Goal: Task Accomplishment & Management: Manage account settings

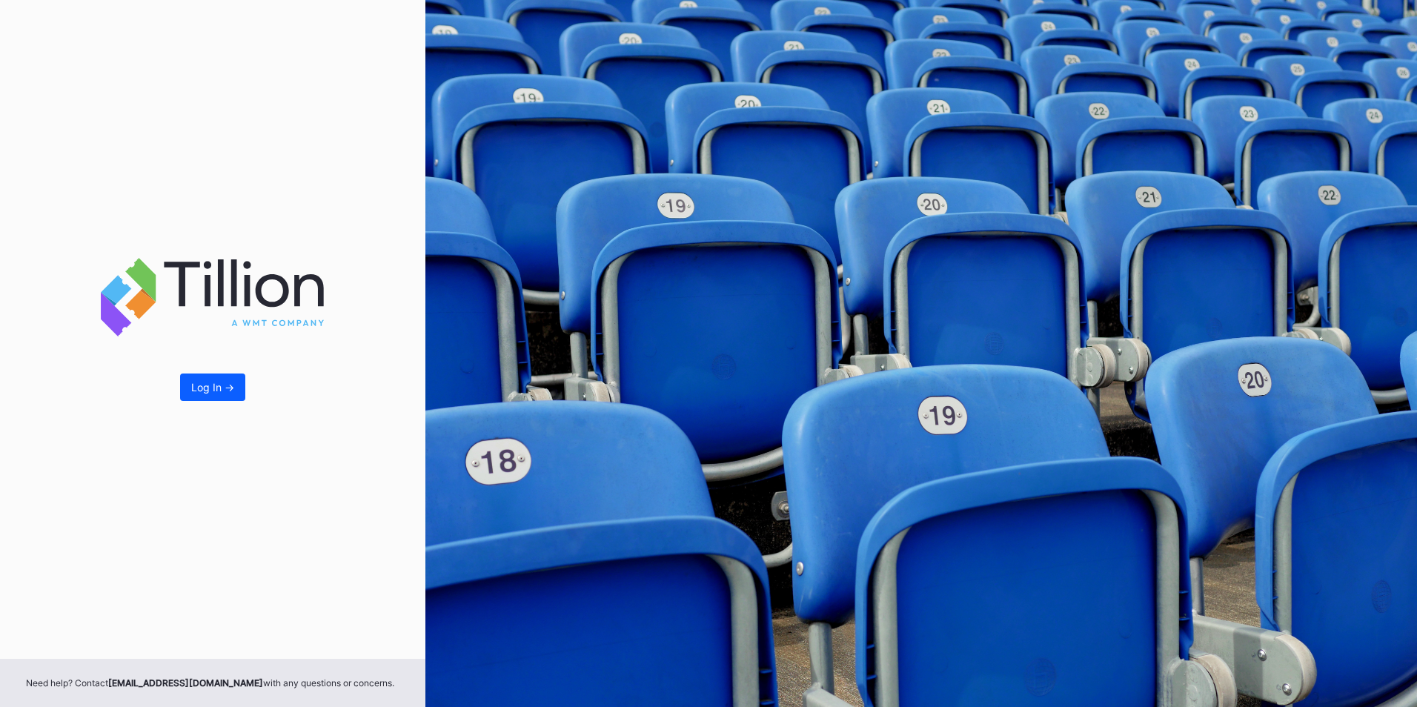
click at [206, 386] on div "Log In ->" at bounding box center [212, 387] width 43 height 13
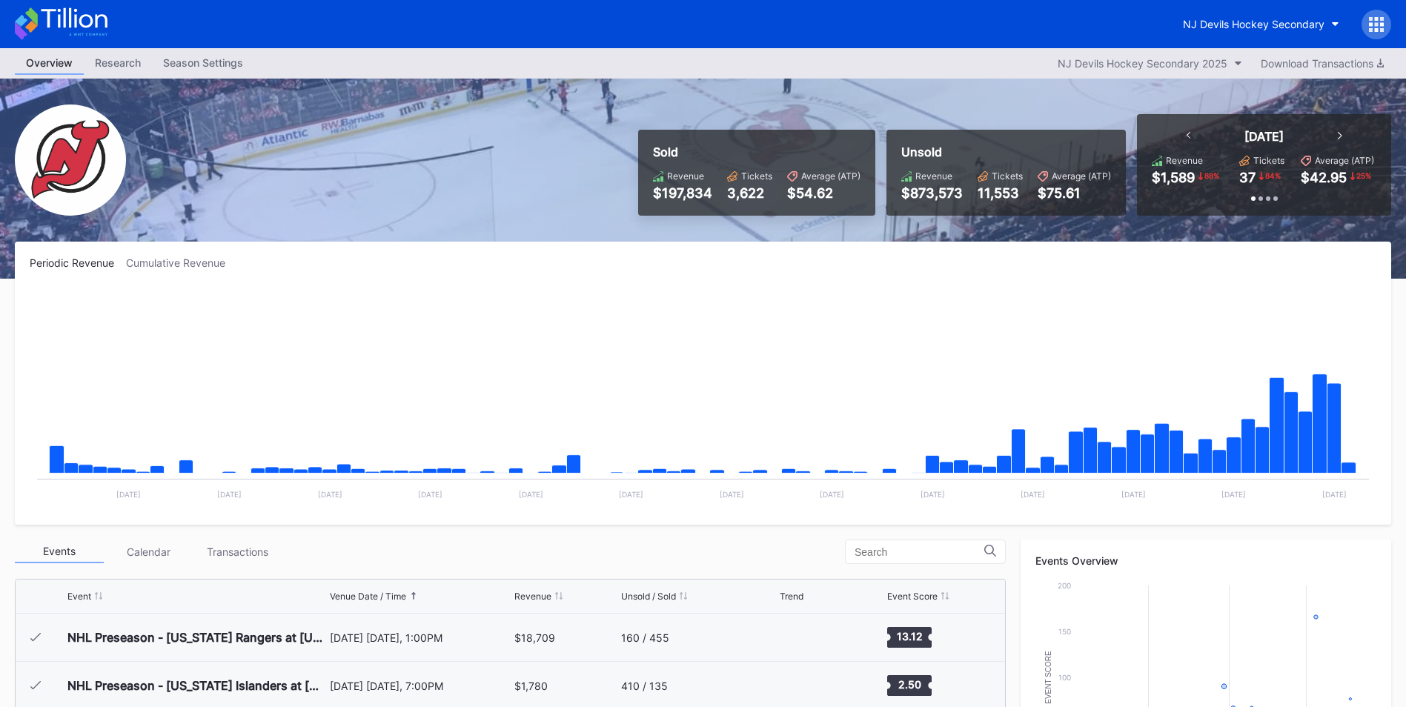
scroll to position [145, 0]
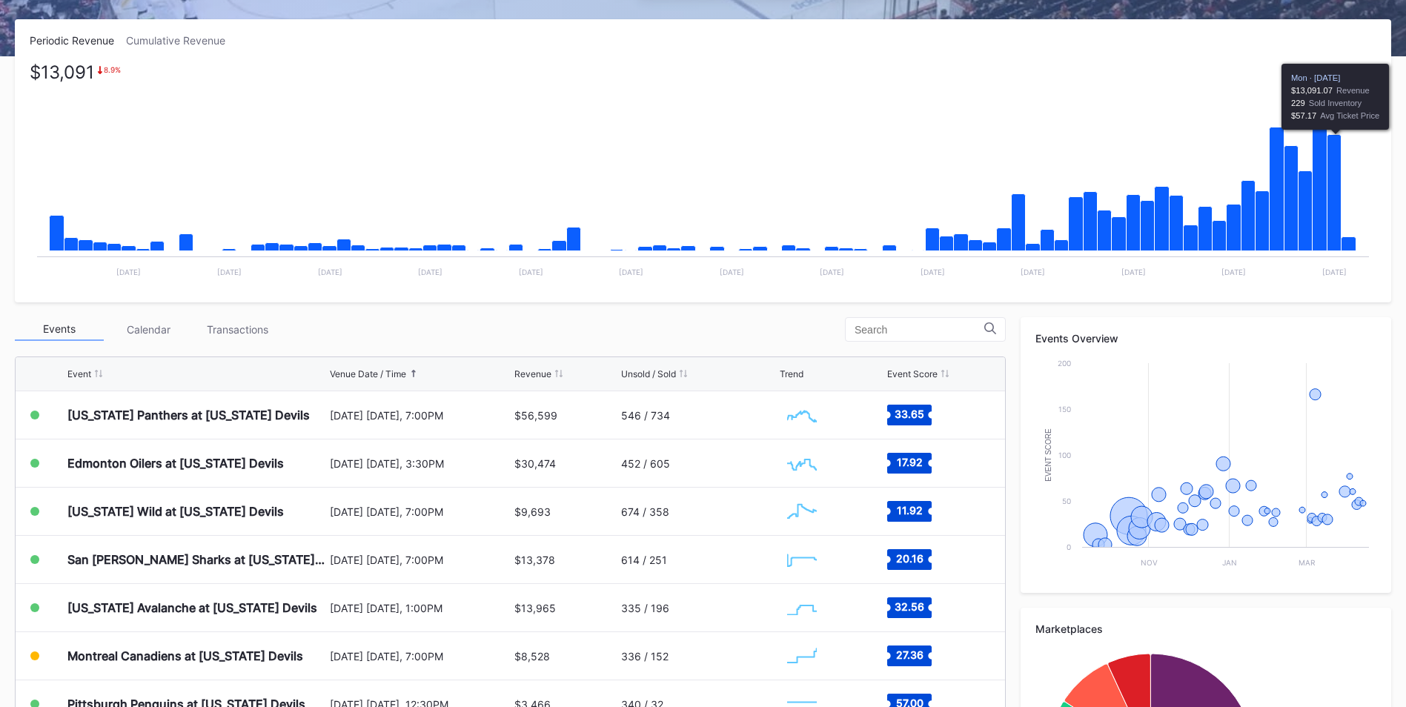
click at [1335, 215] on icon "Chart title" at bounding box center [1334, 193] width 14 height 116
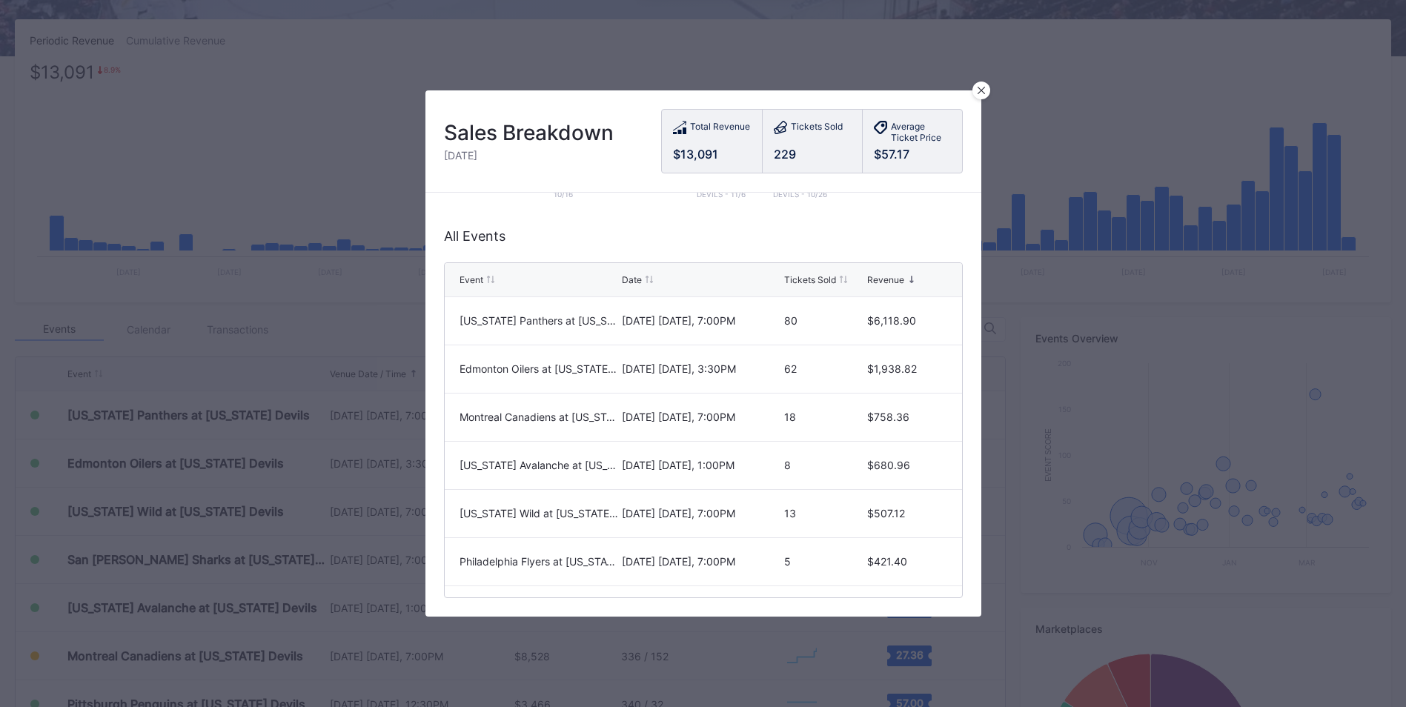
scroll to position [39, 0]
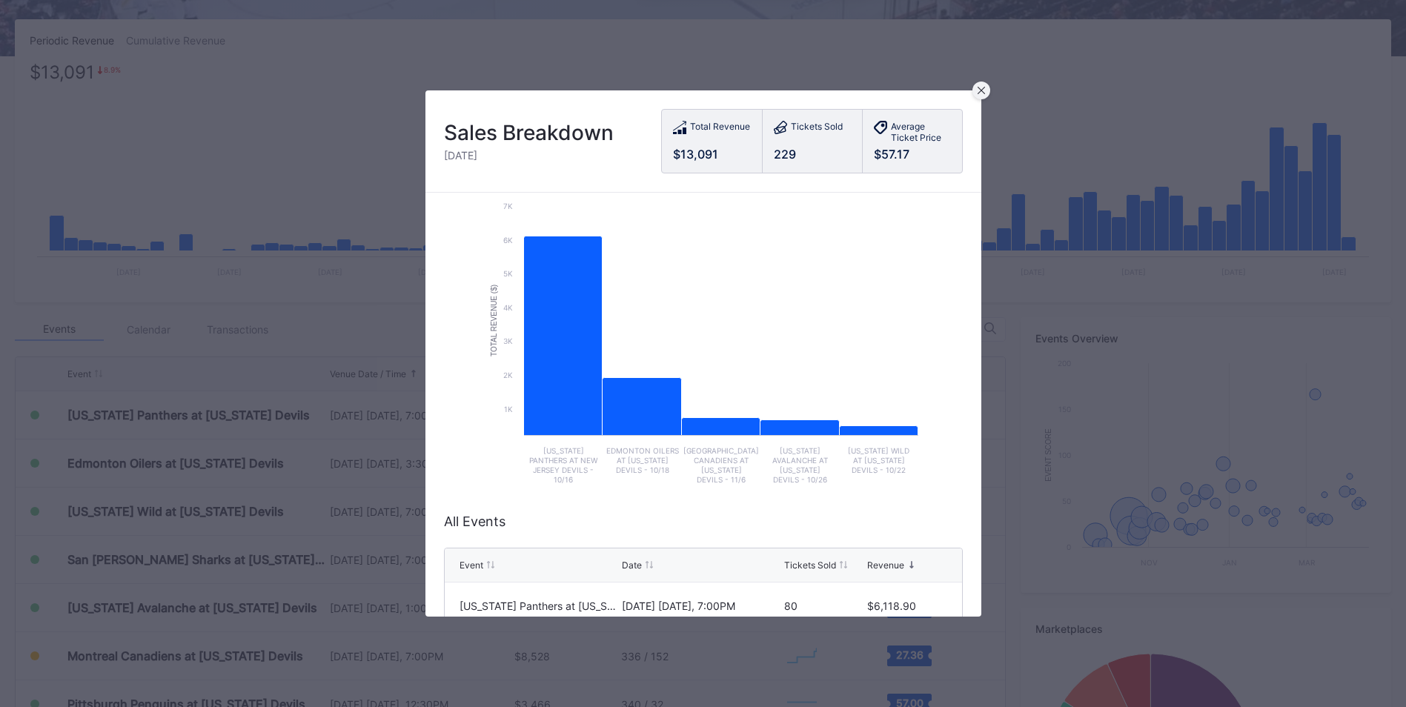
click at [983, 89] on icon at bounding box center [980, 90] width 7 height 7
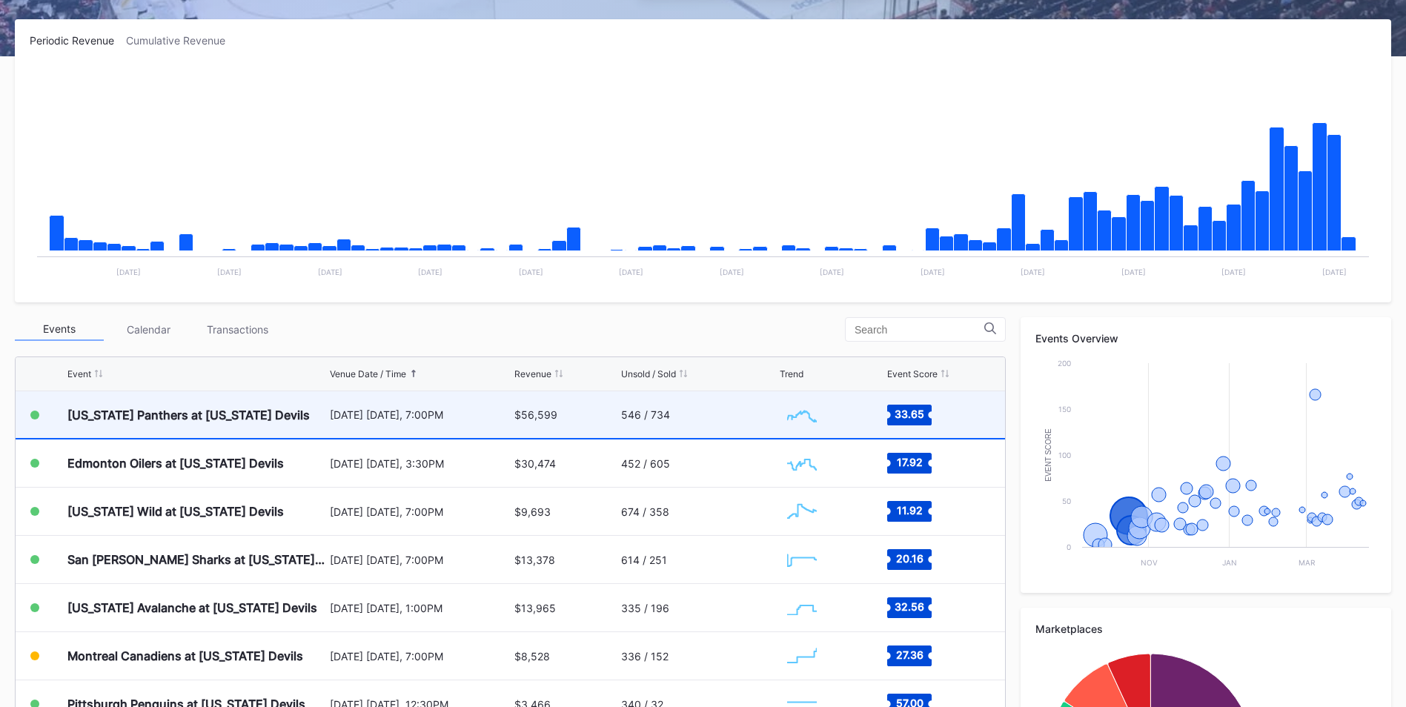
click at [600, 411] on div "$56,599" at bounding box center [565, 414] width 103 height 47
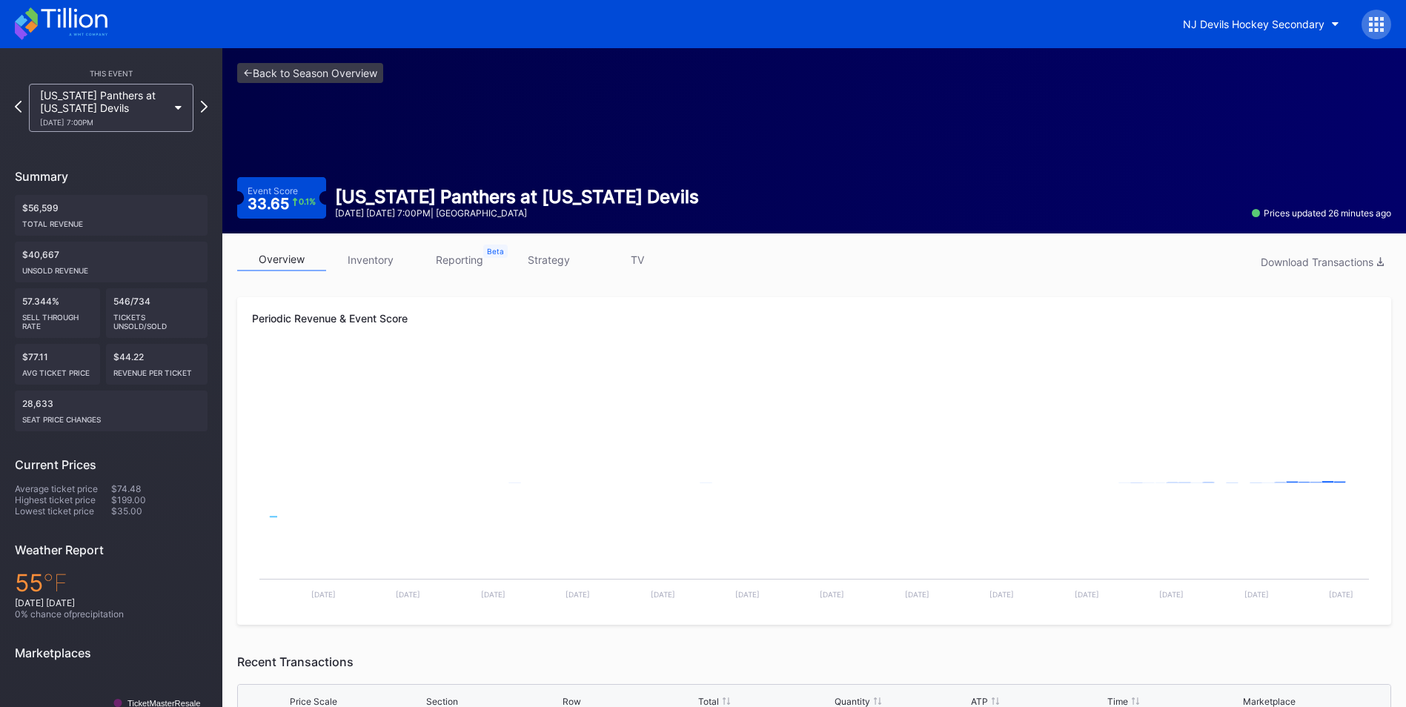
click at [376, 256] on link "inventory" at bounding box center [370, 259] width 89 height 23
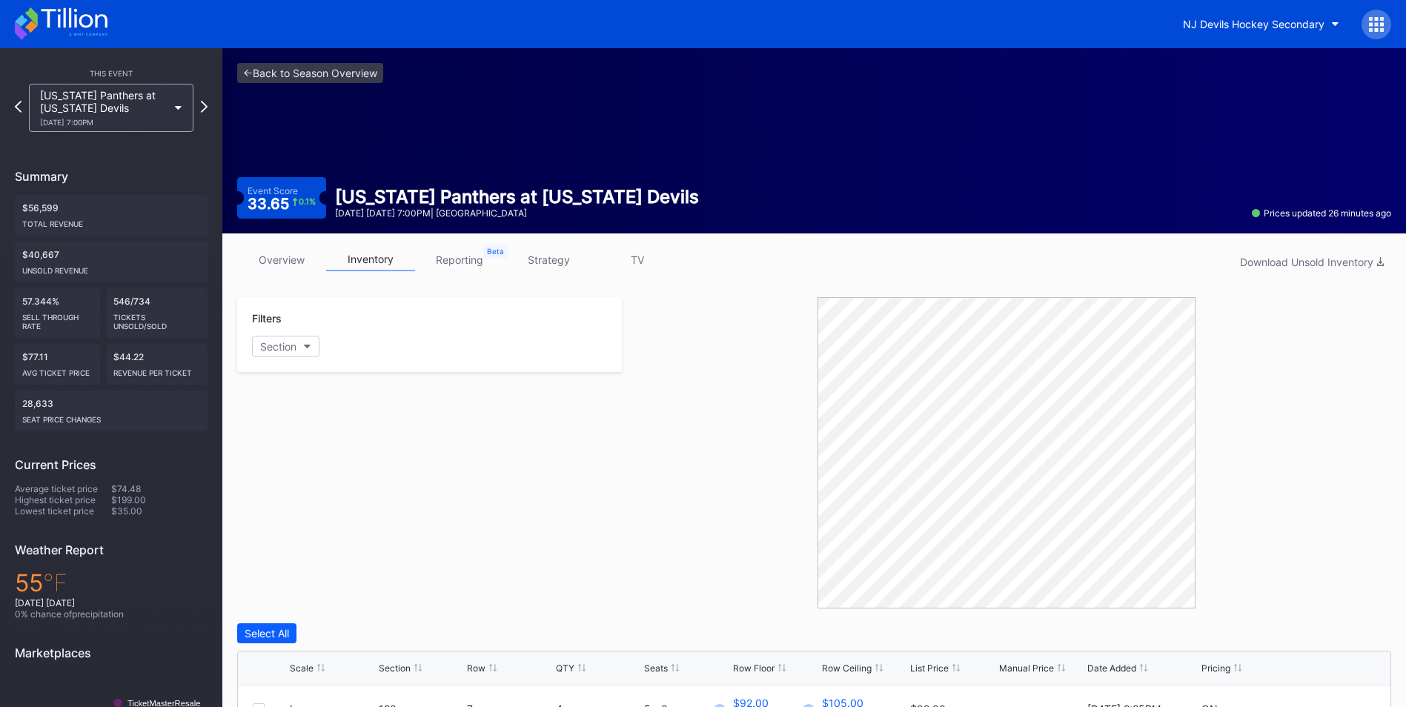
scroll to position [368, 0]
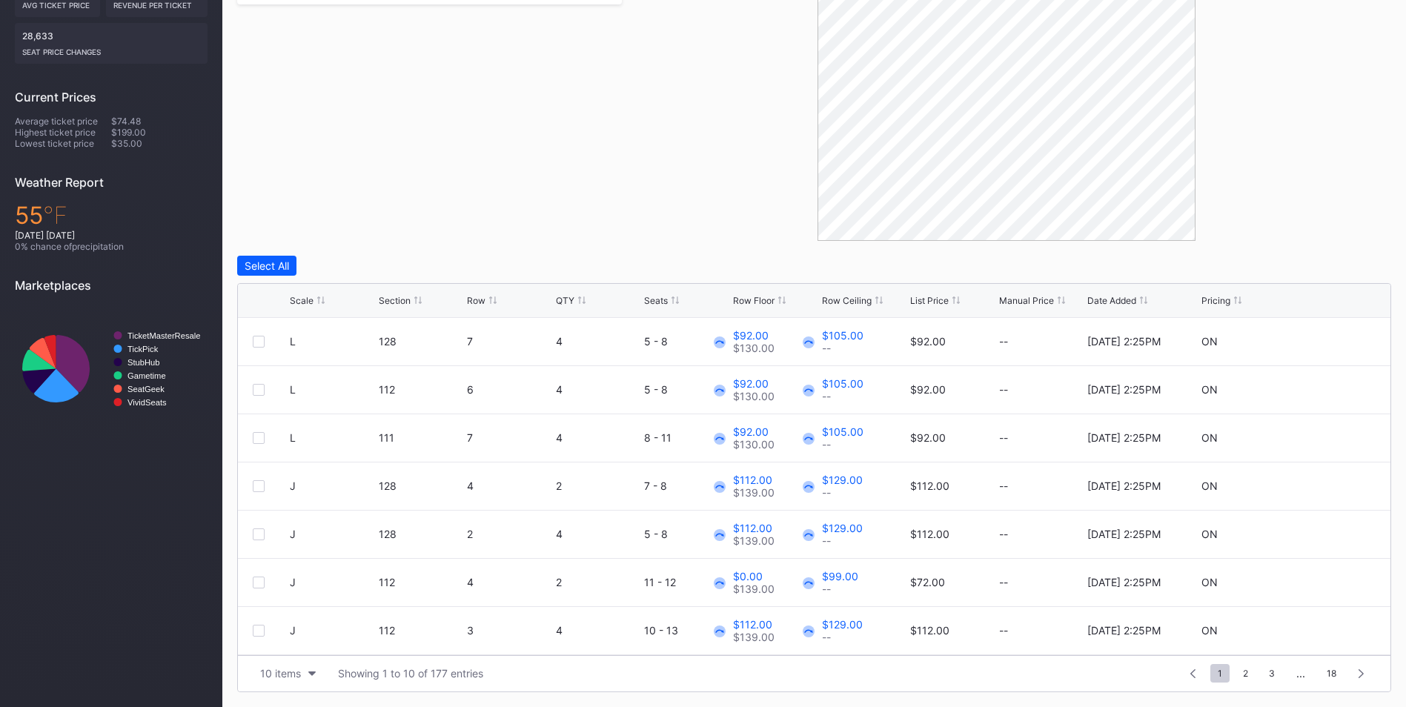
click at [394, 296] on div "Section" at bounding box center [395, 300] width 32 height 11
click at [312, 299] on div "Scale" at bounding box center [302, 300] width 24 height 11
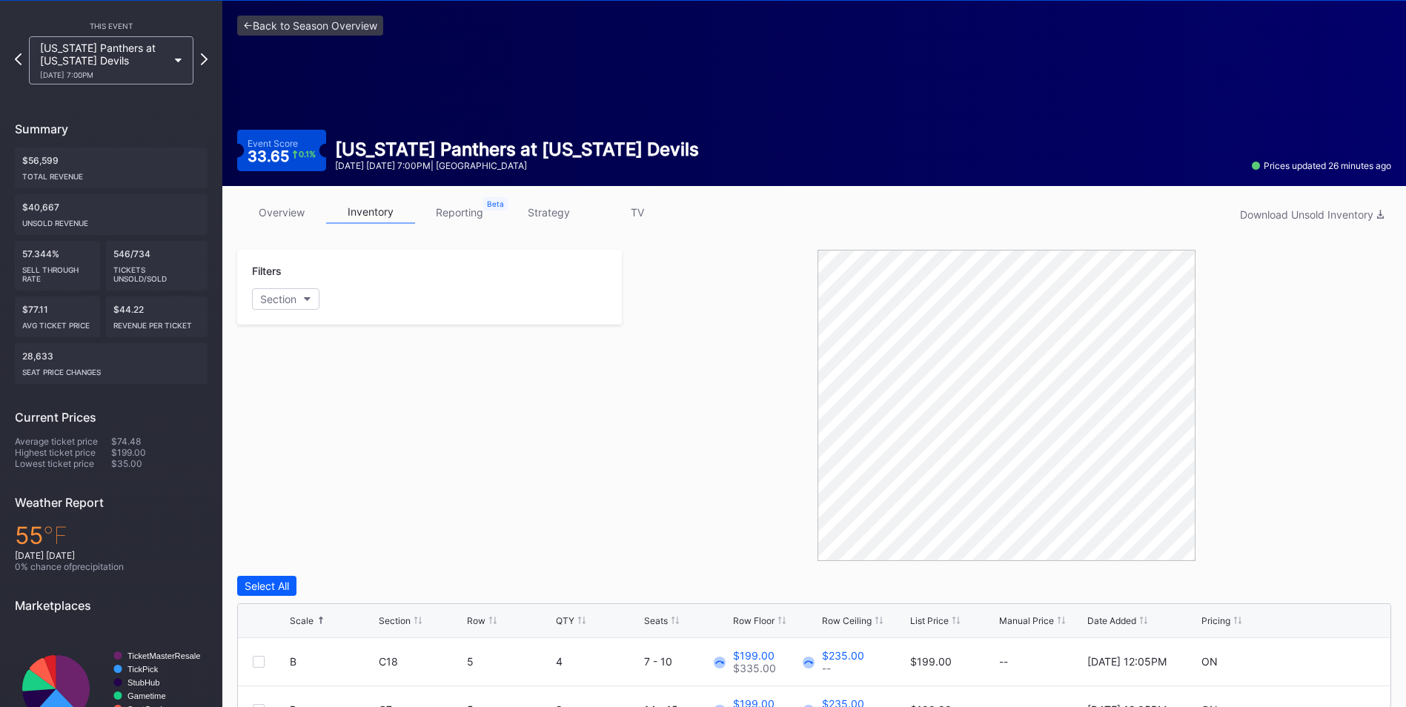
scroll to position [74, 0]
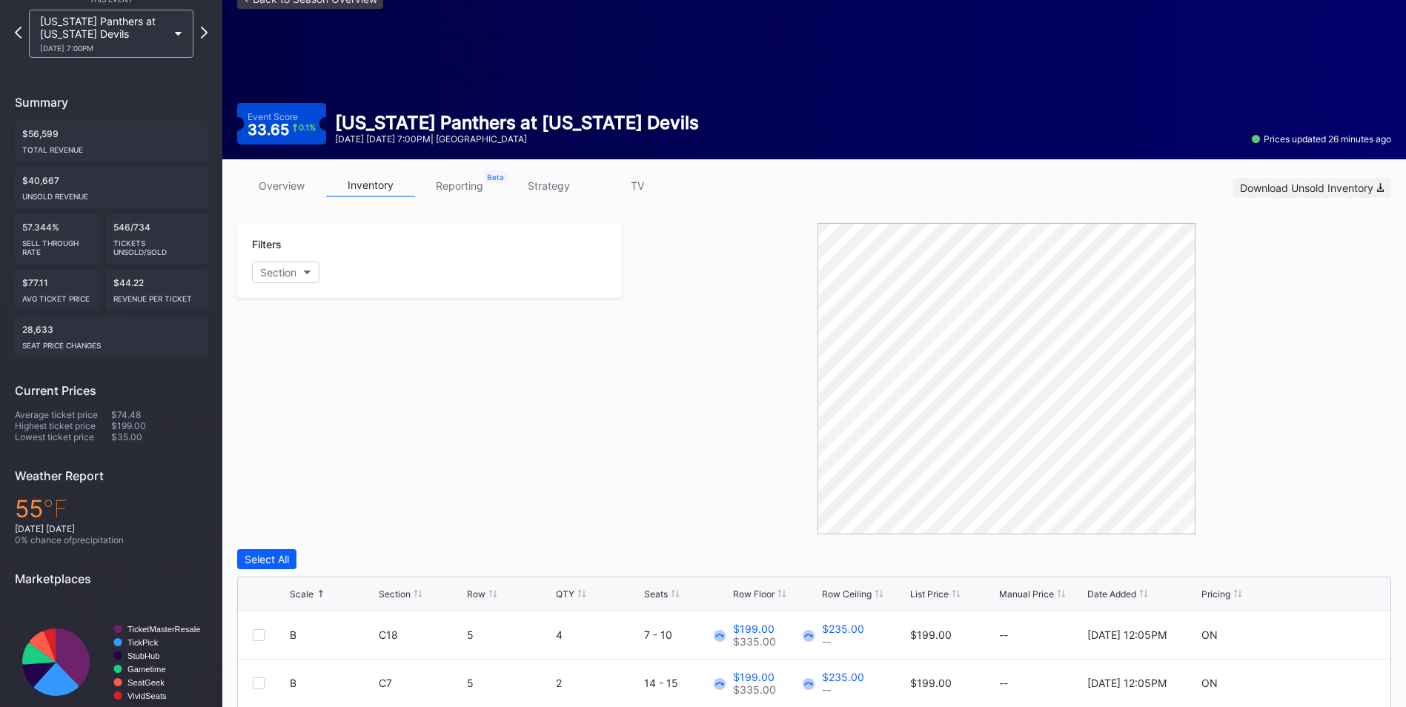
click at [1332, 193] on div "Download Unsold Inventory" at bounding box center [1312, 188] width 144 height 13
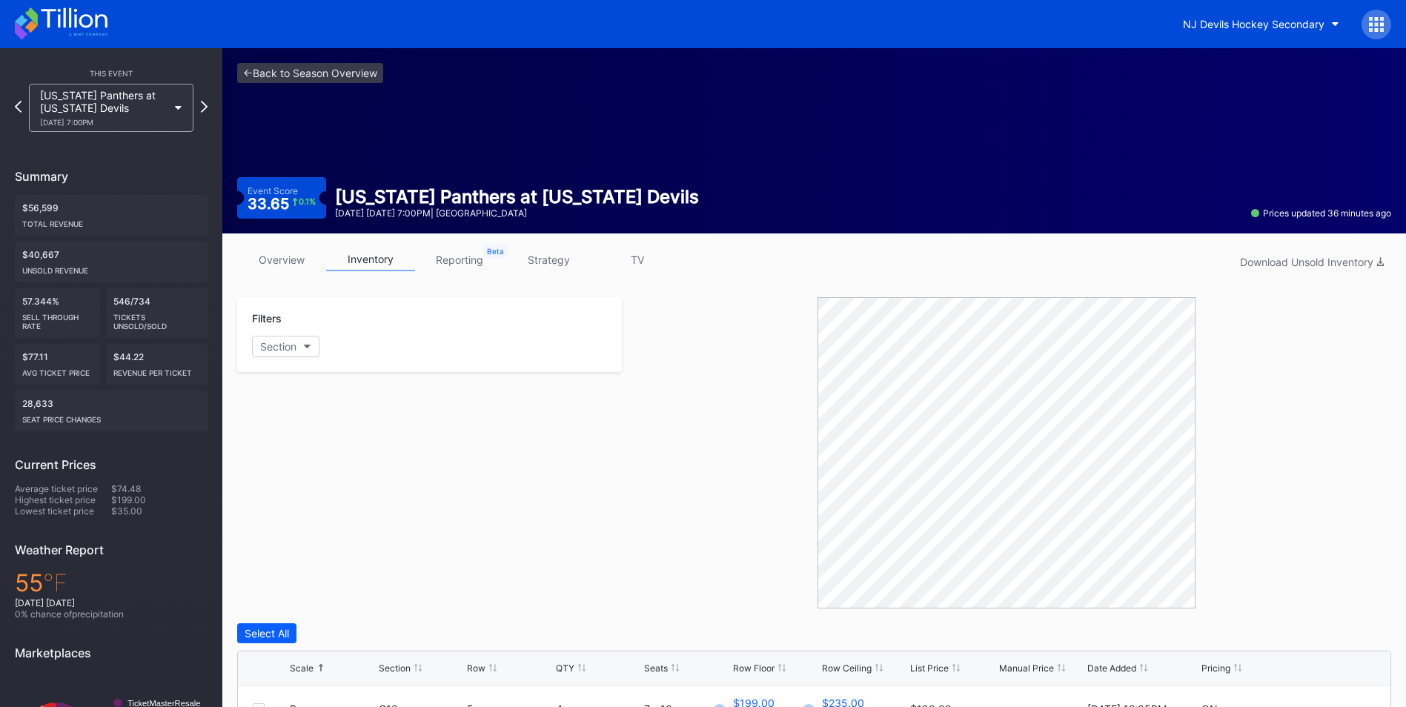
drag, startPoint x: 335, startPoint y: 628, endPoint x: 336, endPoint y: 408, distance: 220.1
click at [335, 628] on div "Select All" at bounding box center [814, 633] width 1154 height 20
click at [319, 73] on link "<- Back to Season Overview" at bounding box center [310, 73] width 146 height 20
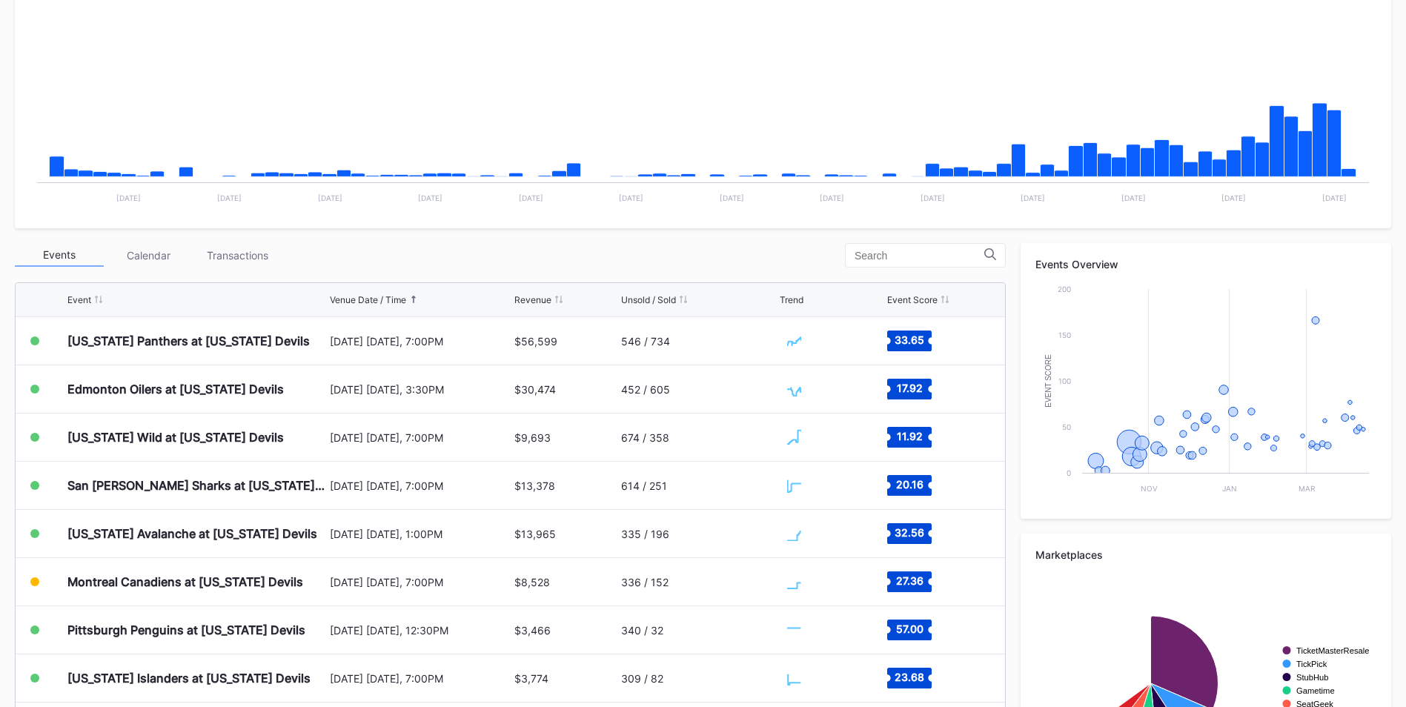
scroll to position [371, 0]
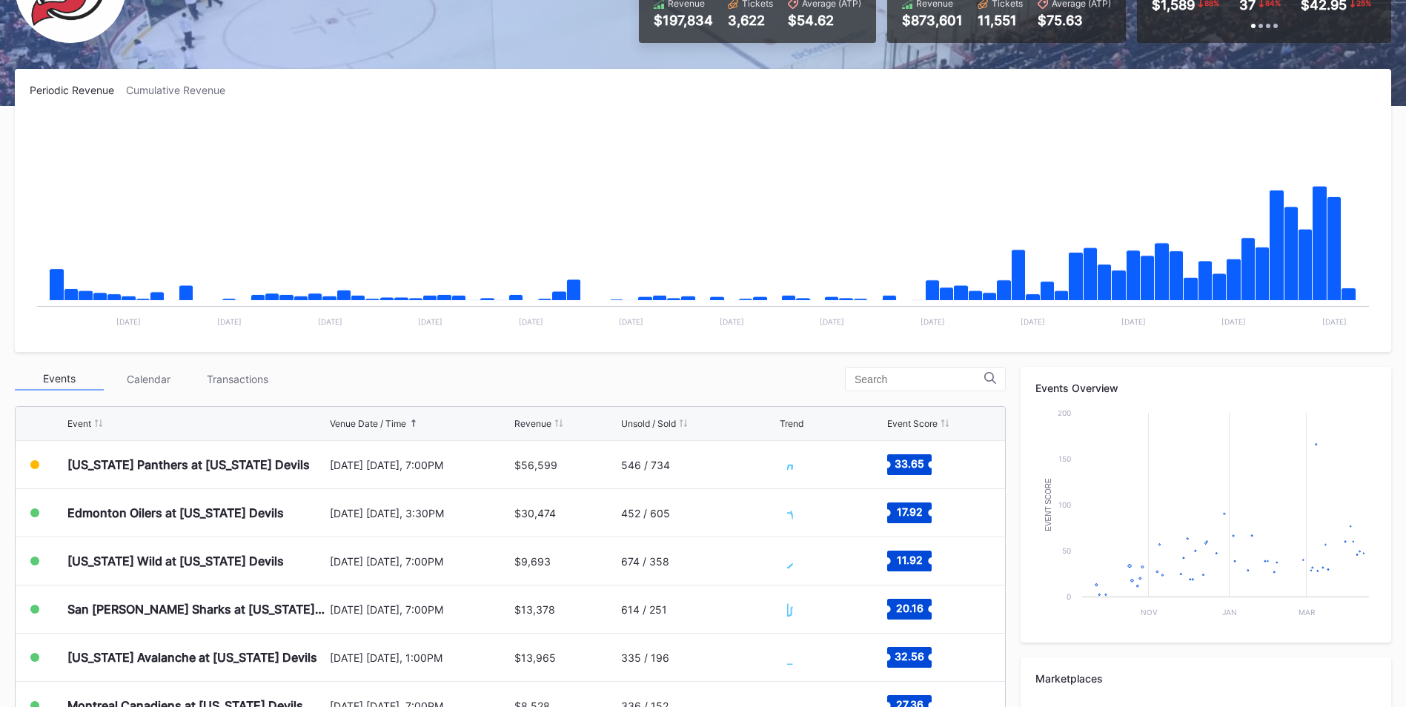
scroll to position [296, 0]
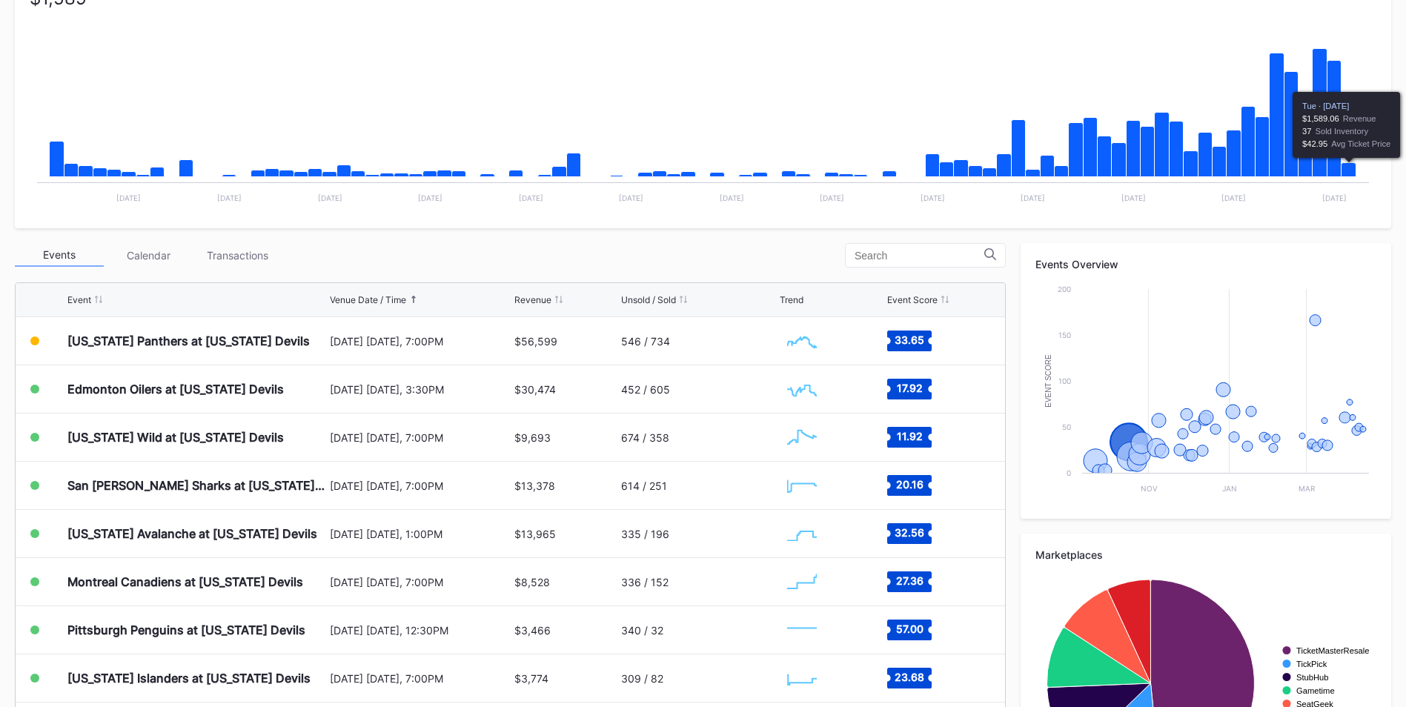
click at [1346, 170] on icon "Chart title" at bounding box center [1348, 170] width 15 height 14
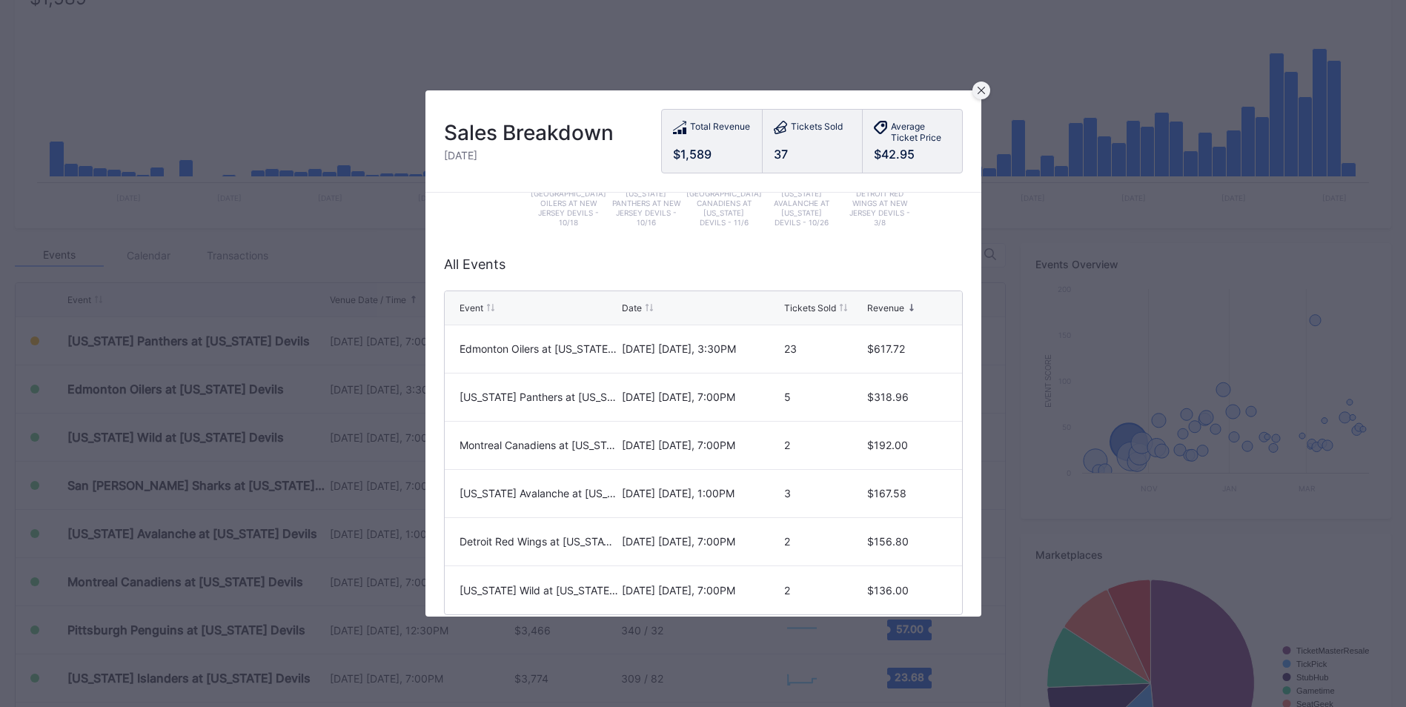
click at [986, 87] on div at bounding box center [981, 91] width 18 height 18
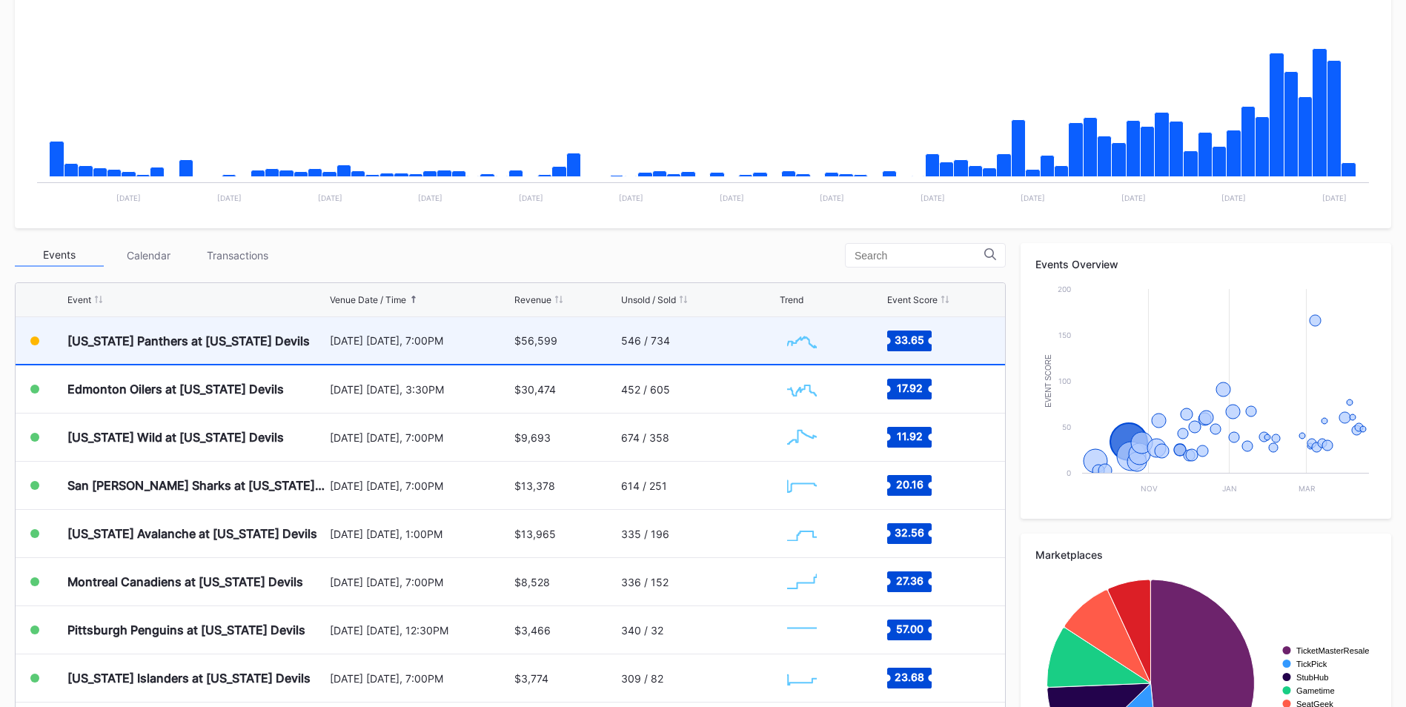
click at [448, 322] on div "[DATE] [DATE], 7:00PM" at bounding box center [420, 340] width 181 height 47
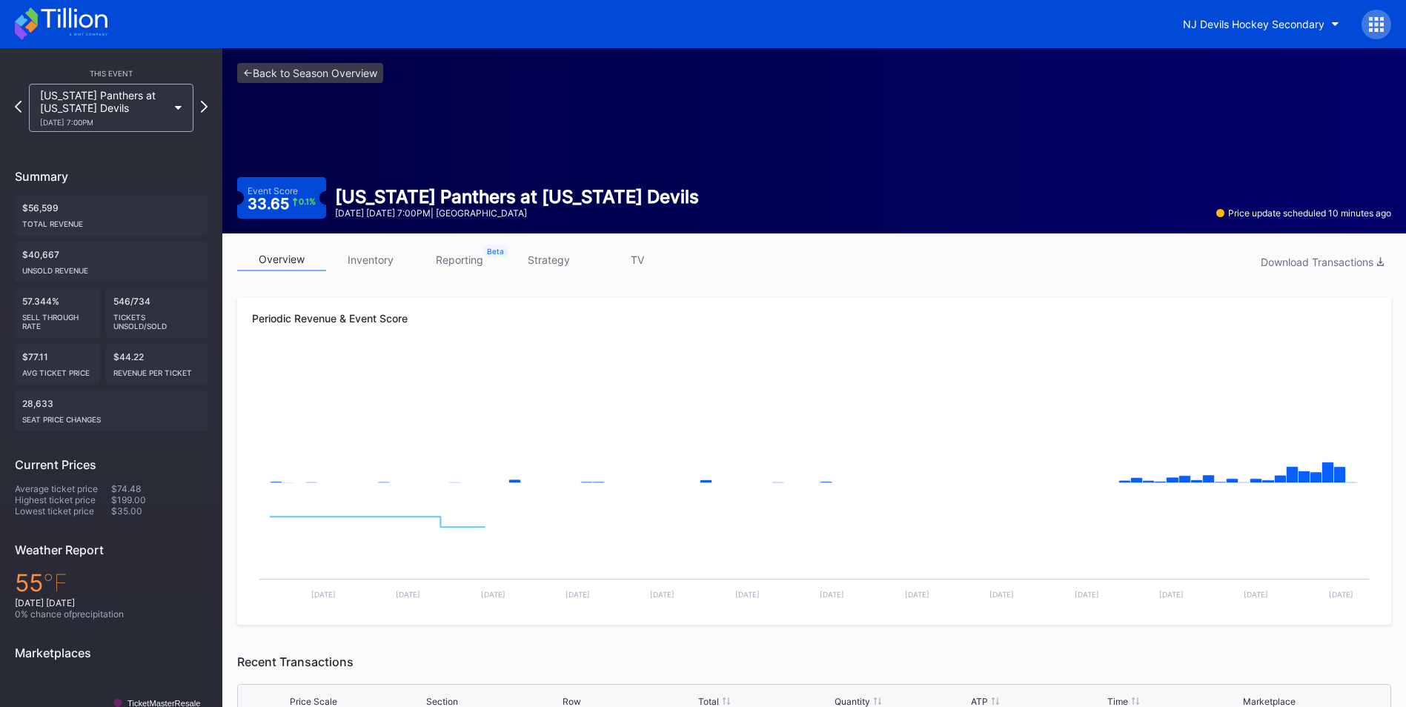
drag, startPoint x: 403, startPoint y: 268, endPoint x: 425, endPoint y: 275, distance: 23.2
click at [403, 269] on link "inventory" at bounding box center [370, 259] width 89 height 23
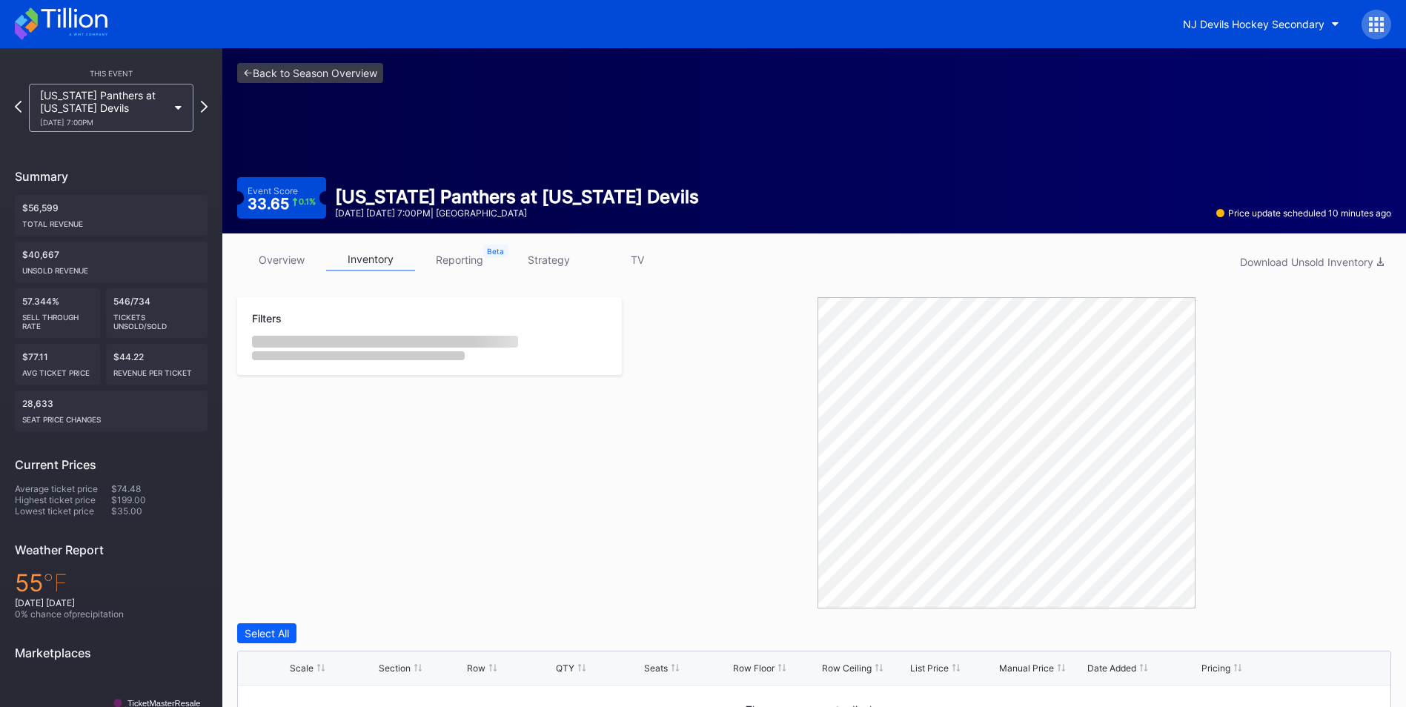
scroll to position [368, 0]
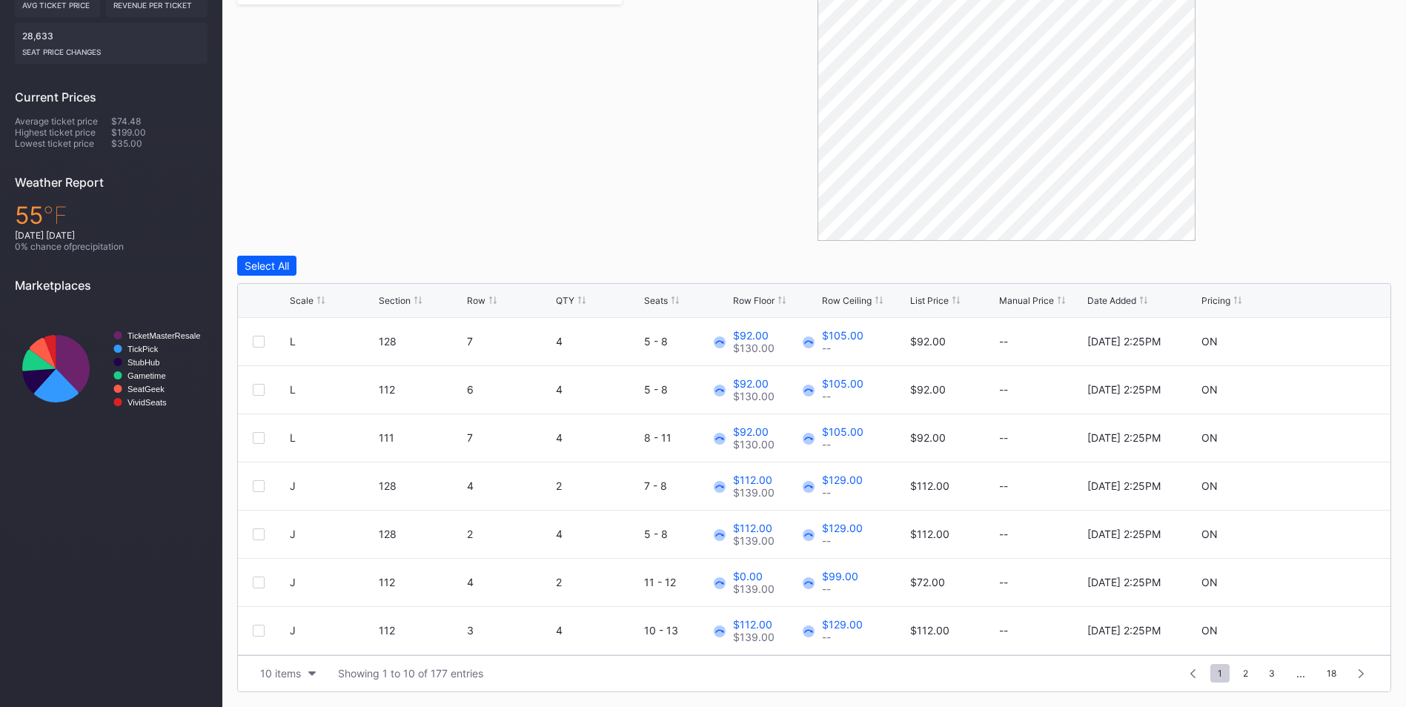
click at [934, 296] on div "List Price" at bounding box center [929, 300] width 39 height 11
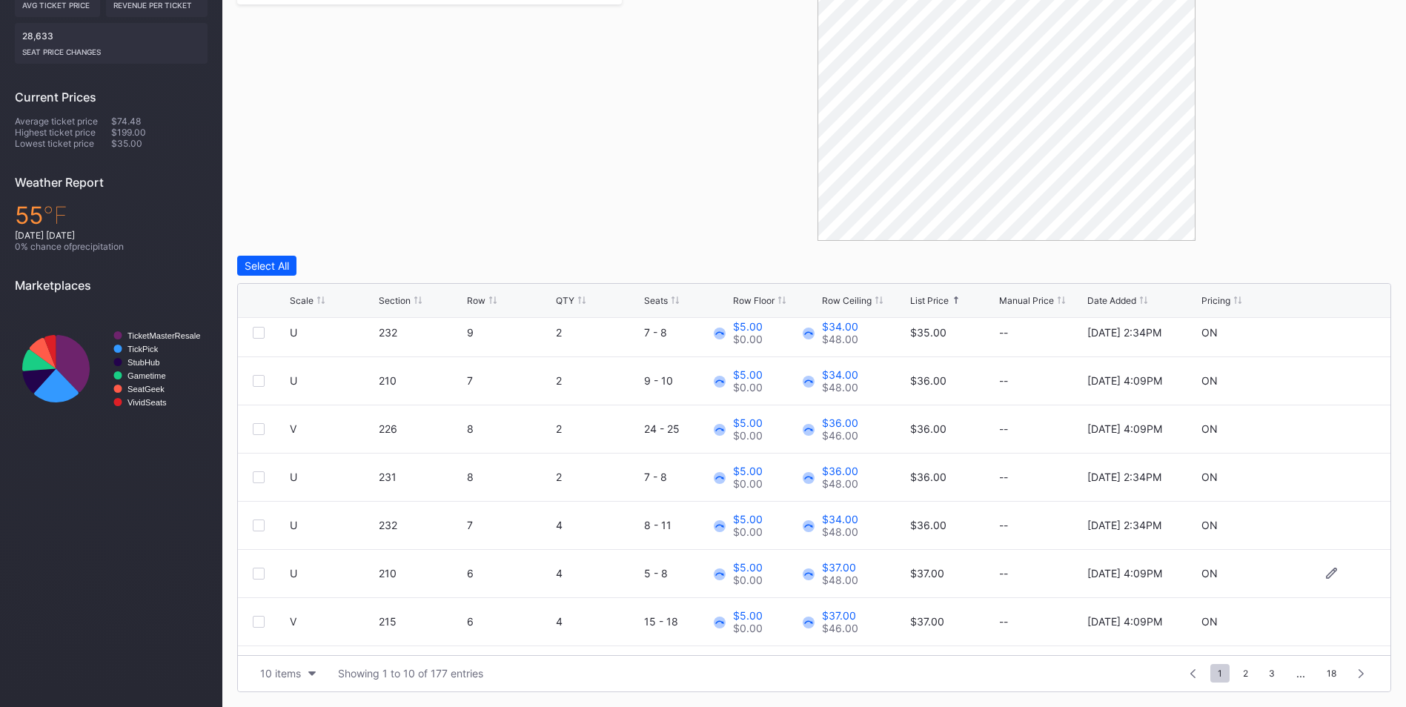
scroll to position [145, 0]
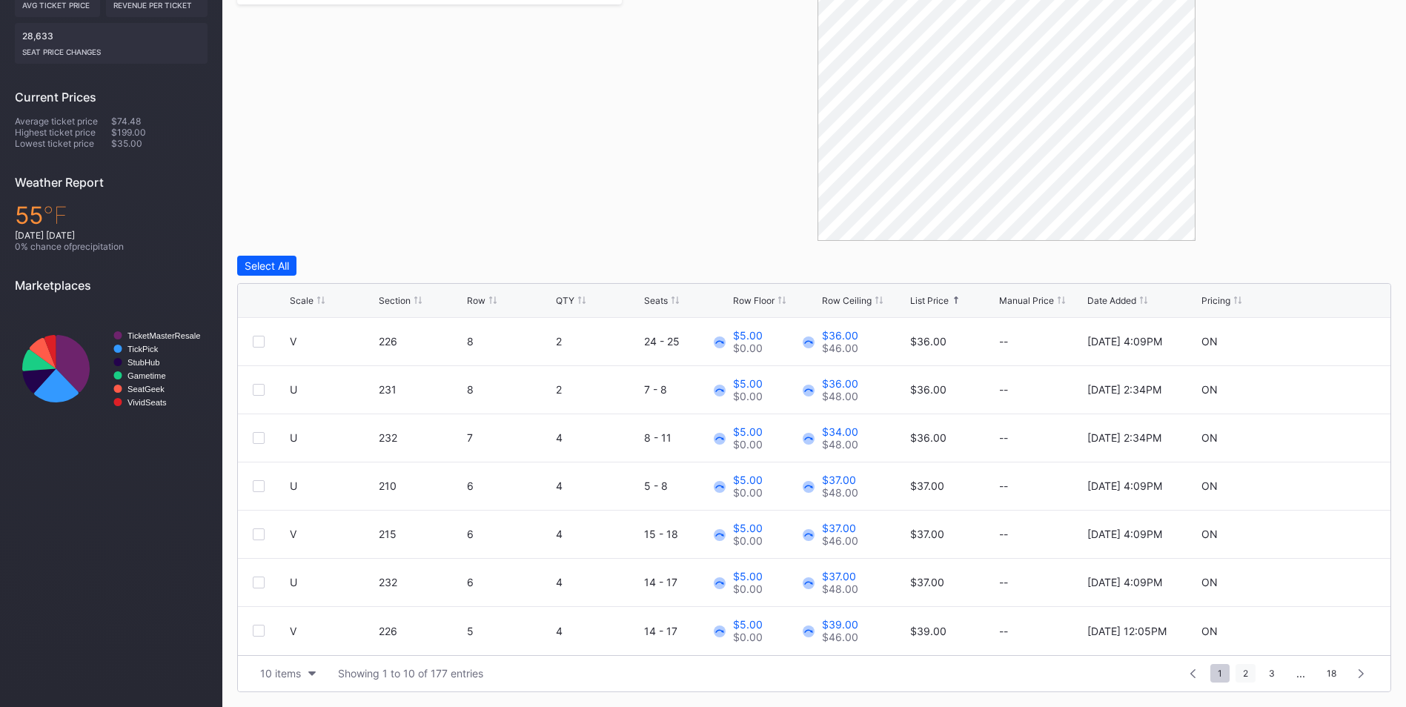
click at [1246, 668] on span "2" at bounding box center [1245, 673] width 20 height 19
click at [1249, 668] on span "3" at bounding box center [1245, 673] width 21 height 19
click at [1249, 668] on span "4" at bounding box center [1245, 673] width 21 height 19
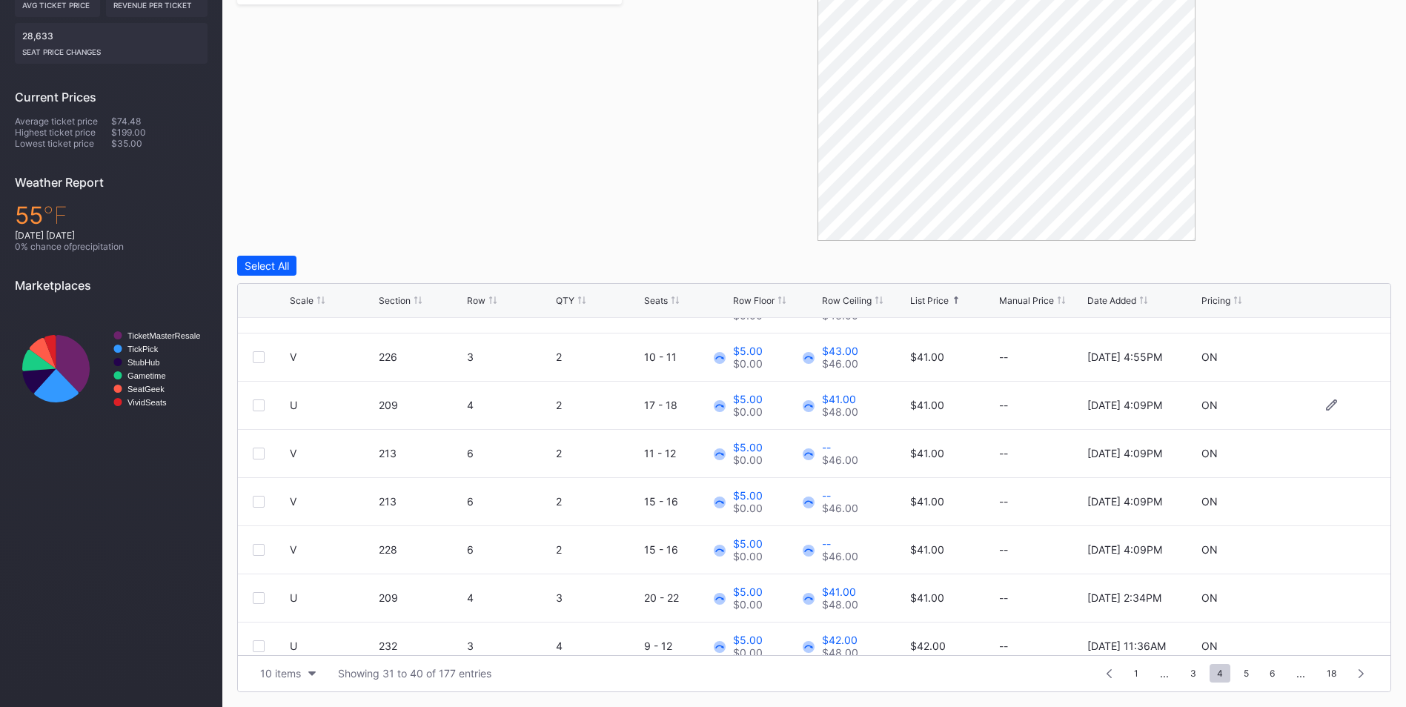
scroll to position [145, 0]
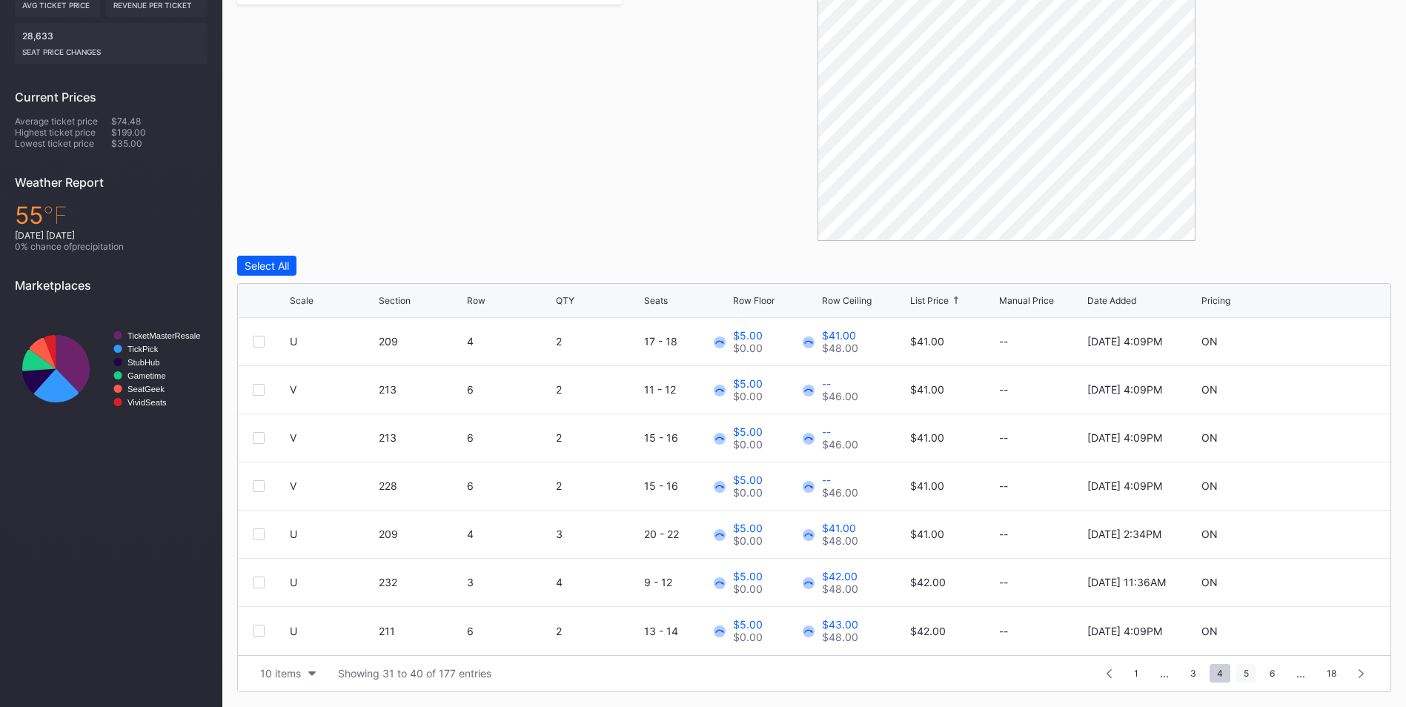
click at [1252, 680] on span "5" at bounding box center [1246, 673] width 20 height 19
click at [1192, 670] on span "4" at bounding box center [1193, 673] width 21 height 19
click at [1139, 671] on span "1" at bounding box center [1135, 673] width 19 height 19
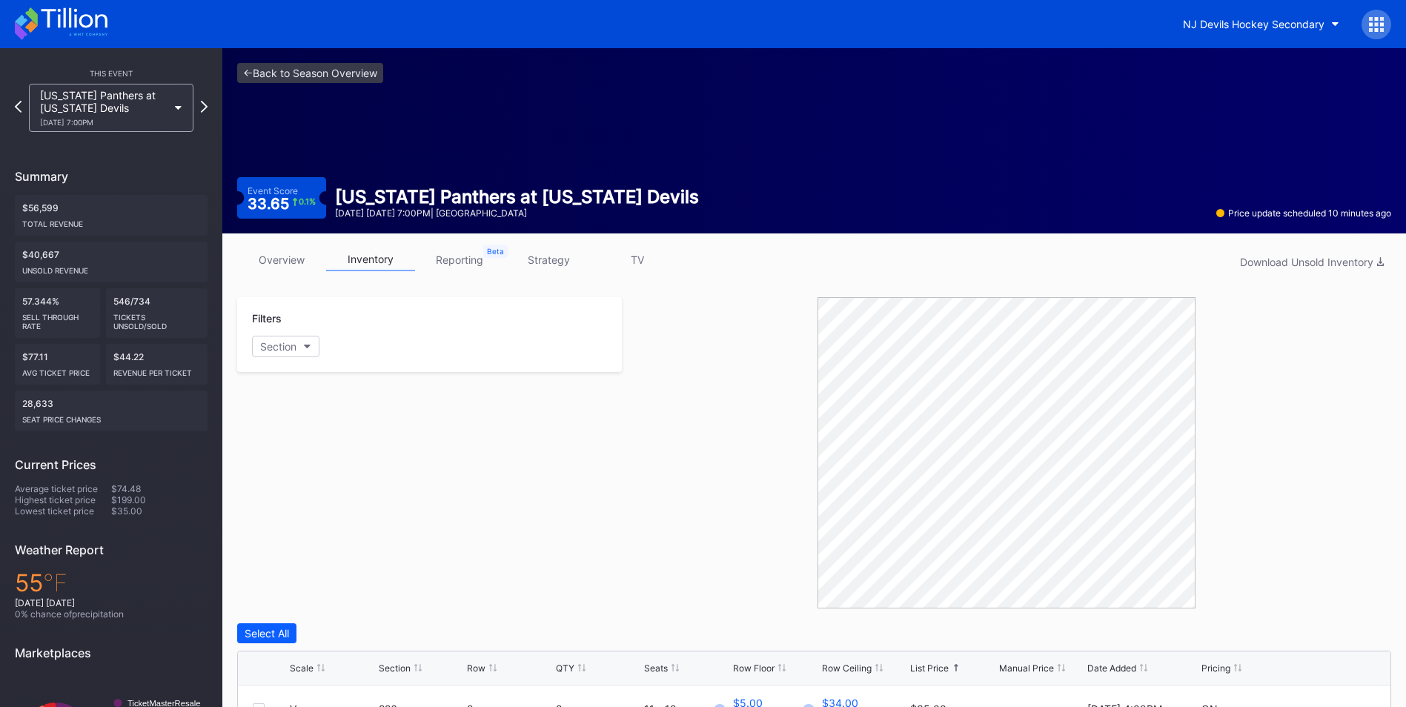
drag, startPoint x: 559, startPoint y: 255, endPoint x: 683, endPoint y: 285, distance: 127.3
click at [559, 255] on link "strategy" at bounding box center [548, 259] width 89 height 23
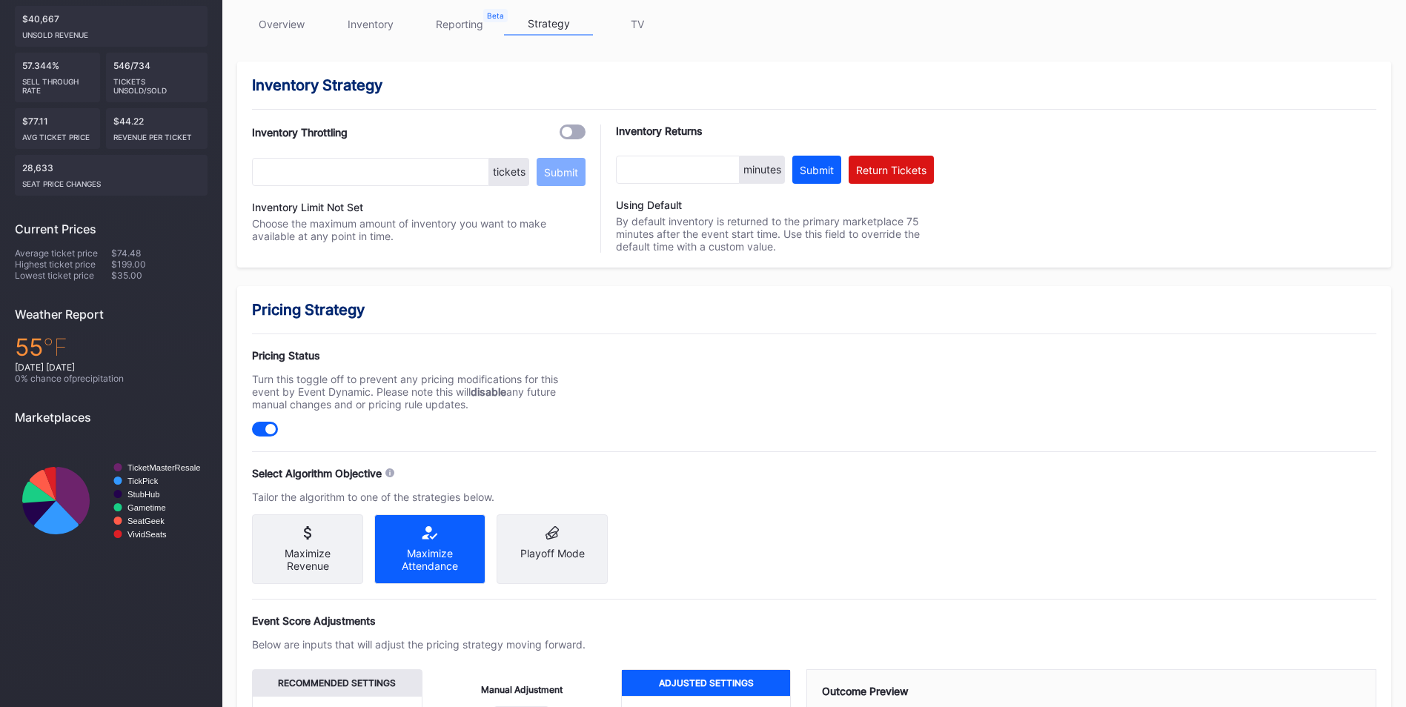
scroll to position [530, 0]
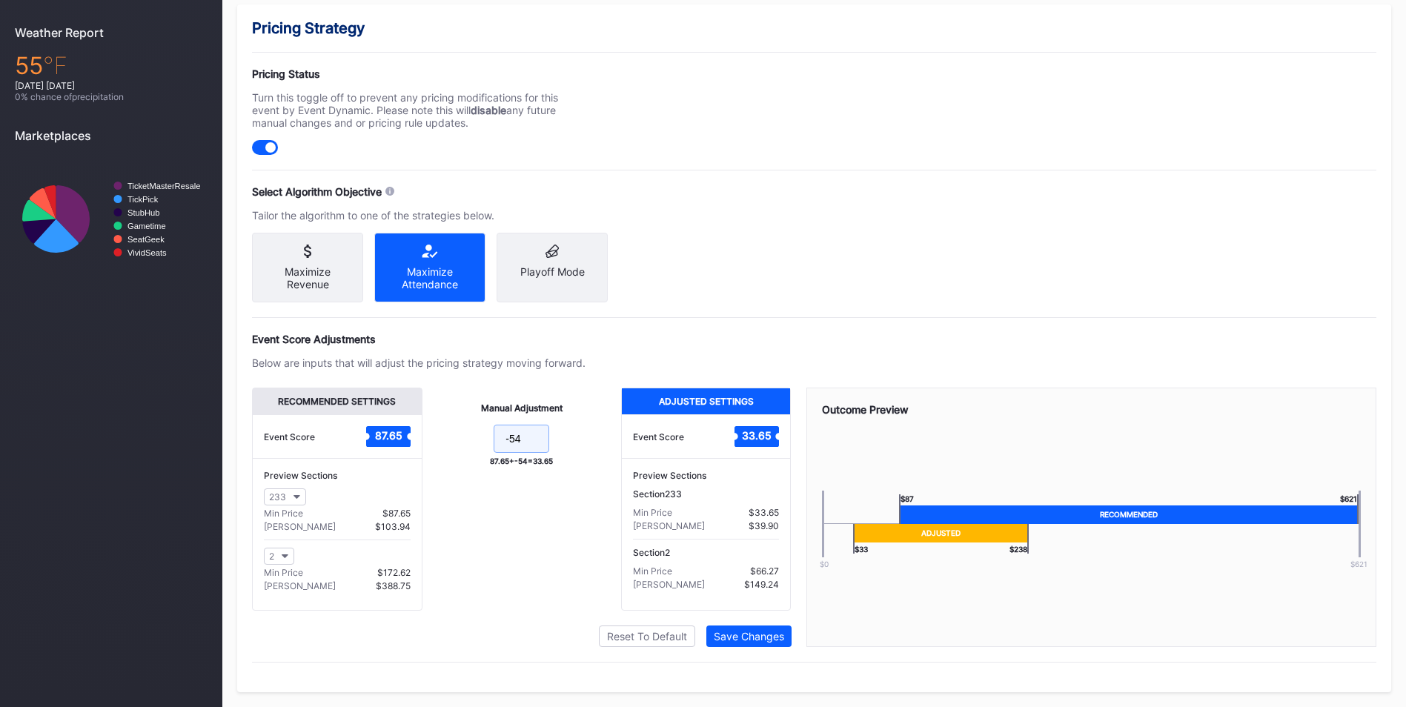
drag, startPoint x: 537, startPoint y: 436, endPoint x: 541, endPoint y: 430, distance: 7.6
click at [537, 436] on input "-54" at bounding box center [522, 439] width 56 height 28
type input "-57"
click at [775, 656] on div "Pricing Strategy Pricing Status Turn this toggle off to prevent any pricing mod…" at bounding box center [814, 348] width 1154 height 688
click at [766, 624] on div "Recommended Settings Event Score 87.65 Preview Sections 233 Min Price $87.65 Ma…" at bounding box center [522, 517] width 540 height 259
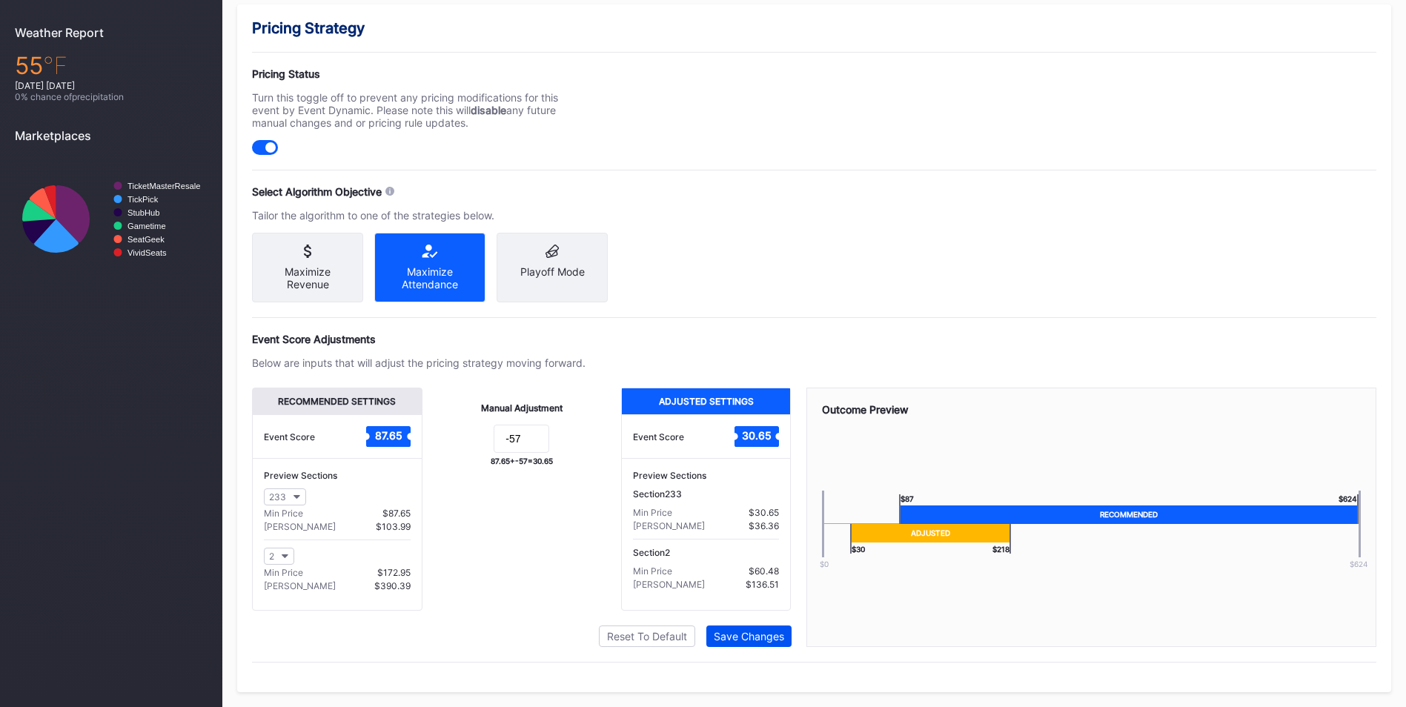
click at [766, 630] on div "Save Changes" at bounding box center [749, 636] width 70 height 13
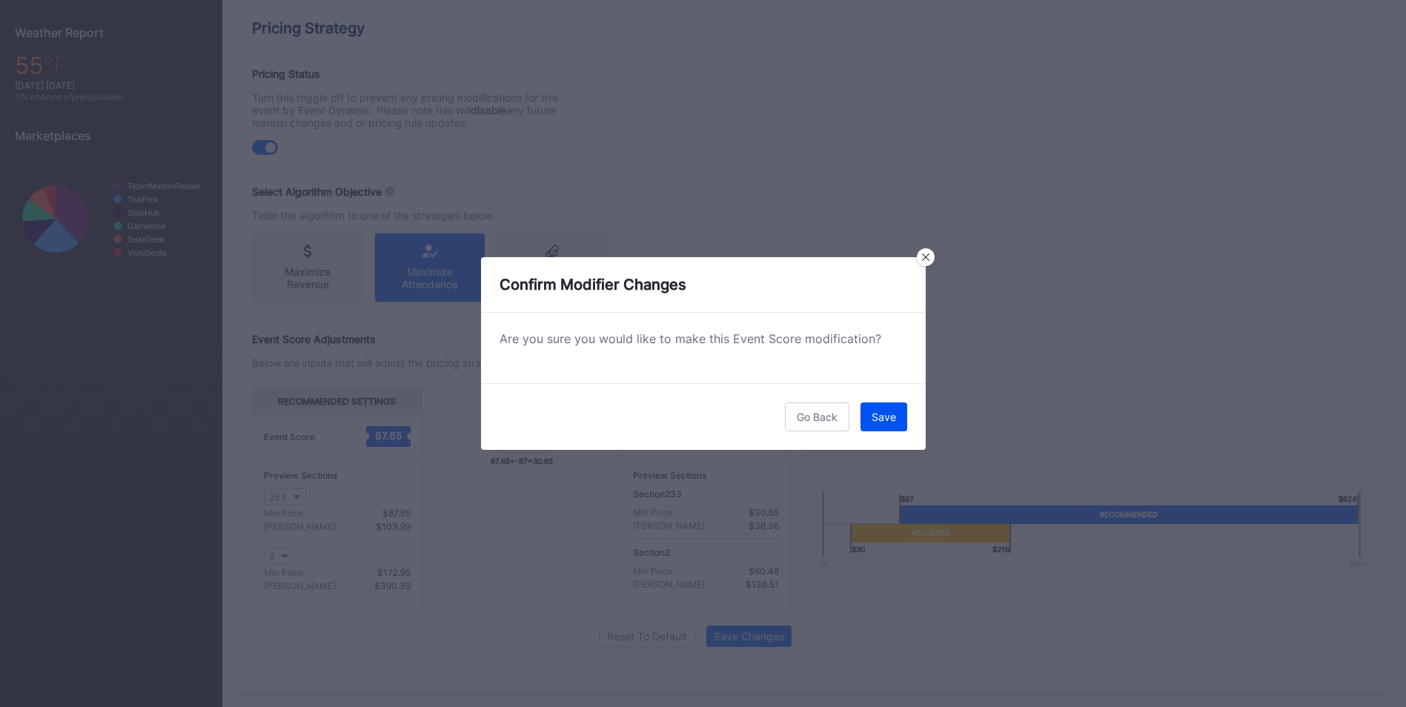
click at [882, 414] on div "Save" at bounding box center [884, 417] width 24 height 13
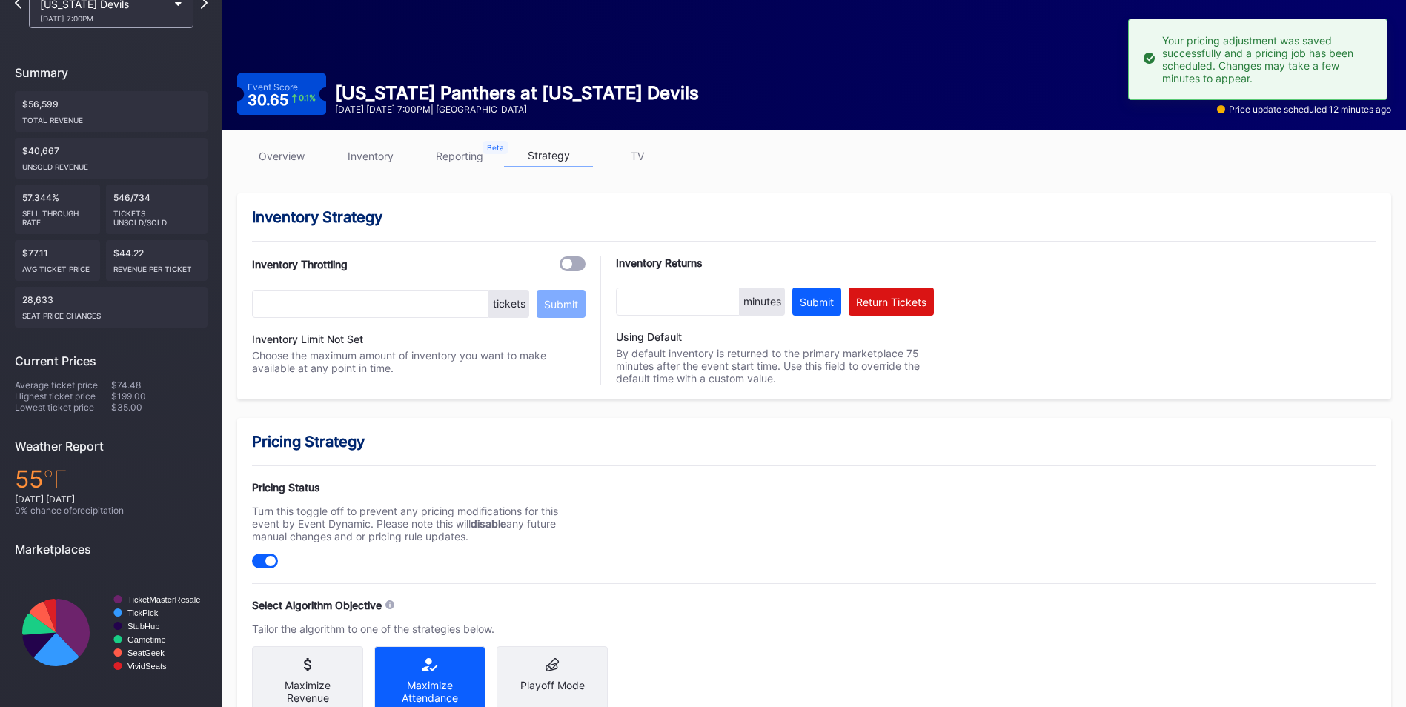
scroll to position [85, 0]
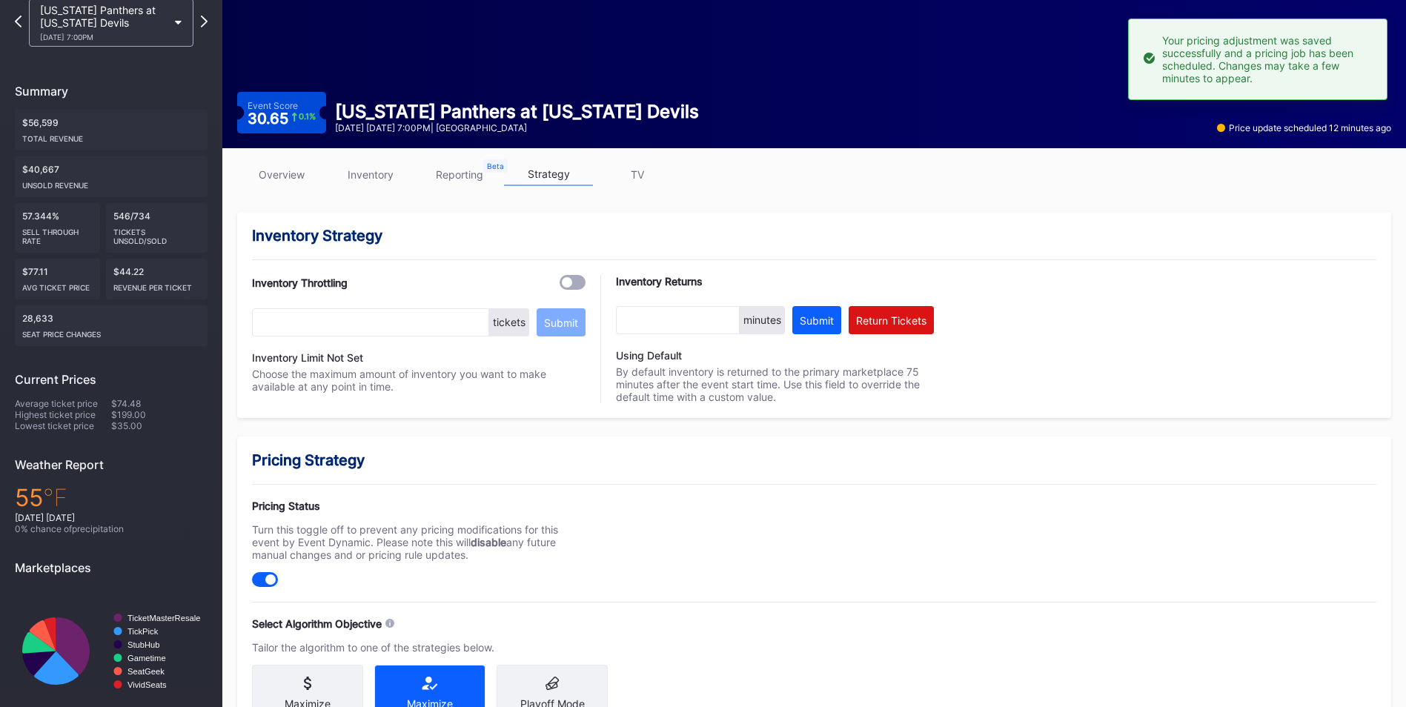
click at [360, 164] on link "inventory" at bounding box center [370, 174] width 89 height 23
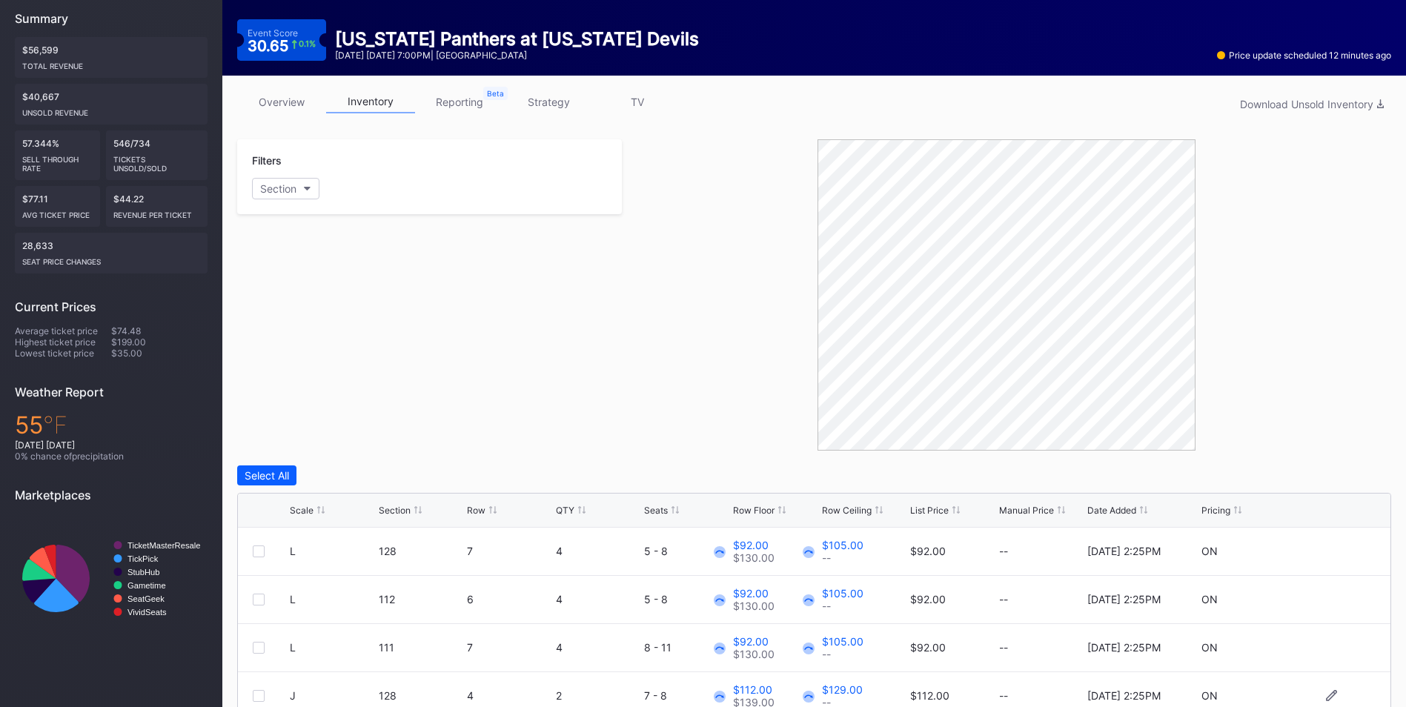
scroll to position [296, 0]
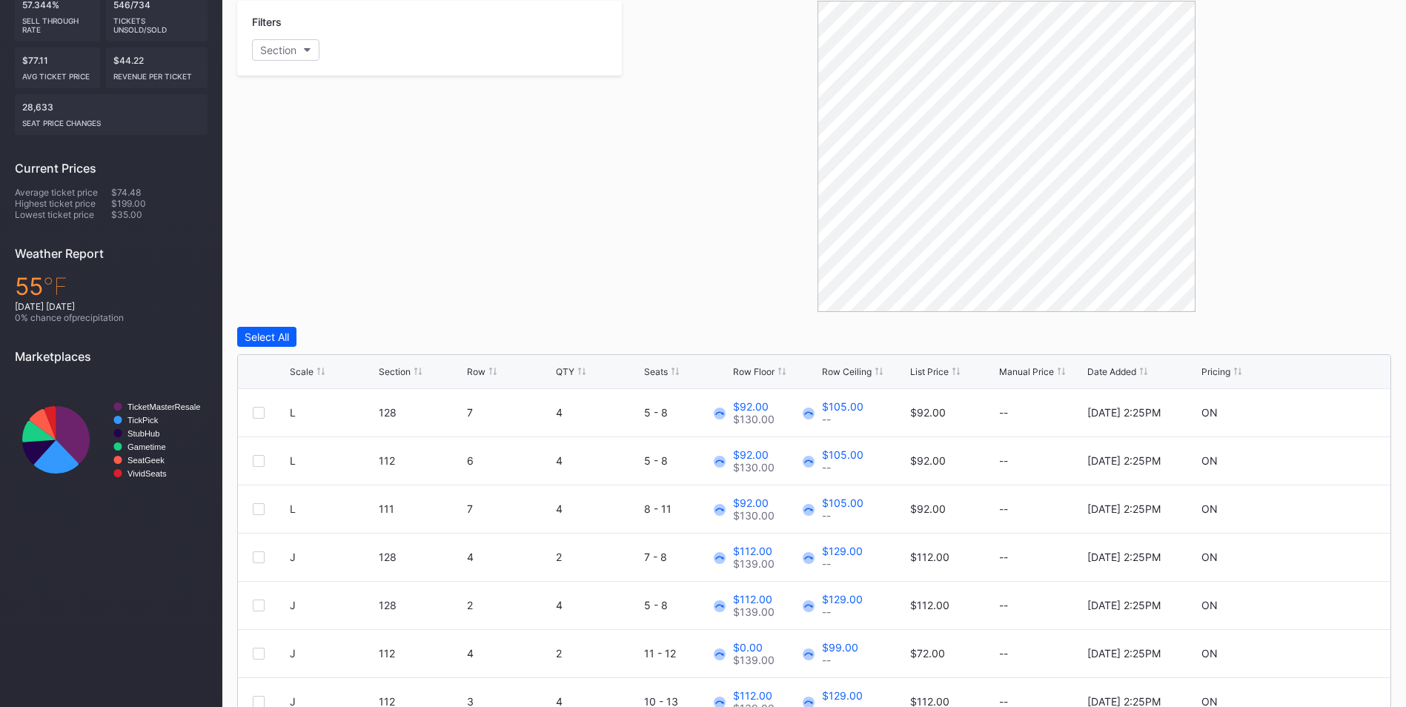
click at [930, 374] on div "List Price" at bounding box center [929, 371] width 39 height 11
click at [1320, 405] on div "V 226 9 2 11 - 12 $5.00 $0.00 $34.00 $46.00 $35.00 -- 10/6/2025 4:09PM ON" at bounding box center [814, 413] width 1152 height 48
click at [1326, 410] on icon at bounding box center [1331, 412] width 11 height 11
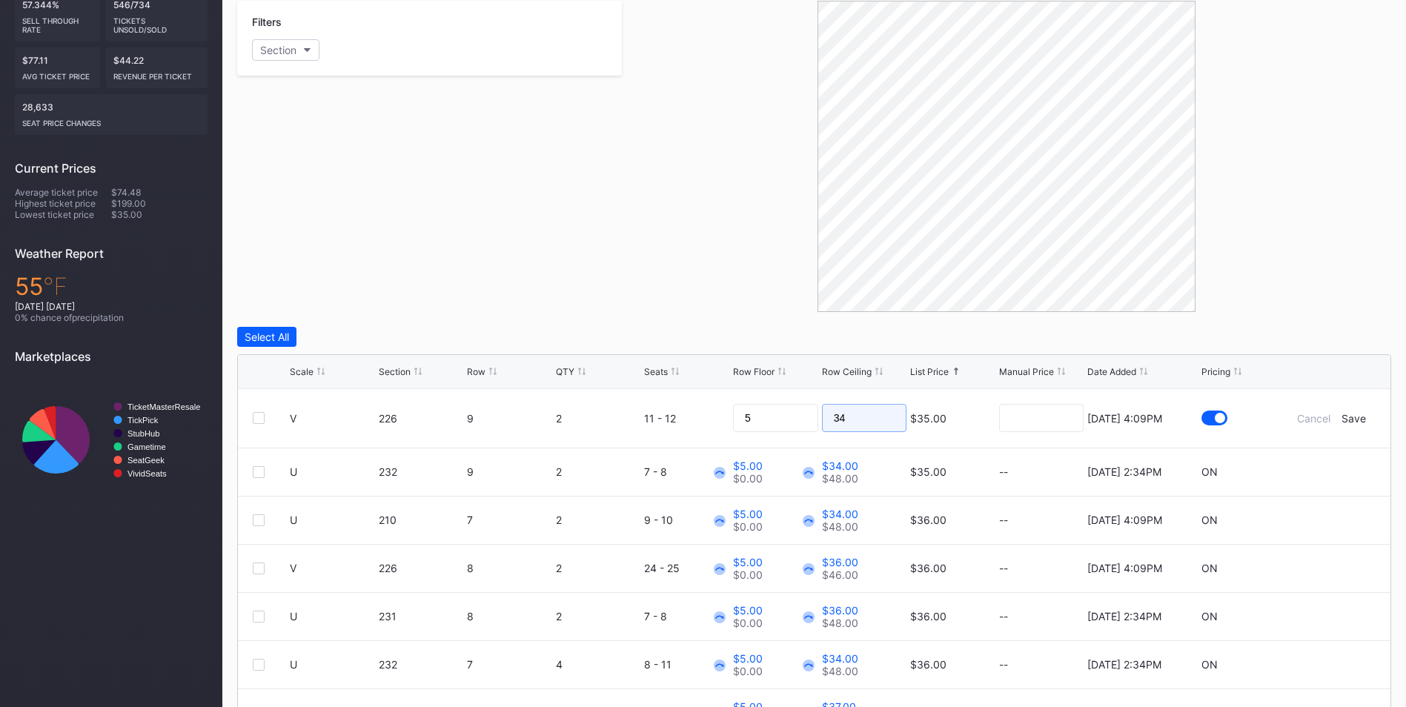
click at [862, 421] on input "34" at bounding box center [864, 418] width 85 height 28
type input "33"
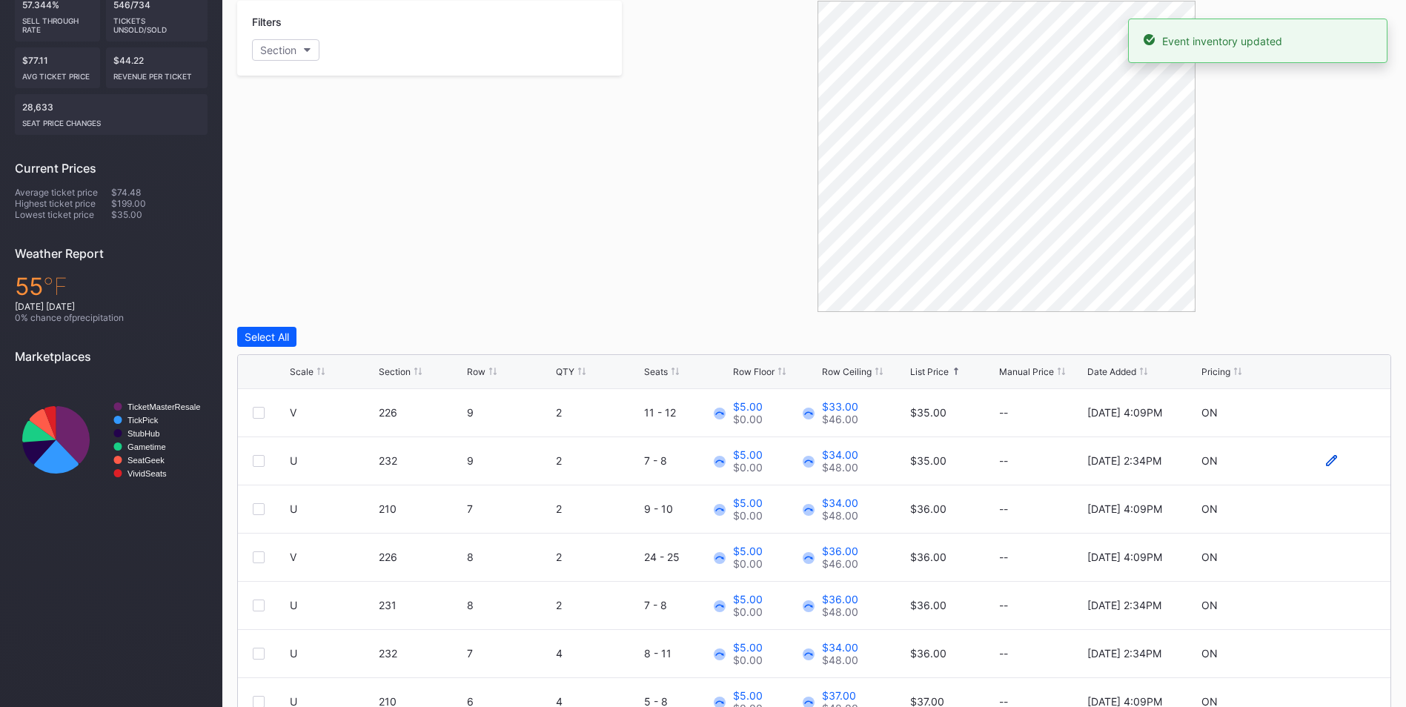
click at [1326, 461] on icon at bounding box center [1331, 460] width 11 height 11
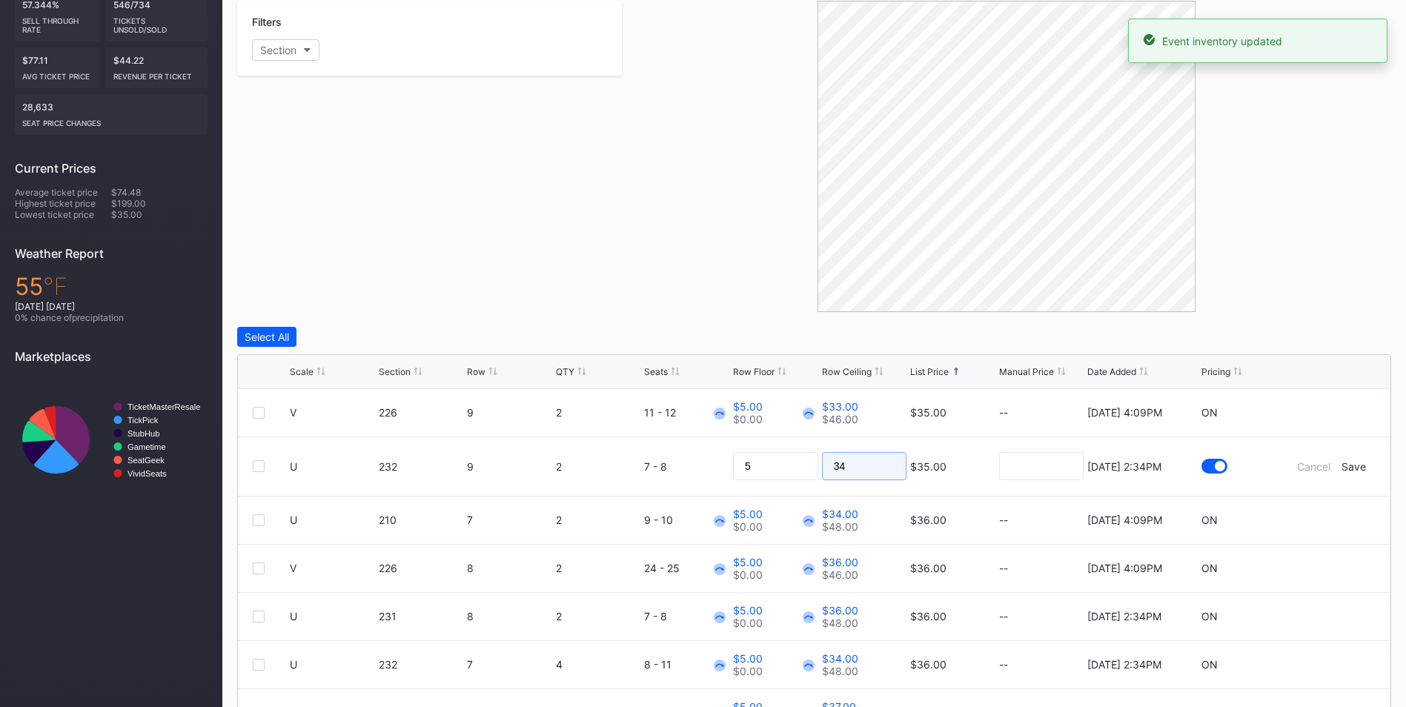
click at [854, 462] on input "34" at bounding box center [864, 466] width 85 height 28
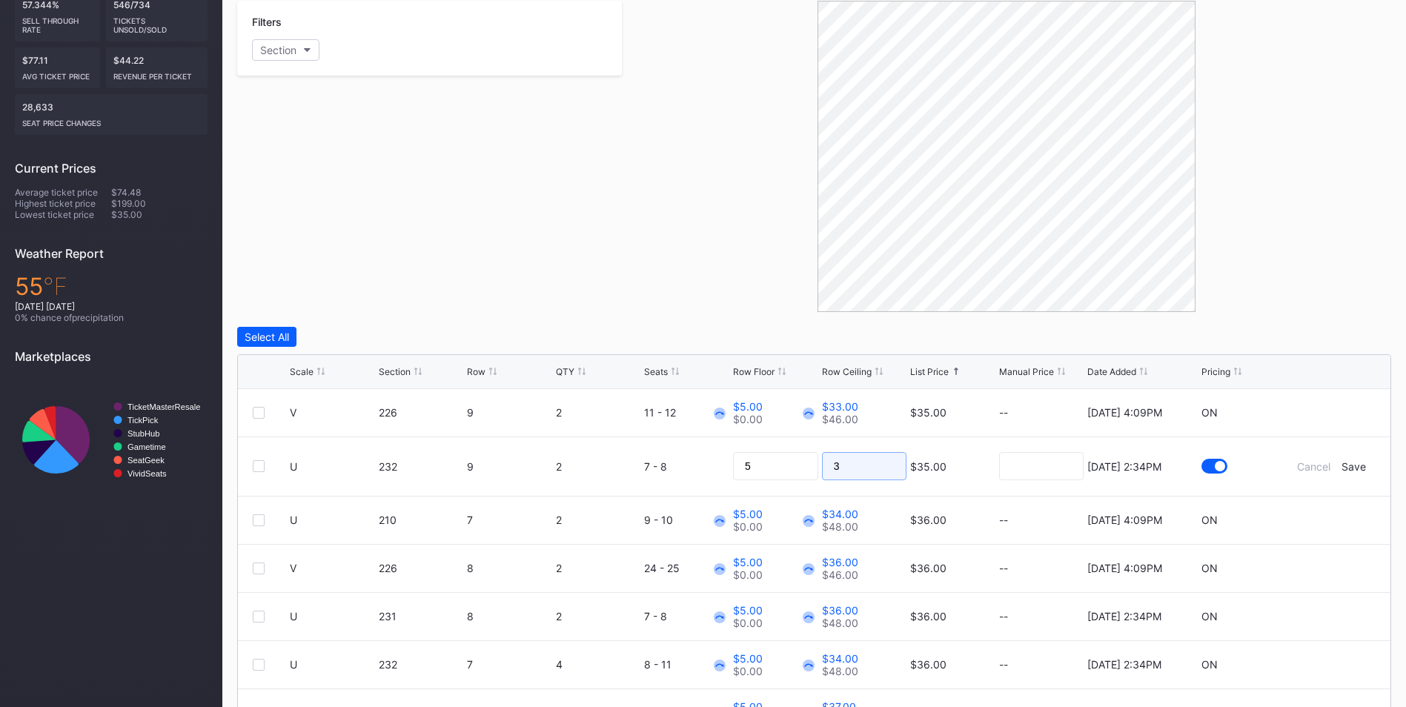
type input "33"
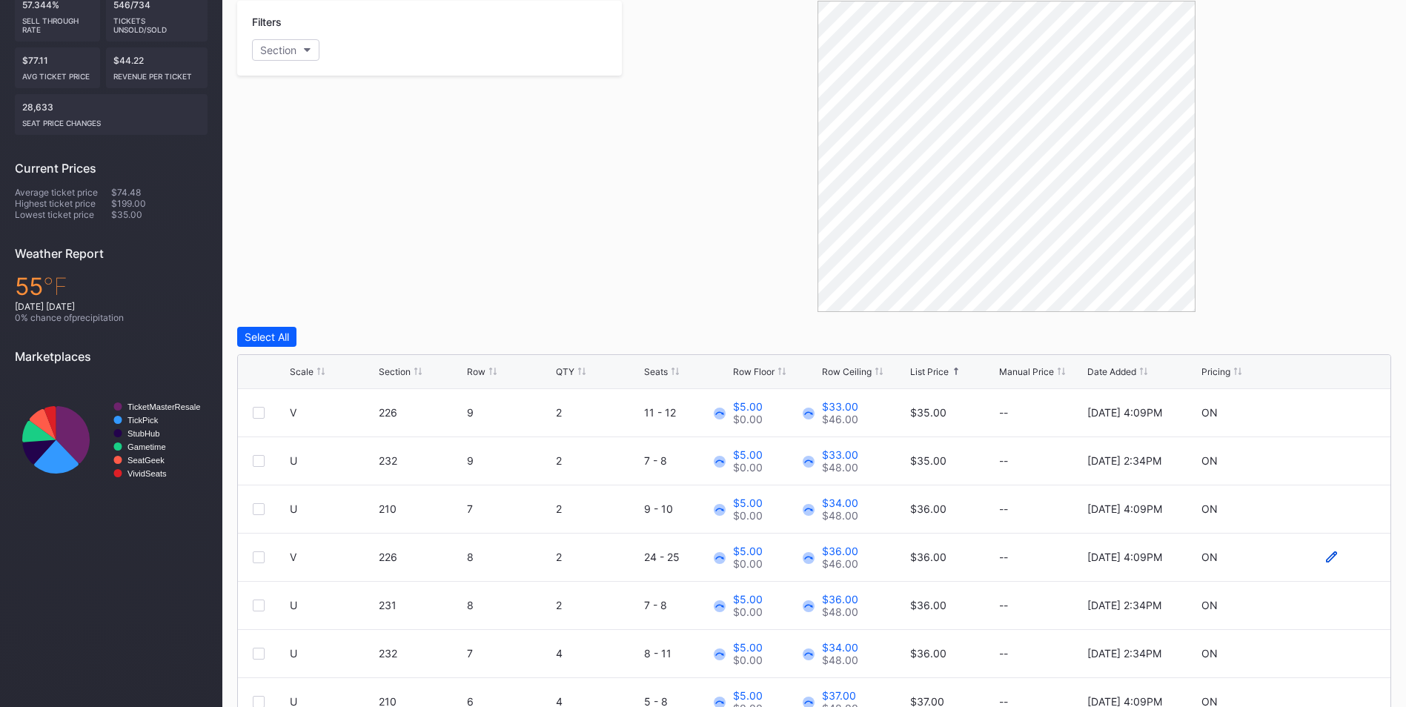
click at [1326, 556] on icon at bounding box center [1331, 556] width 11 height 11
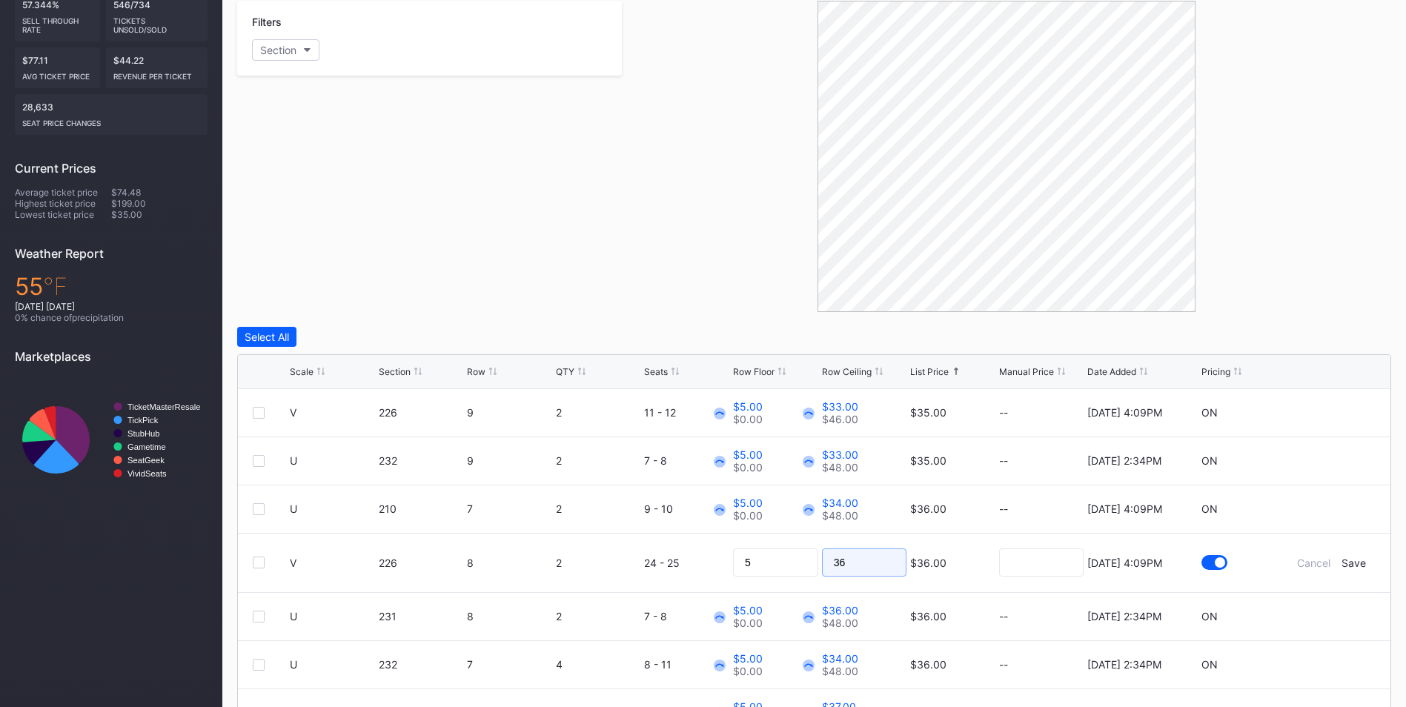
click at [835, 568] on input "36" at bounding box center [864, 562] width 85 height 28
click at [839, 567] on input "36" at bounding box center [864, 562] width 85 height 28
type input "34"
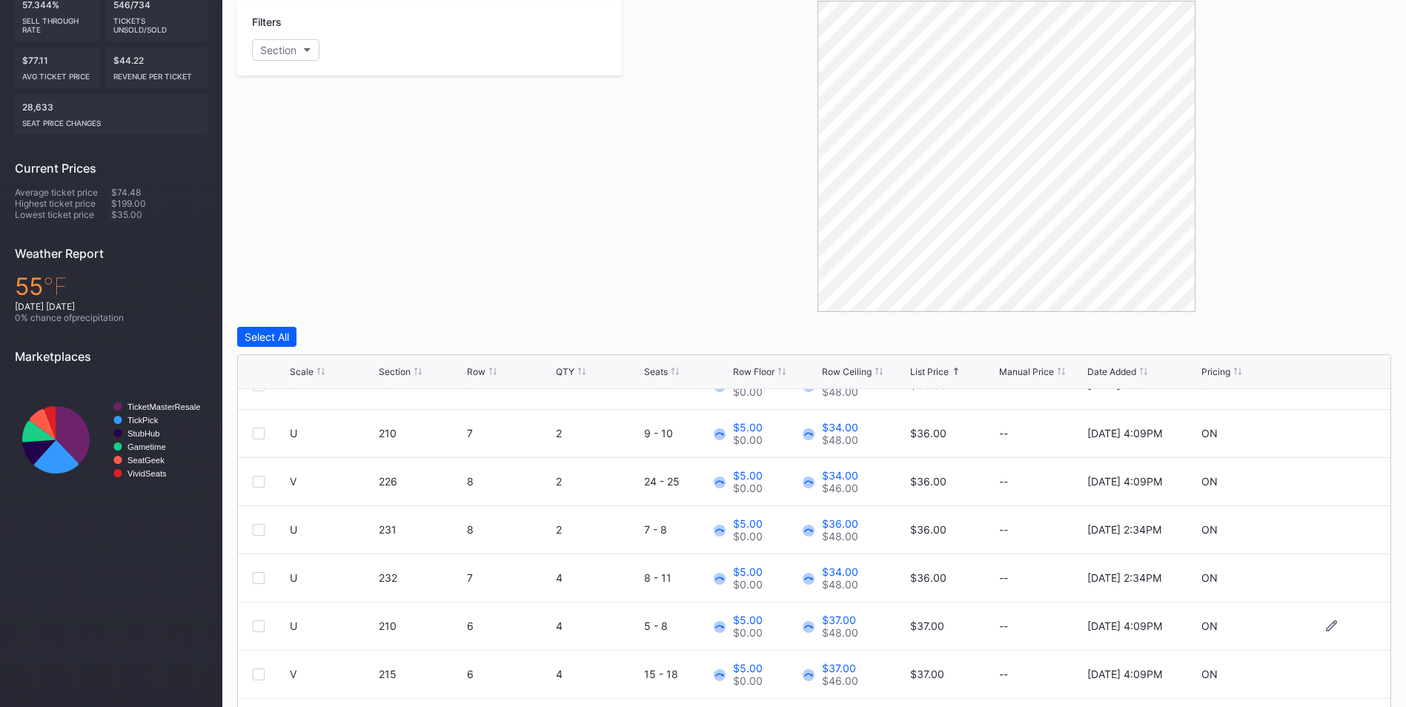
scroll to position [145, 0]
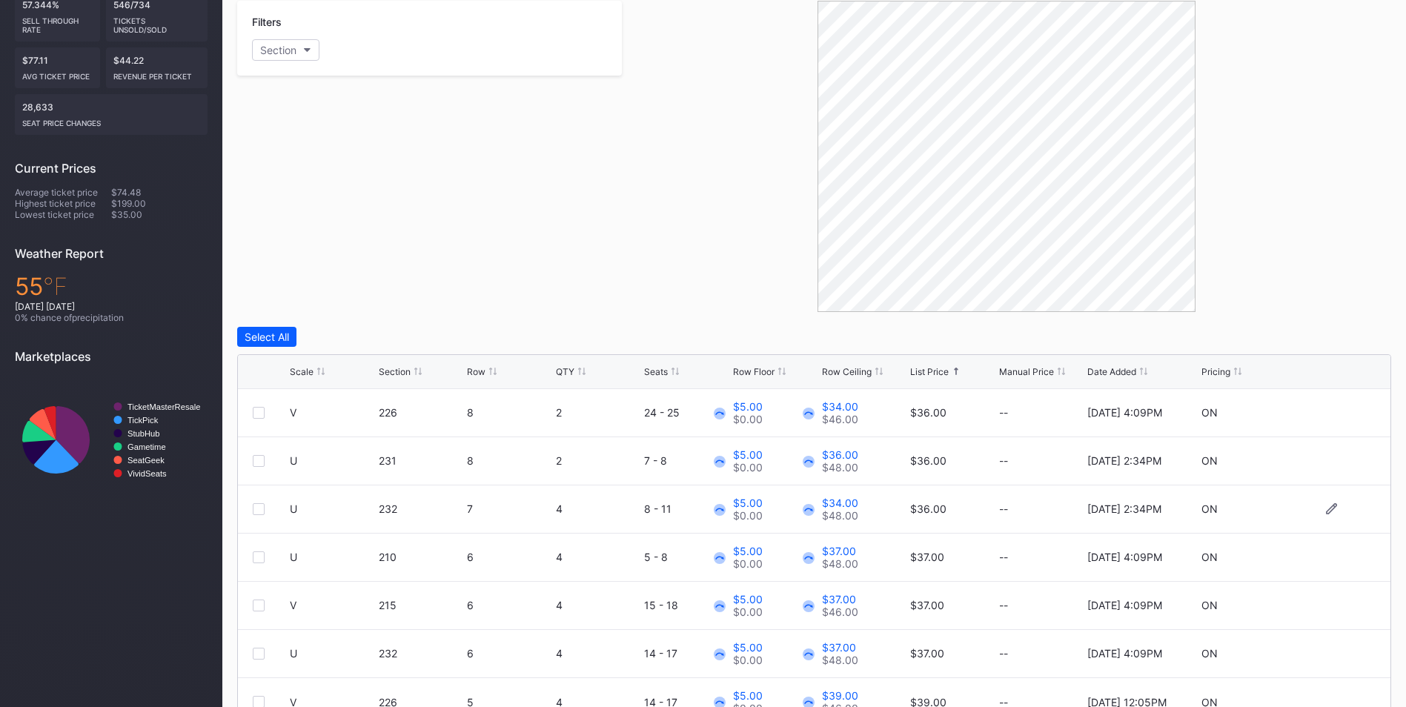
drag, startPoint x: 1321, startPoint y: 462, endPoint x: 1011, endPoint y: 492, distance: 311.2
click at [1326, 463] on icon at bounding box center [1331, 460] width 11 height 11
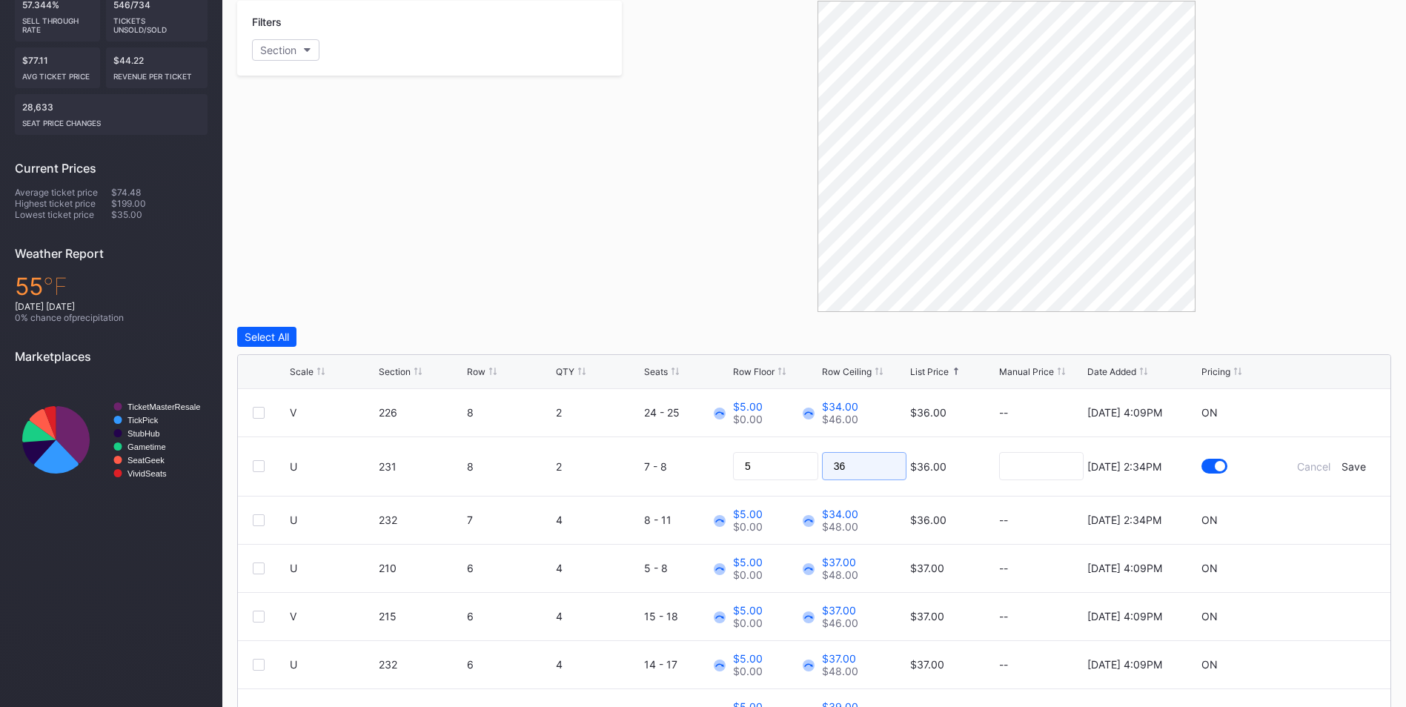
drag, startPoint x: 886, startPoint y: 465, endPoint x: 898, endPoint y: 448, distance: 20.8
click at [886, 465] on input "36" at bounding box center [864, 466] width 85 height 28
type input "35"
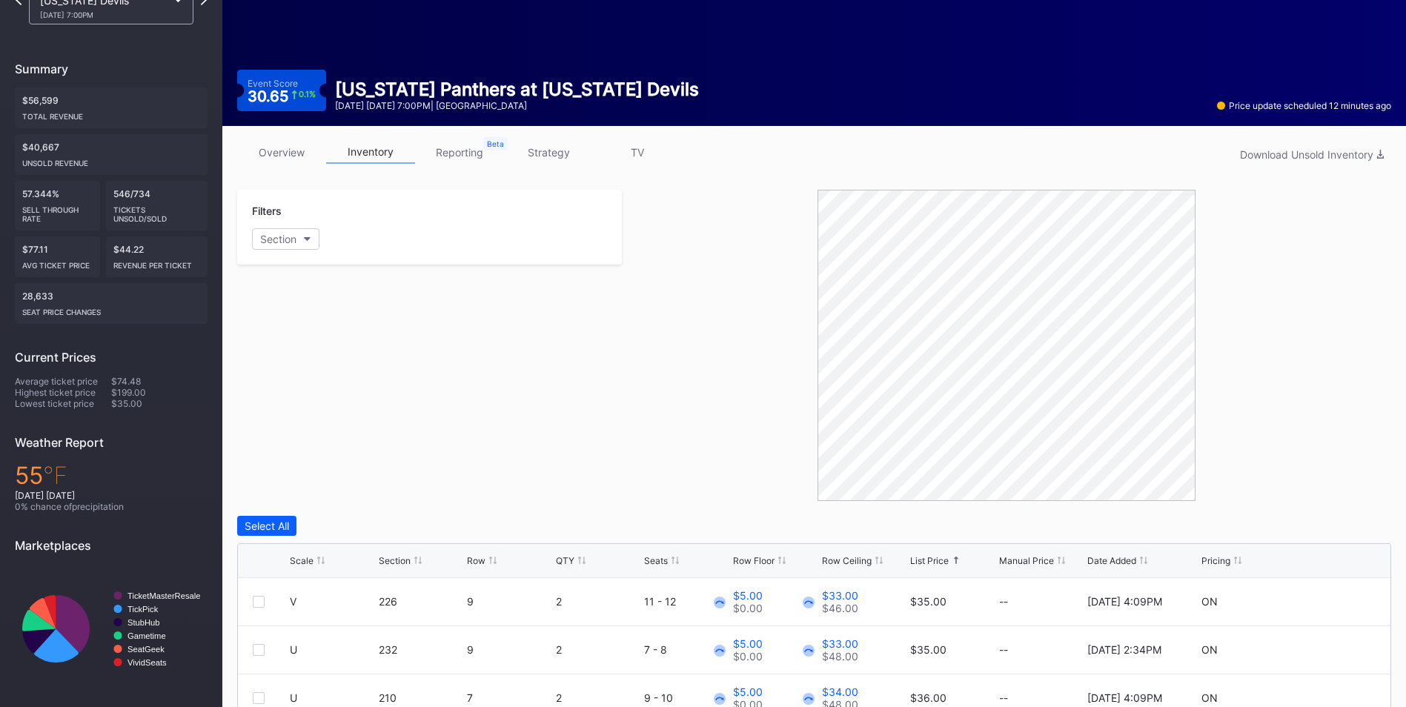
scroll to position [0, 0]
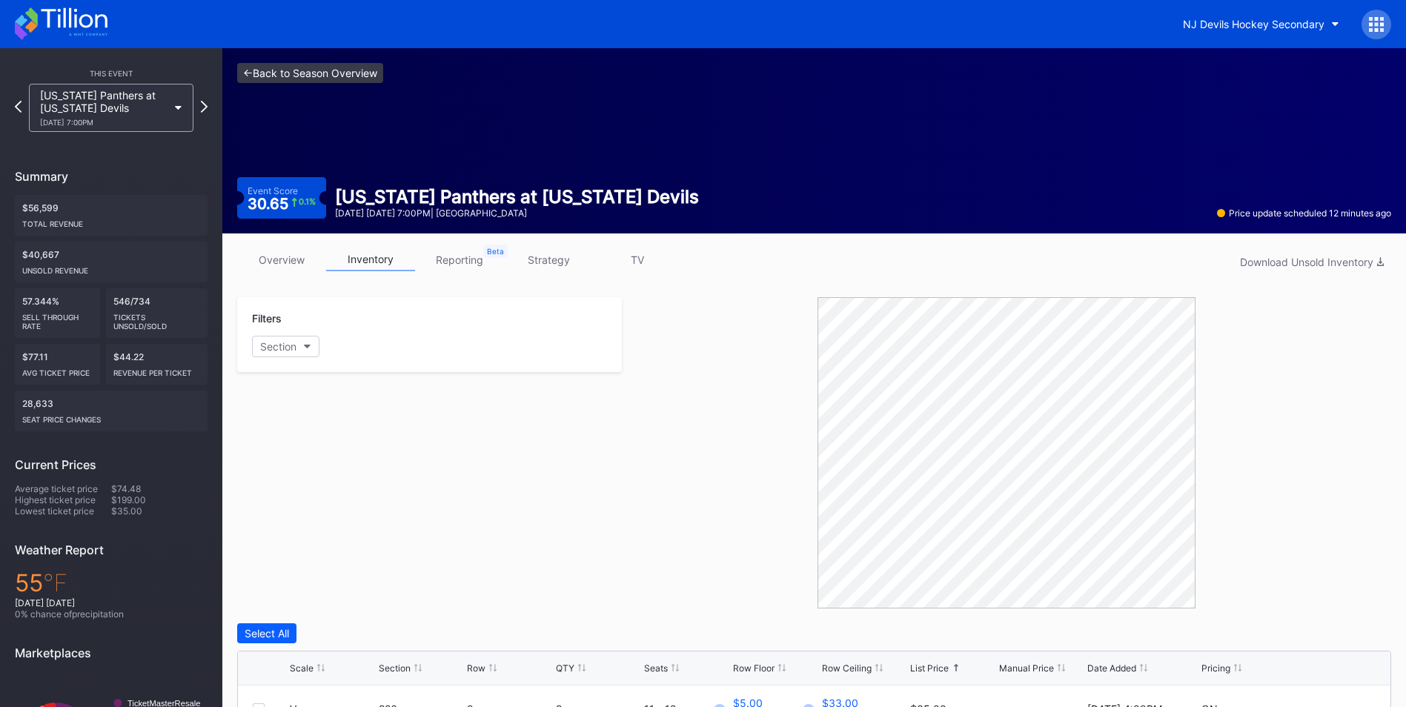
click at [365, 79] on link "<- Back to Season Overview" at bounding box center [310, 73] width 146 height 20
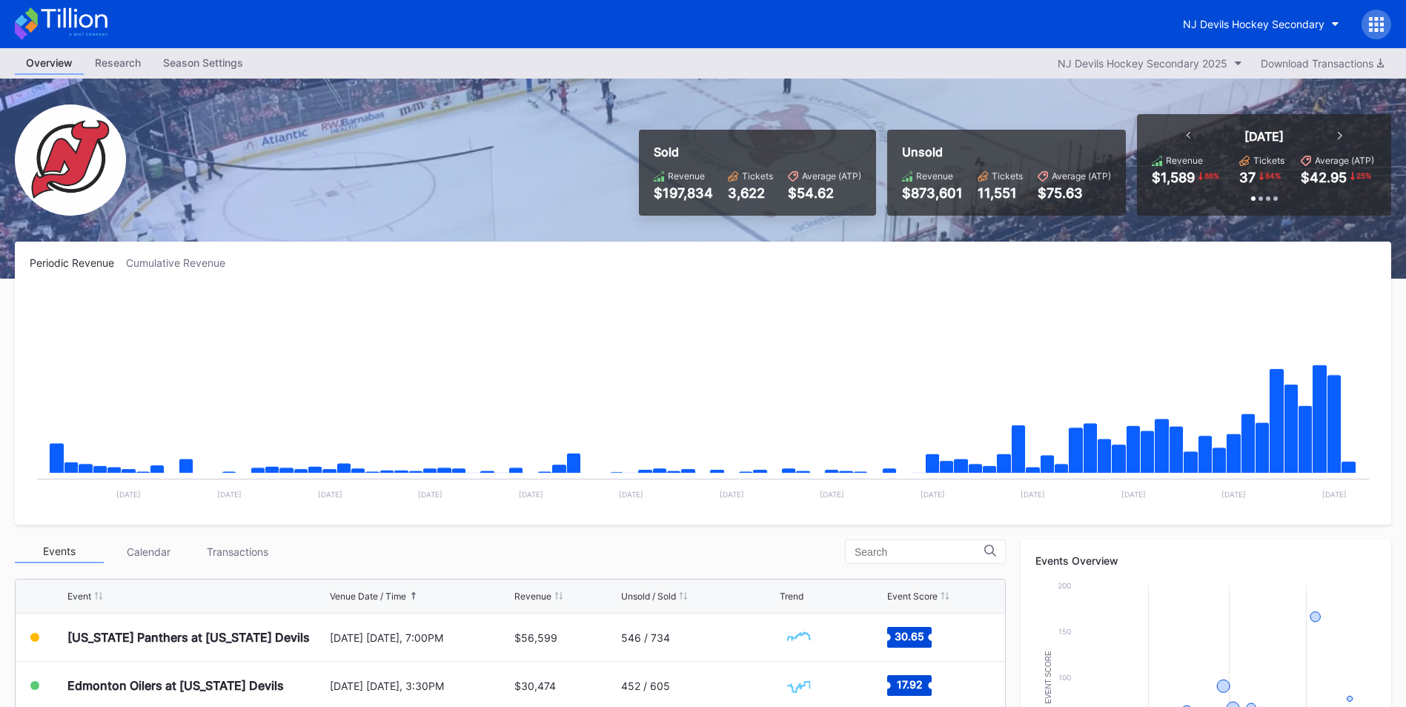
scroll to position [296, 0]
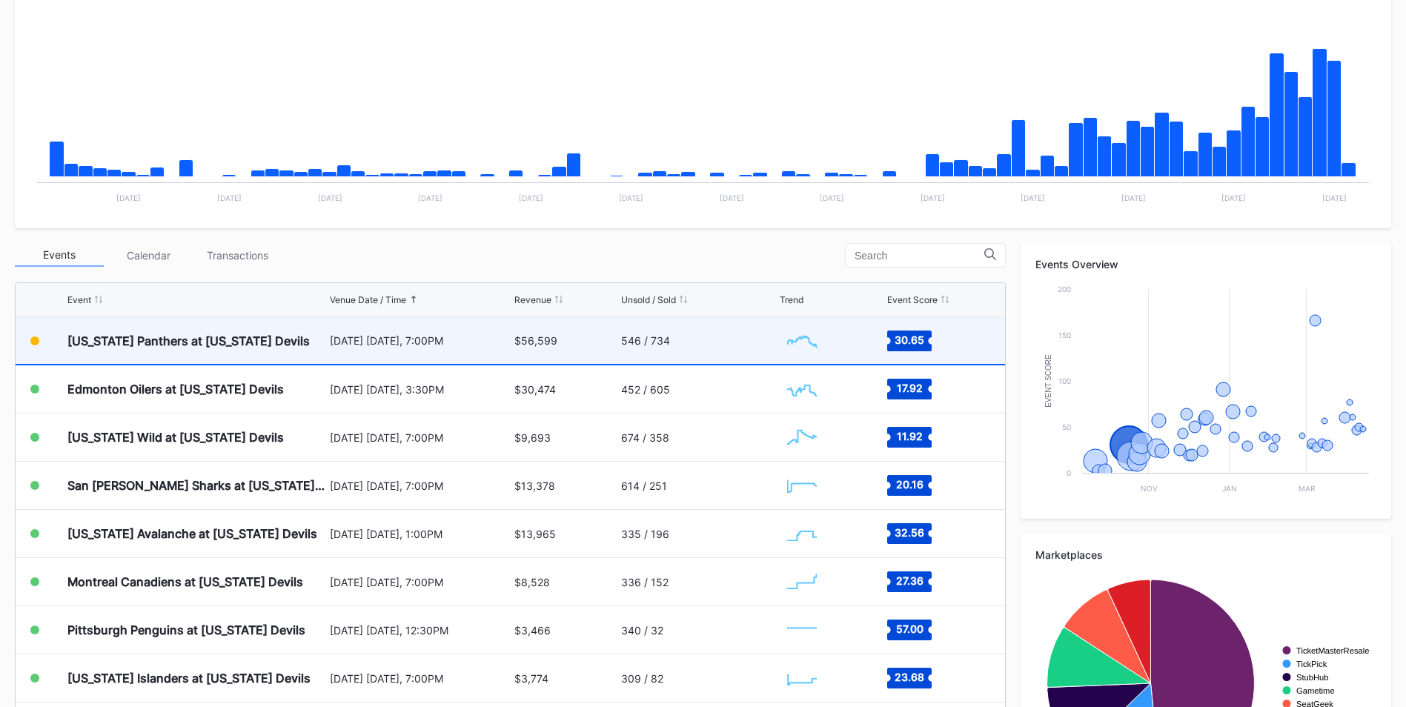
click at [614, 359] on div "Florida Panthers at New Jersey Devils October 16 Thursday, 7:00PM $56,599 546 /…" at bounding box center [510, 341] width 989 height 48
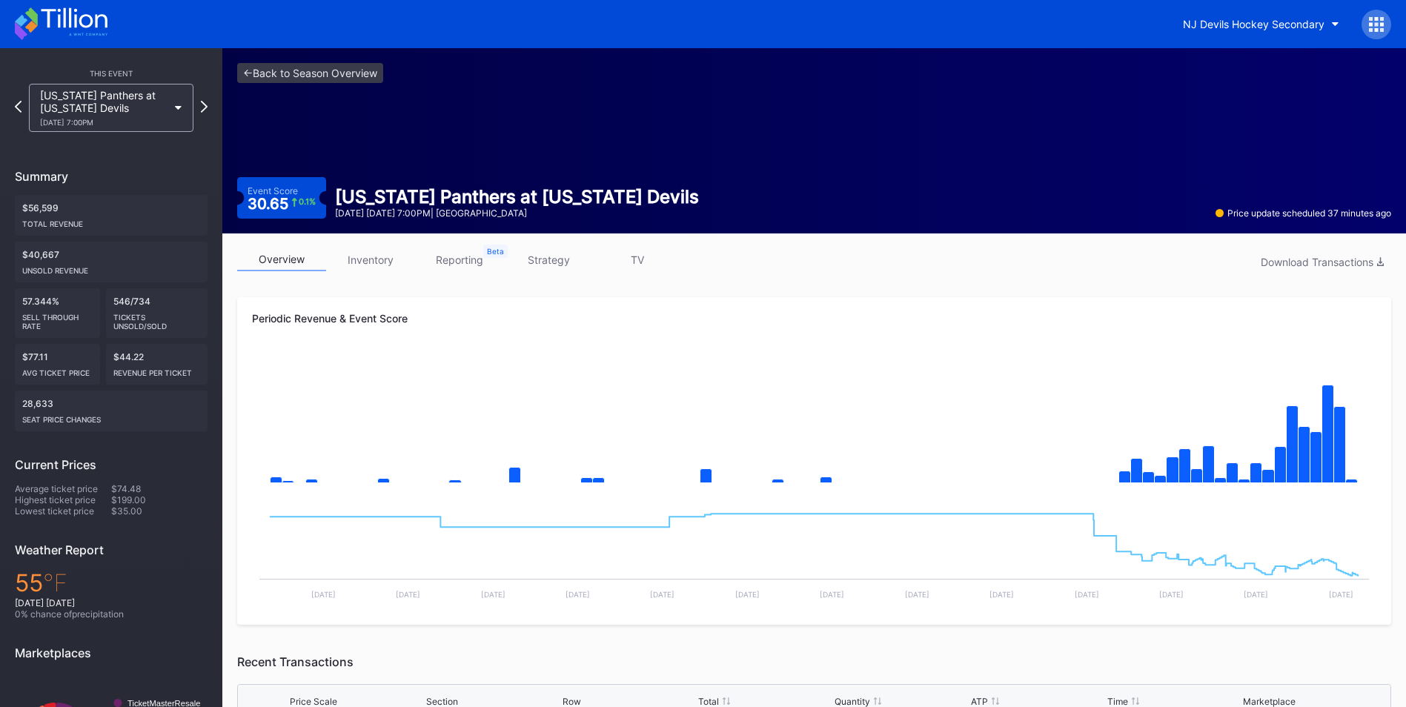
click at [363, 268] on link "inventory" at bounding box center [370, 259] width 89 height 23
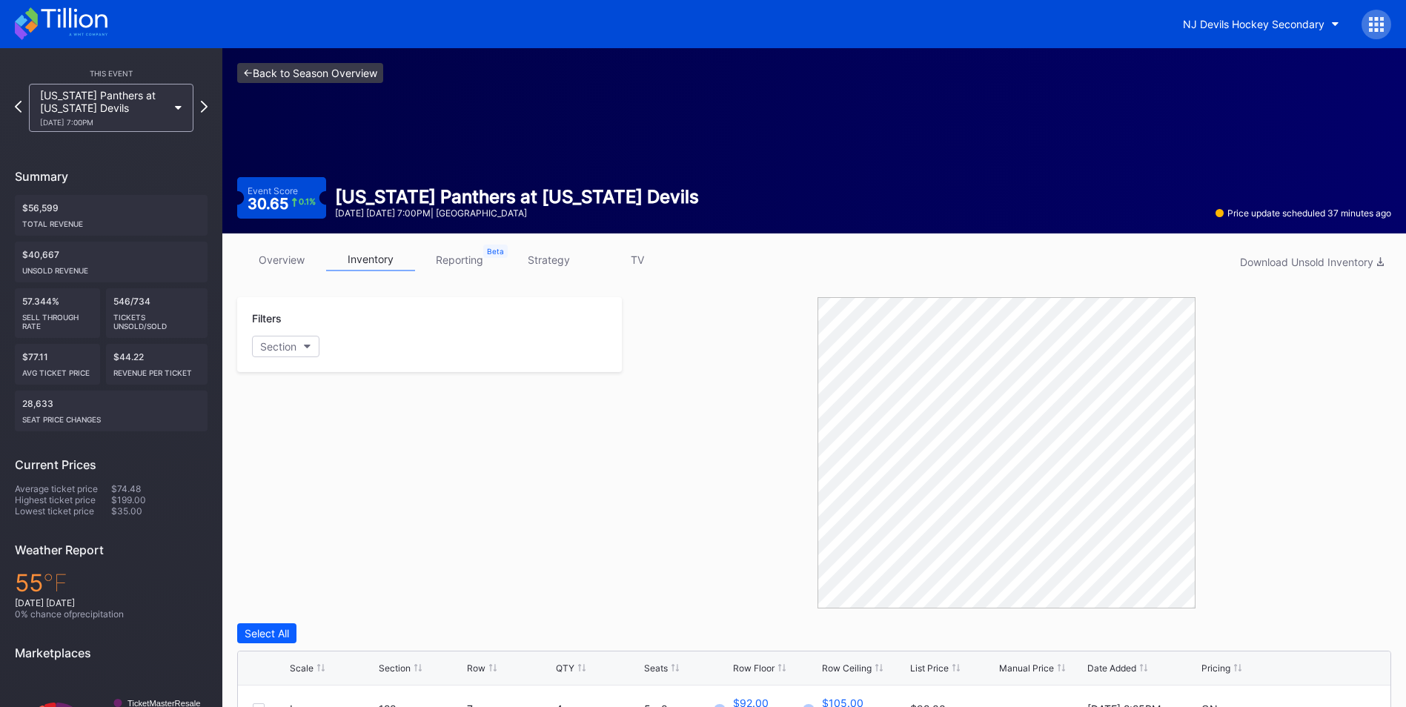
click at [329, 76] on link "<- Back to Season Overview" at bounding box center [310, 73] width 146 height 20
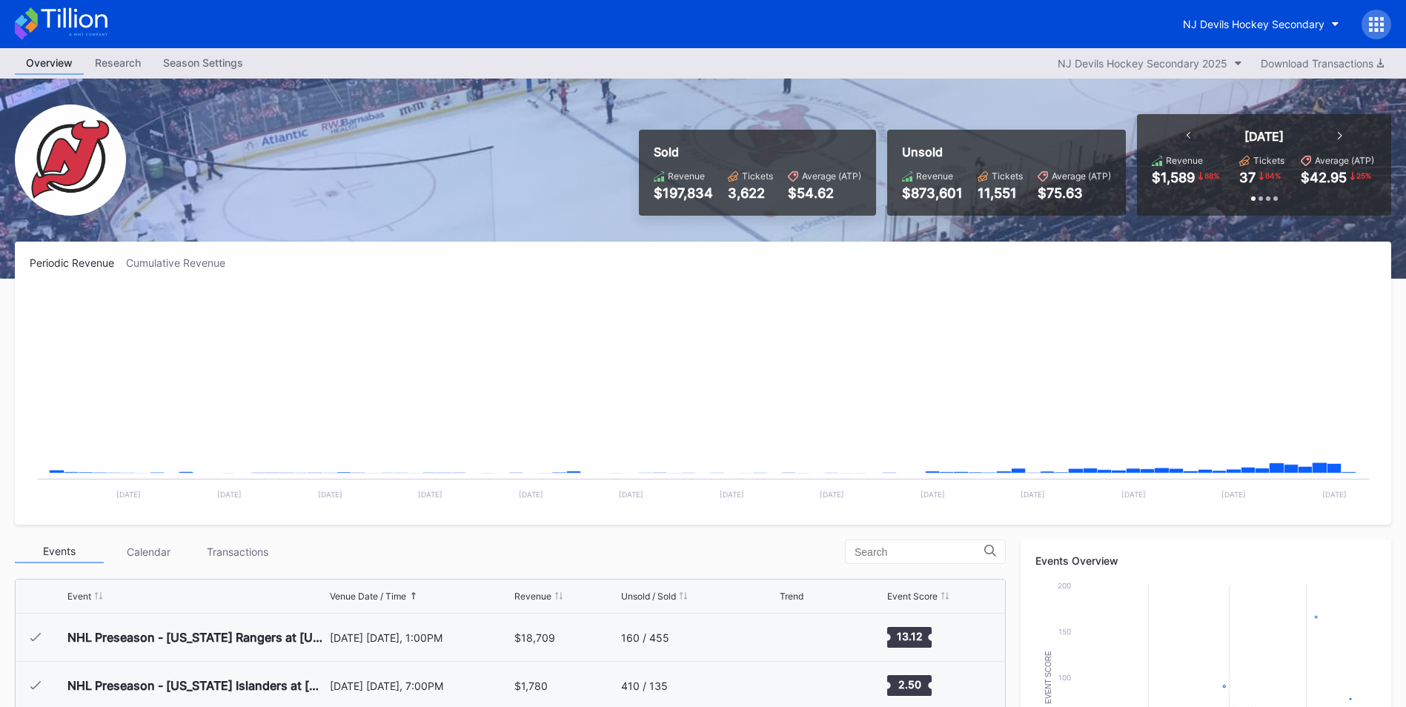
scroll to position [145, 0]
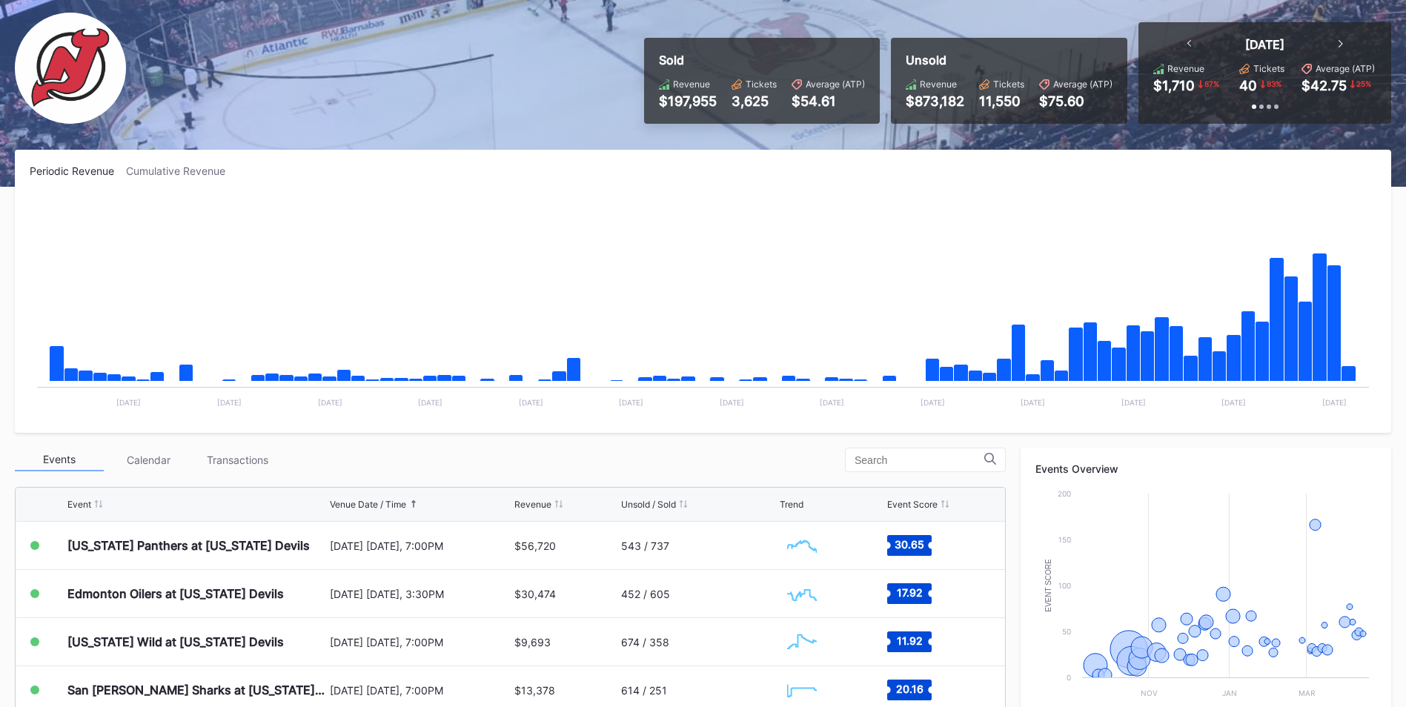
scroll to position [222, 0]
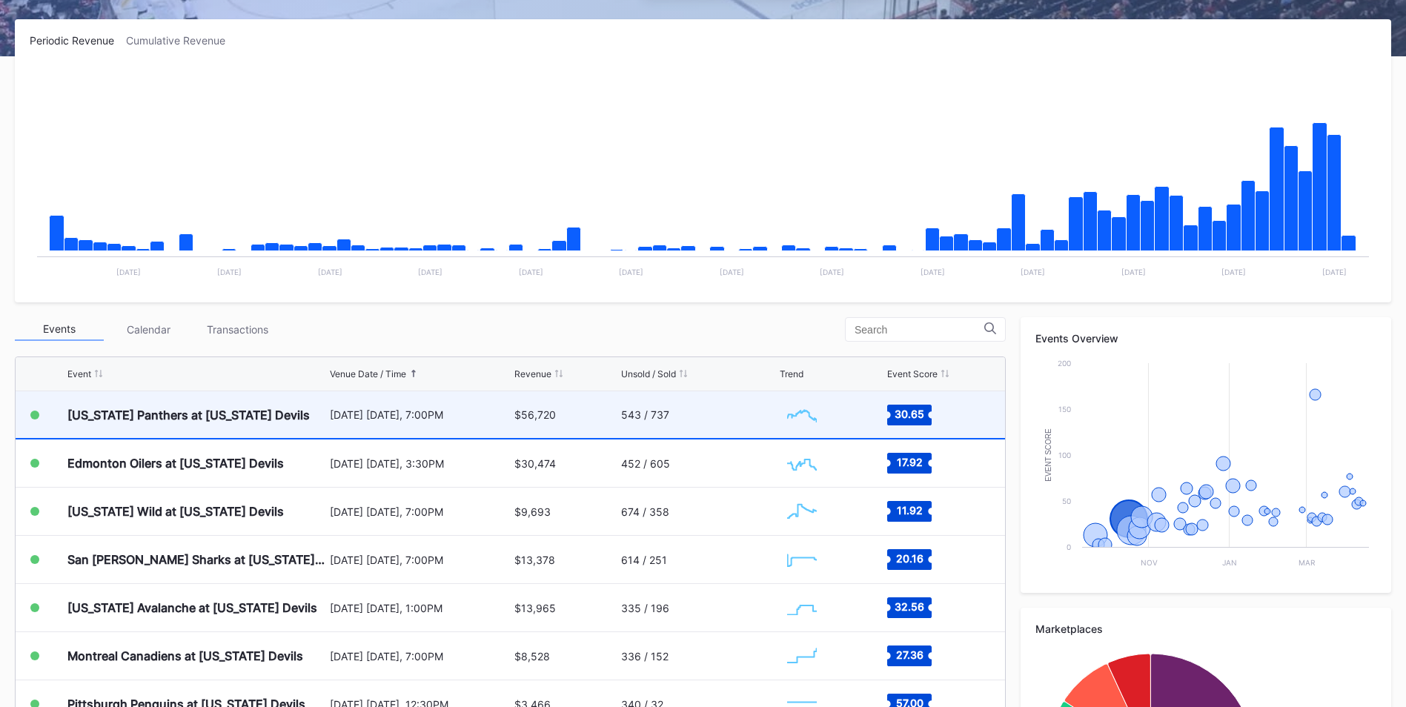
click at [584, 401] on div "$56,720" at bounding box center [565, 414] width 103 height 47
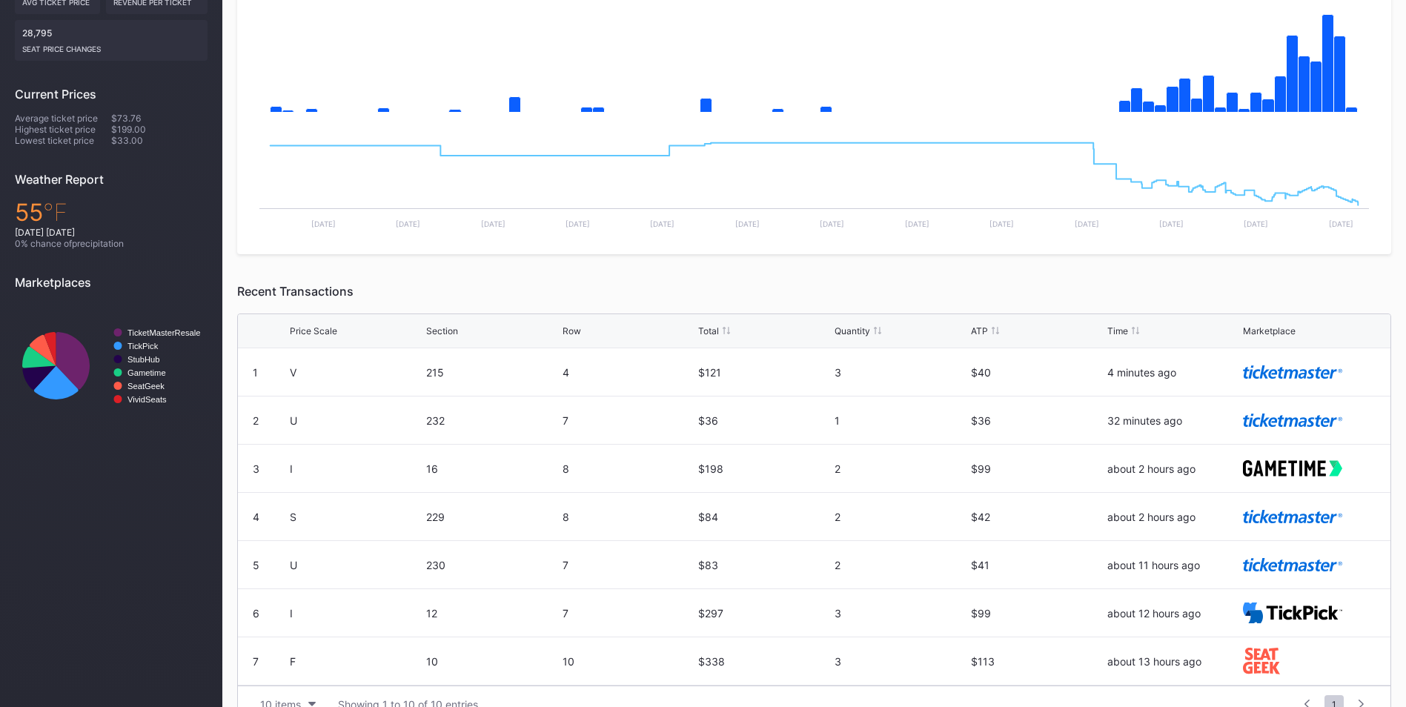
scroll to position [74, 0]
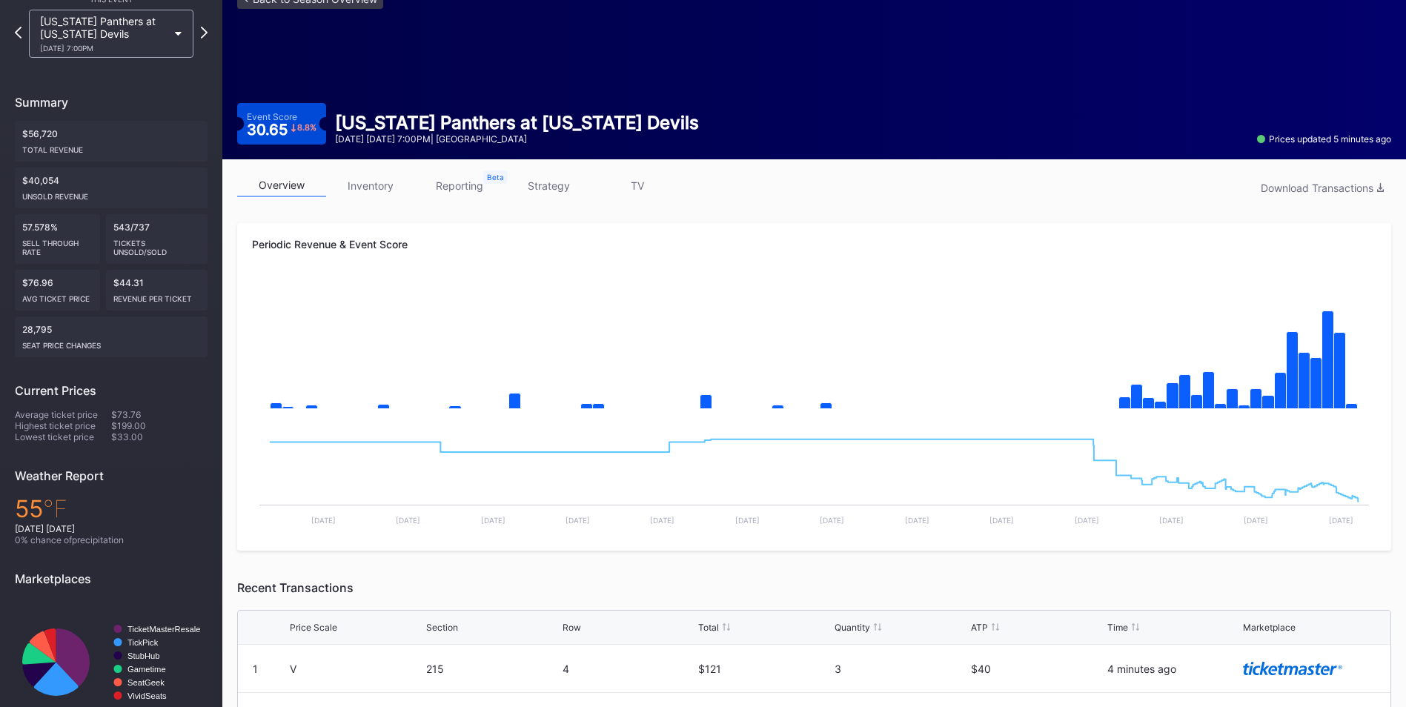
drag, startPoint x: 385, startPoint y: 180, endPoint x: 393, endPoint y: 181, distance: 7.4
click at [385, 180] on link "inventory" at bounding box center [370, 185] width 89 height 23
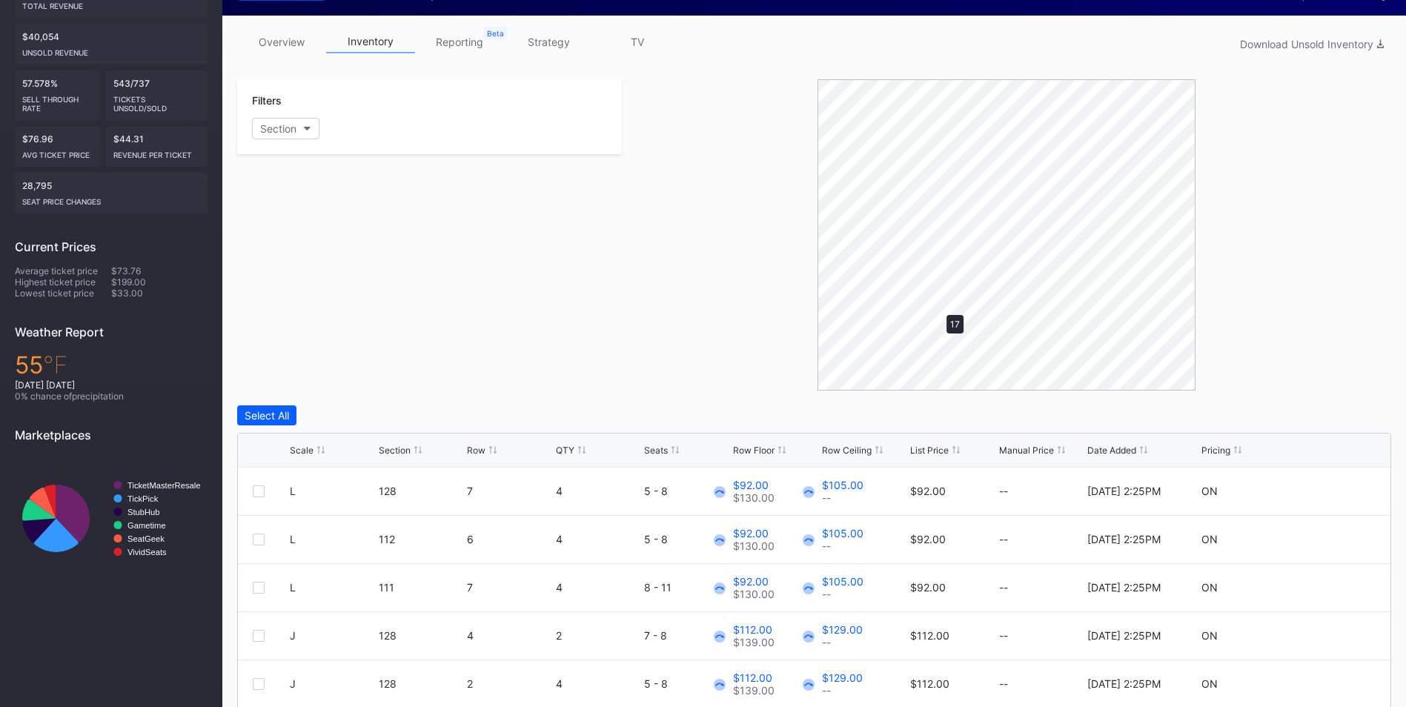
scroll to position [222, 0]
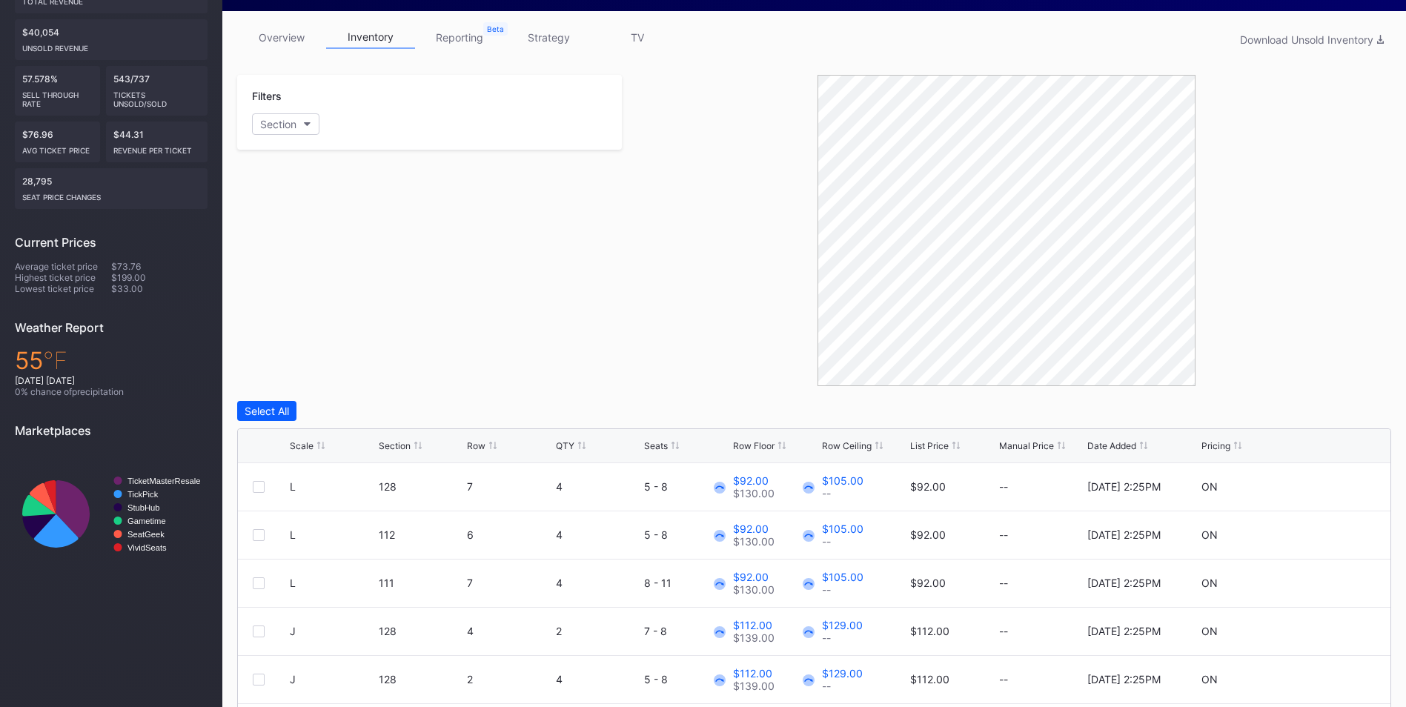
click at [929, 442] on div "List Price" at bounding box center [929, 445] width 39 height 11
click at [1326, 488] on icon at bounding box center [1331, 486] width 11 height 11
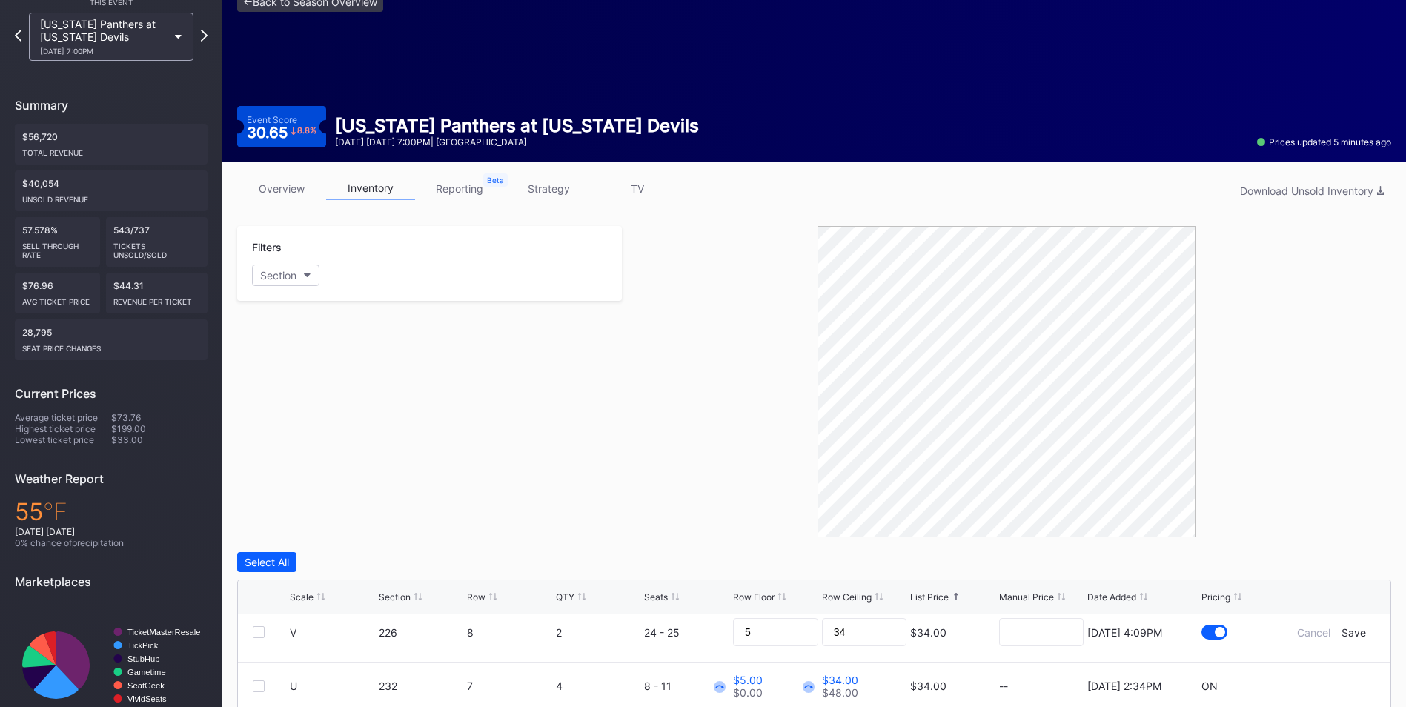
scroll to position [0, 0]
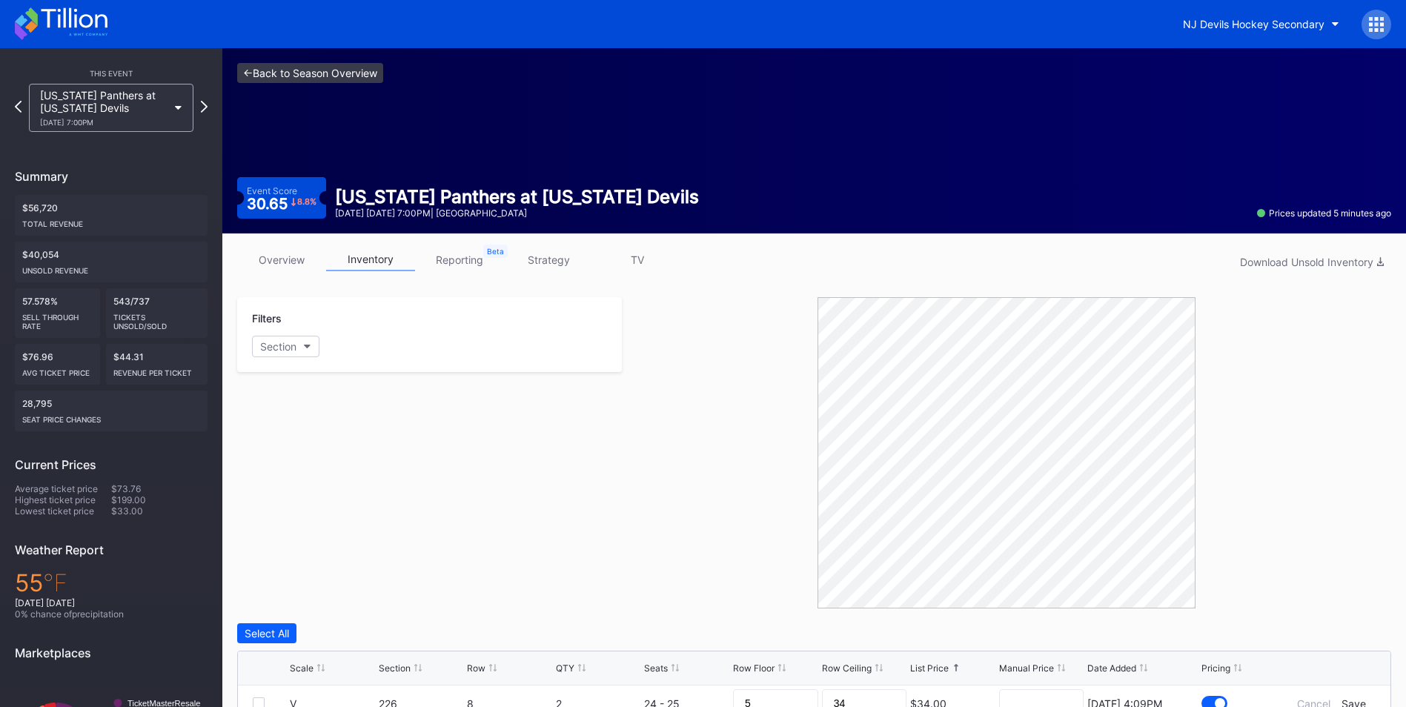
click at [368, 71] on link "<- Back to Season Overview" at bounding box center [310, 73] width 146 height 20
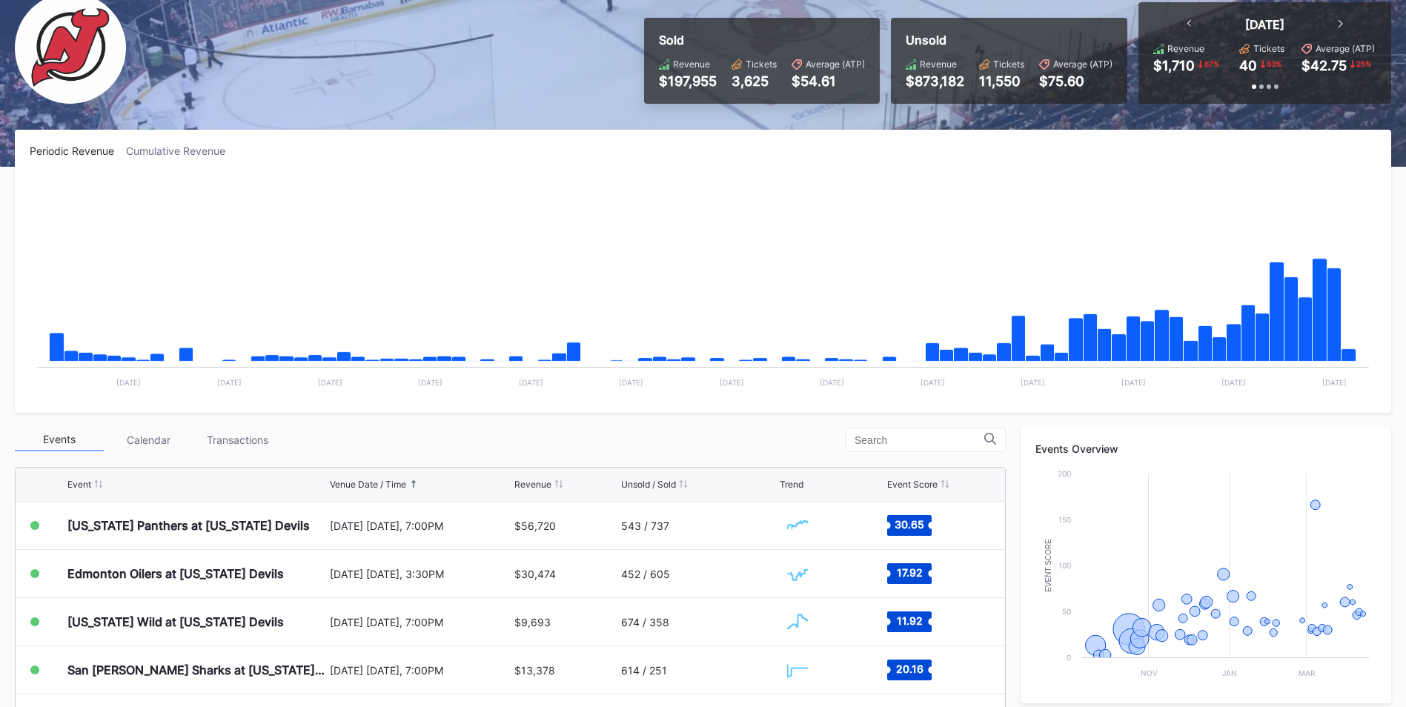
scroll to position [222, 0]
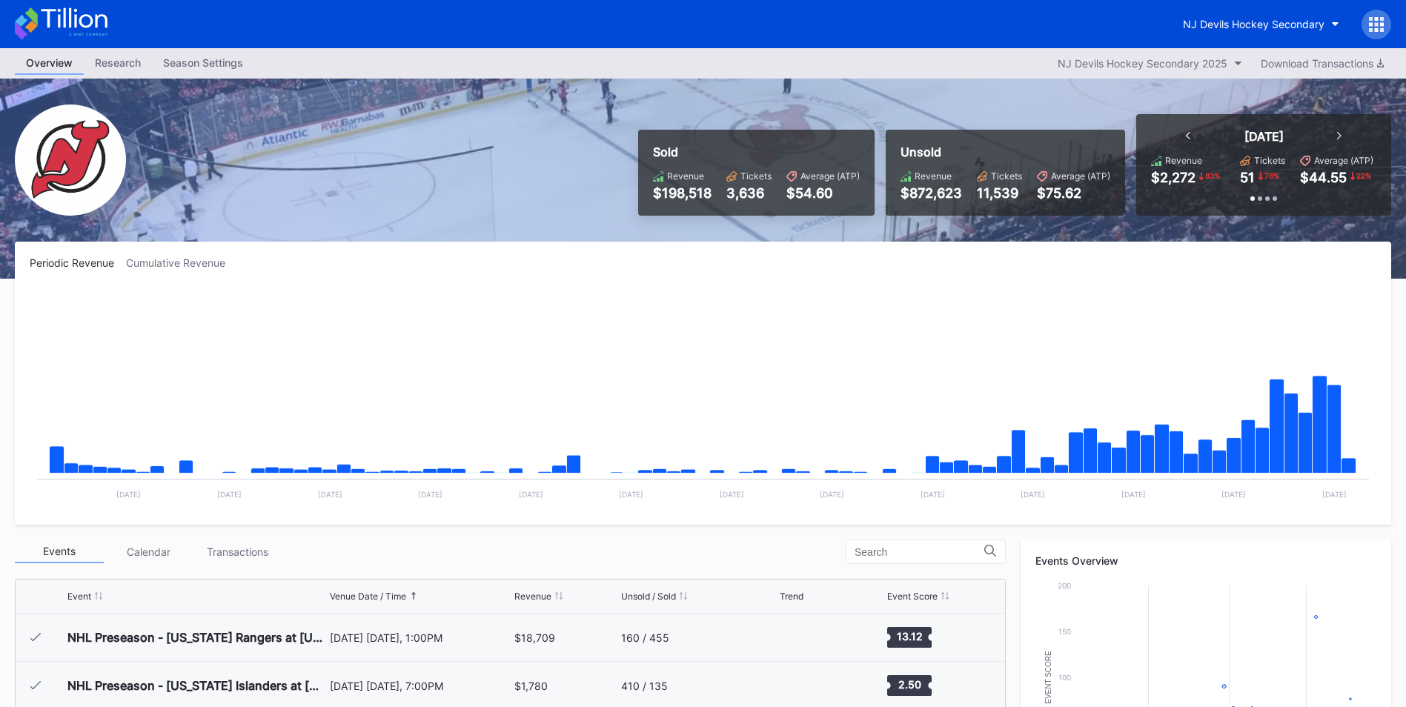
scroll to position [145, 0]
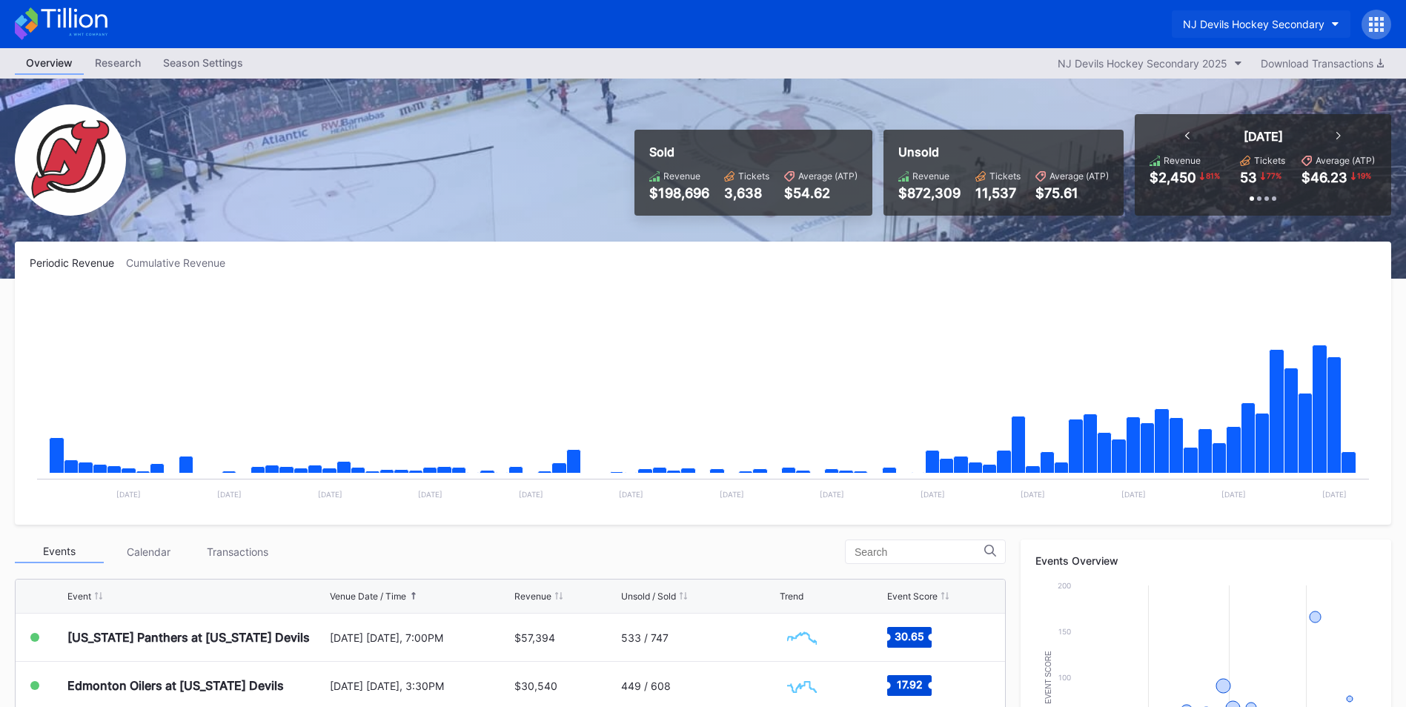
drag, startPoint x: 1295, startPoint y: 11, endPoint x: 1295, endPoint y: 23, distance: 11.9
click at [1295, 14] on div "NJ Devils Hockey Secondary" at bounding box center [1281, 25] width 219 height 30
click at [1294, 24] on div "NJ Devils Hockey Secondary" at bounding box center [1254, 24] width 142 height 13
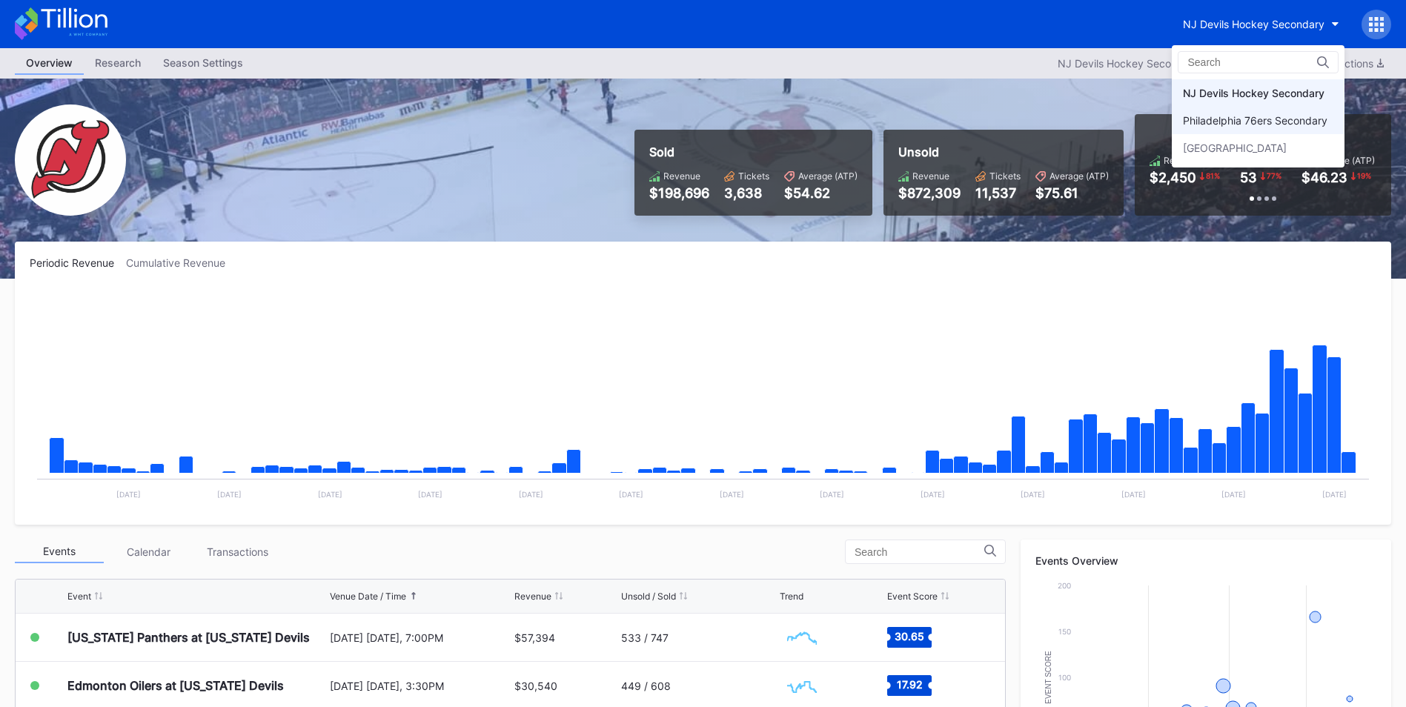
click at [1264, 112] on div "Philadelphia 76ers Secondary" at bounding box center [1258, 120] width 173 height 27
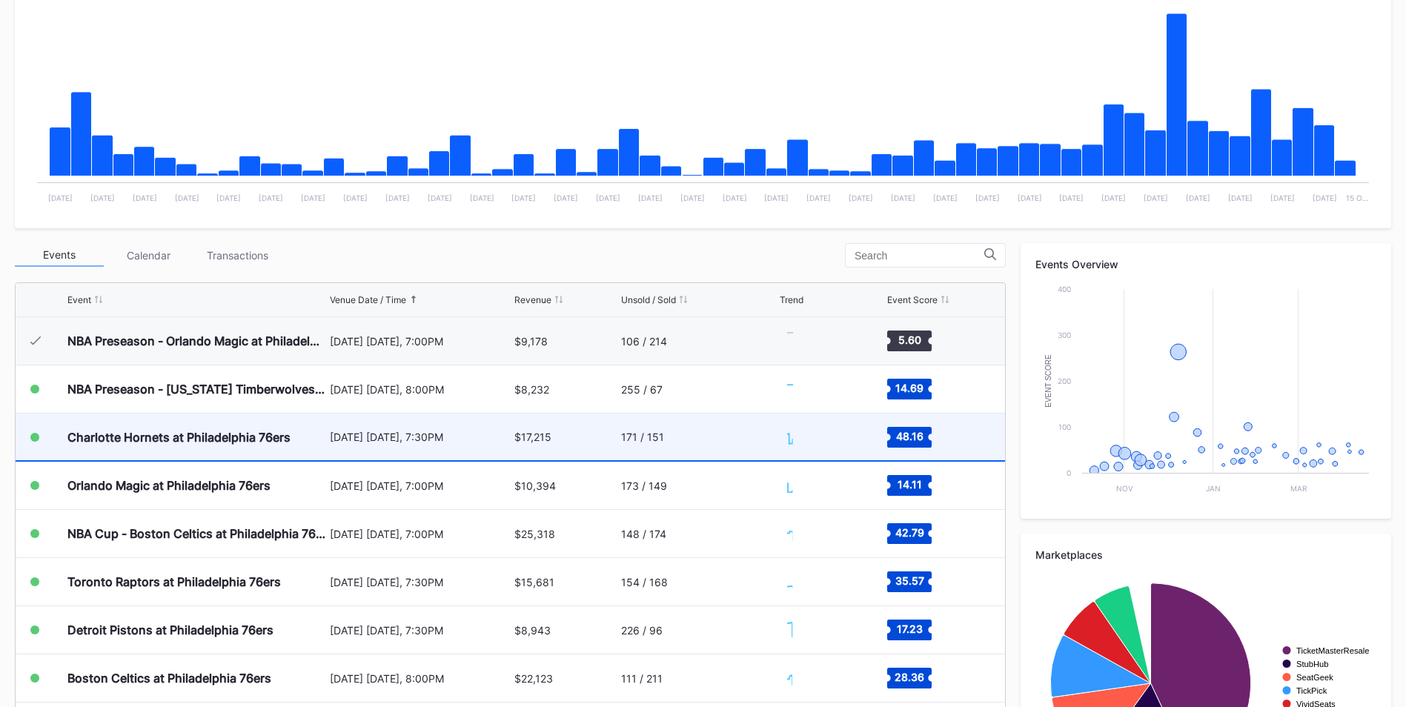
scroll to position [48, 0]
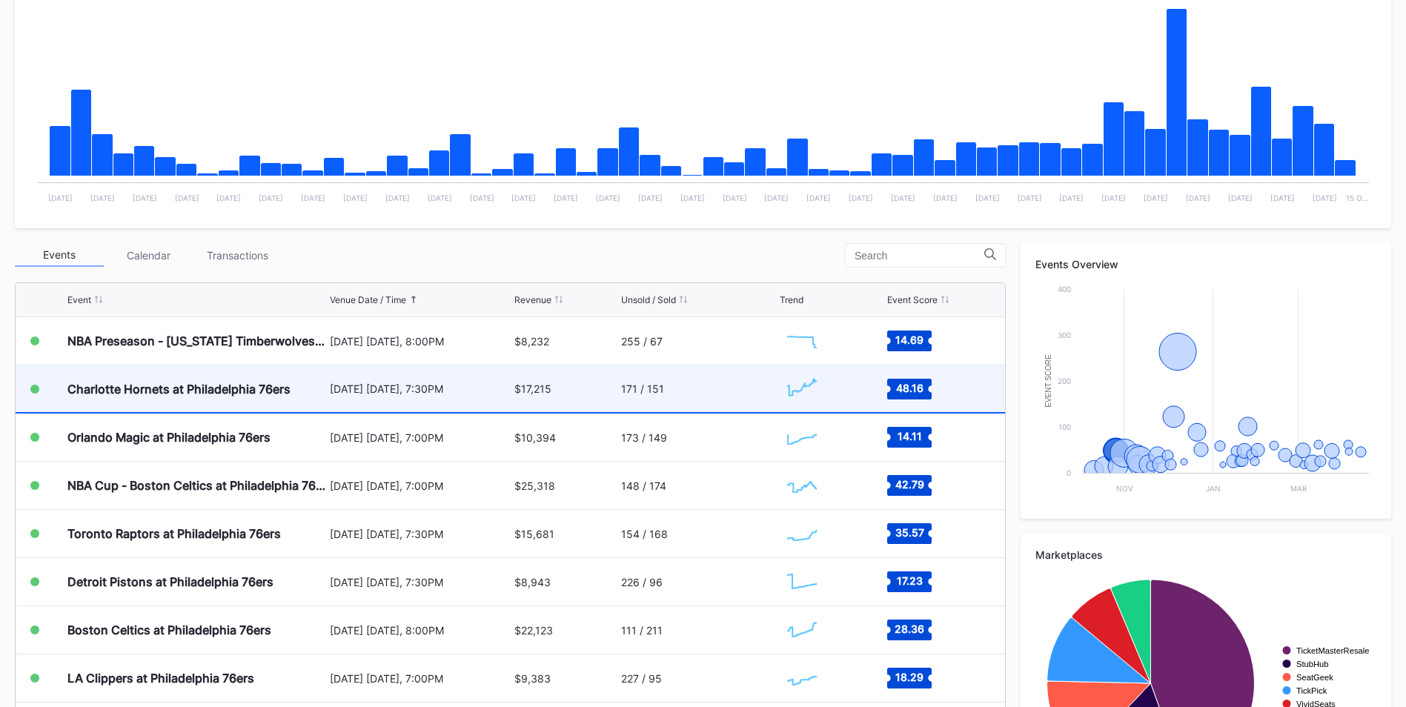
click at [687, 399] on div "171 / 151" at bounding box center [698, 388] width 155 height 47
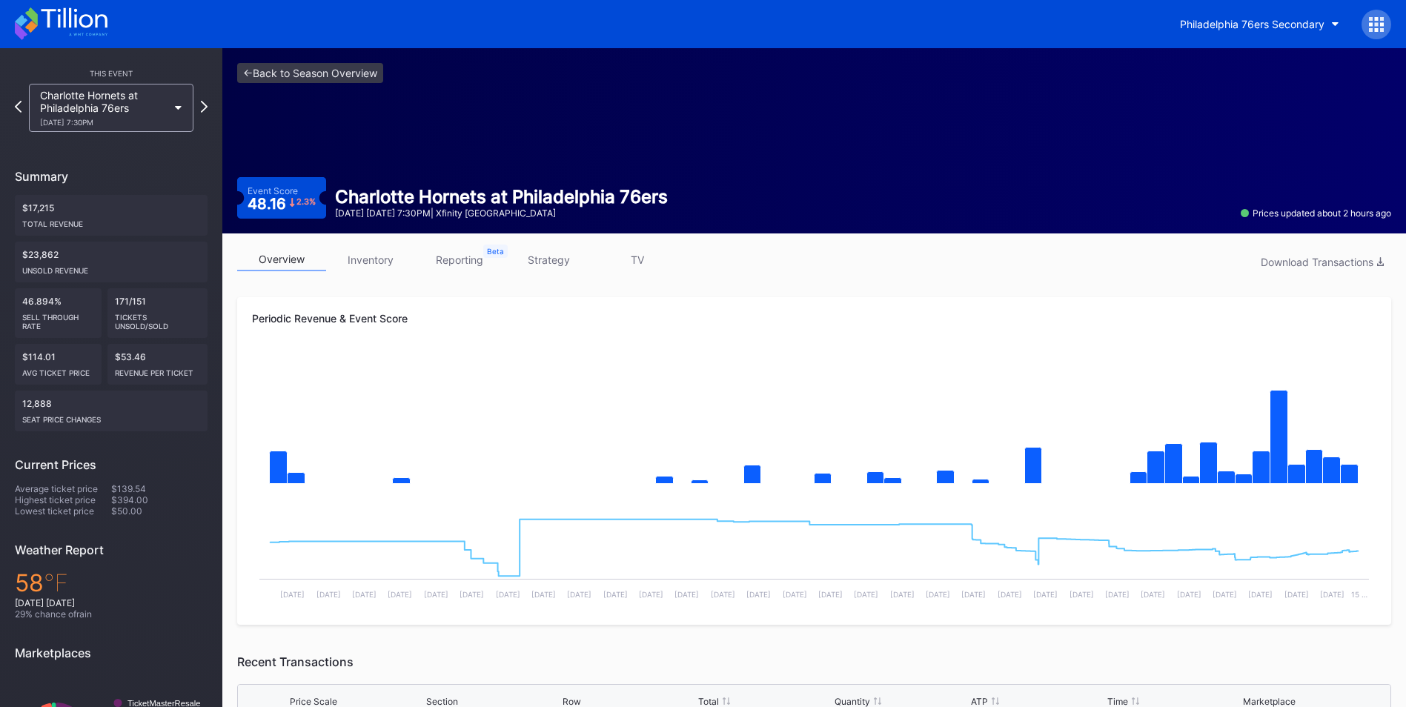
click at [382, 259] on link "inventory" at bounding box center [370, 259] width 89 height 23
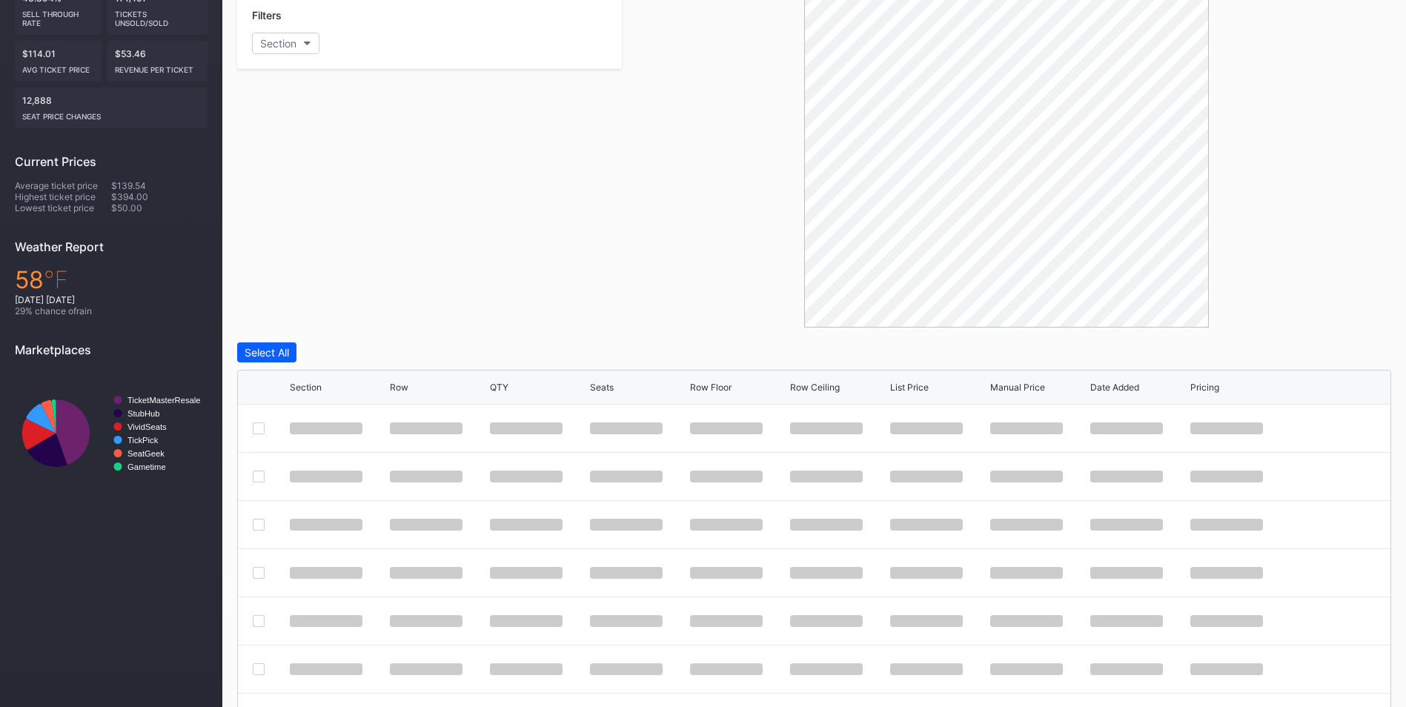
scroll to position [316, 0]
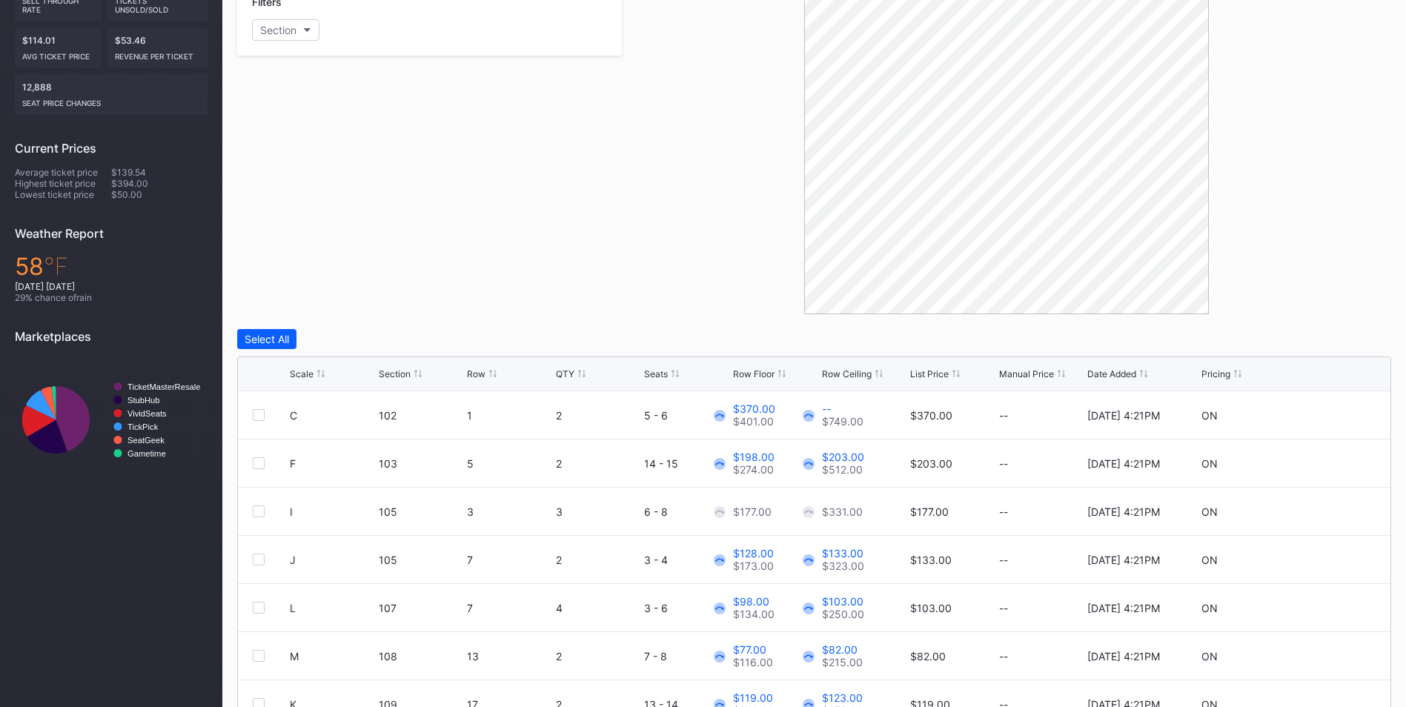
click at [922, 376] on div "List Price" at bounding box center [929, 373] width 39 height 11
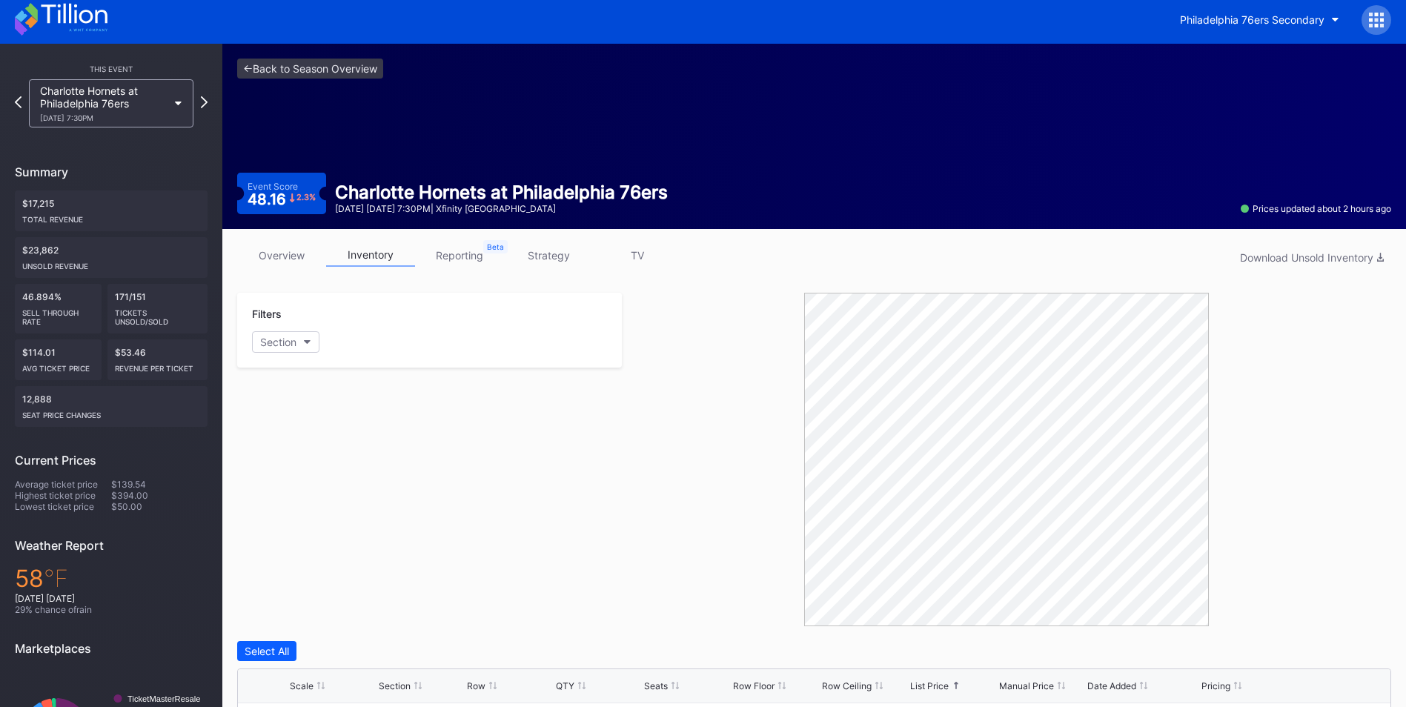
scroll to position [0, 0]
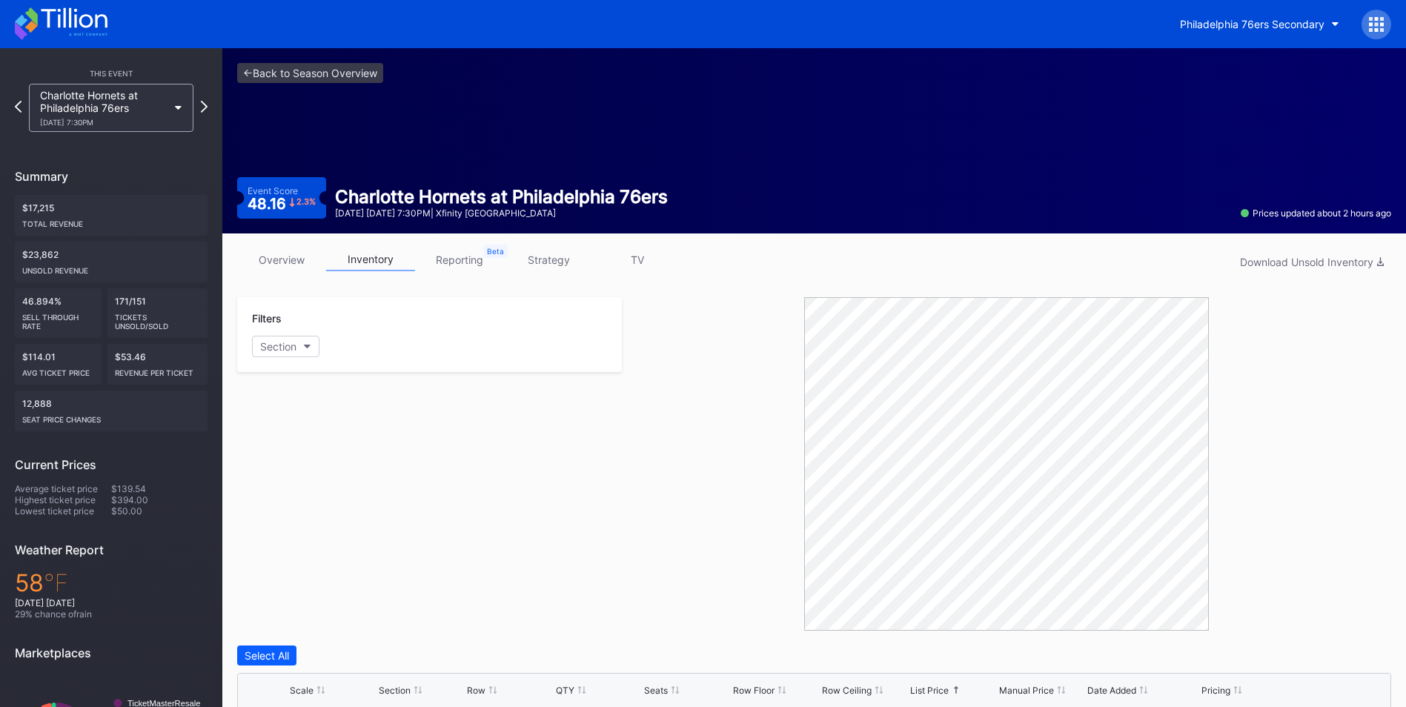
click at [567, 268] on link "strategy" at bounding box center [548, 259] width 89 height 23
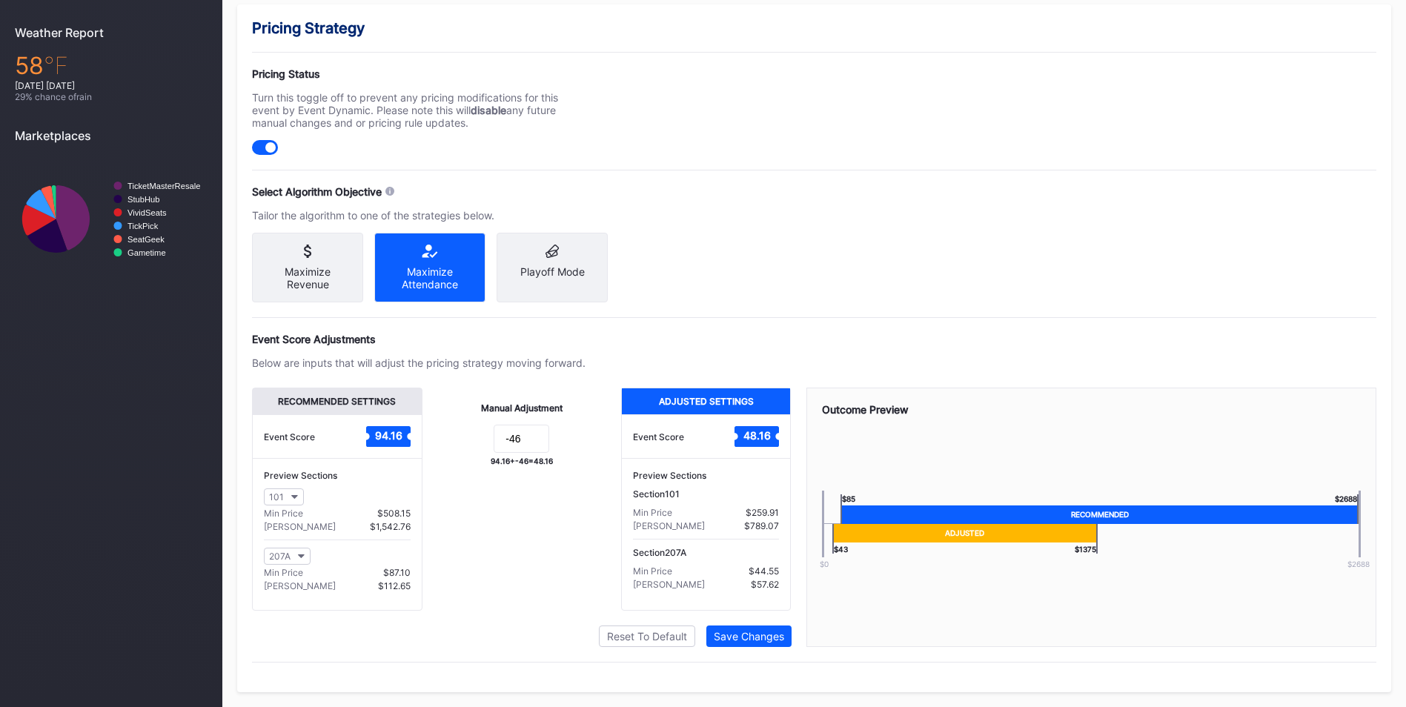
scroll to position [530, 0]
click at [548, 443] on input "-46" at bounding box center [522, 439] width 56 height 28
type input "-55"
click at [771, 628] on button "Save Changes" at bounding box center [748, 635] width 85 height 21
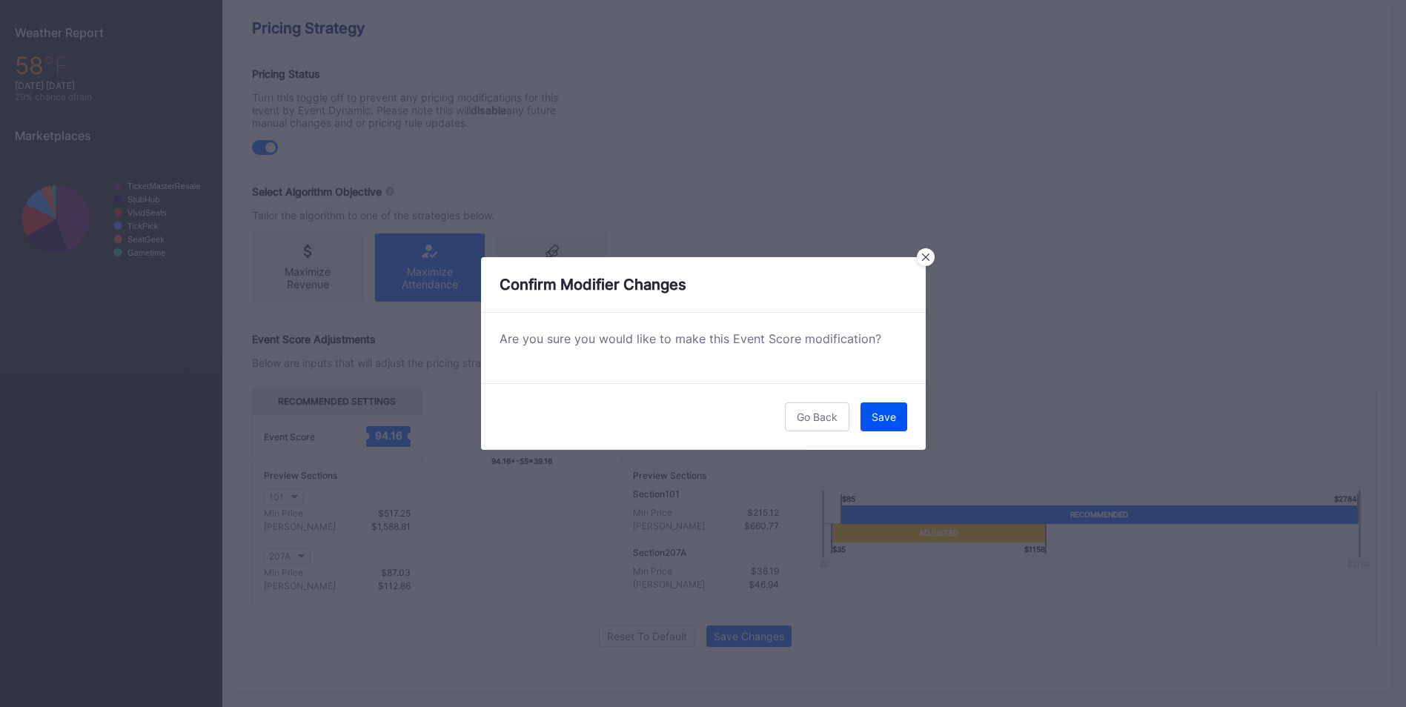
click at [872, 423] on button "Save" at bounding box center [883, 416] width 47 height 29
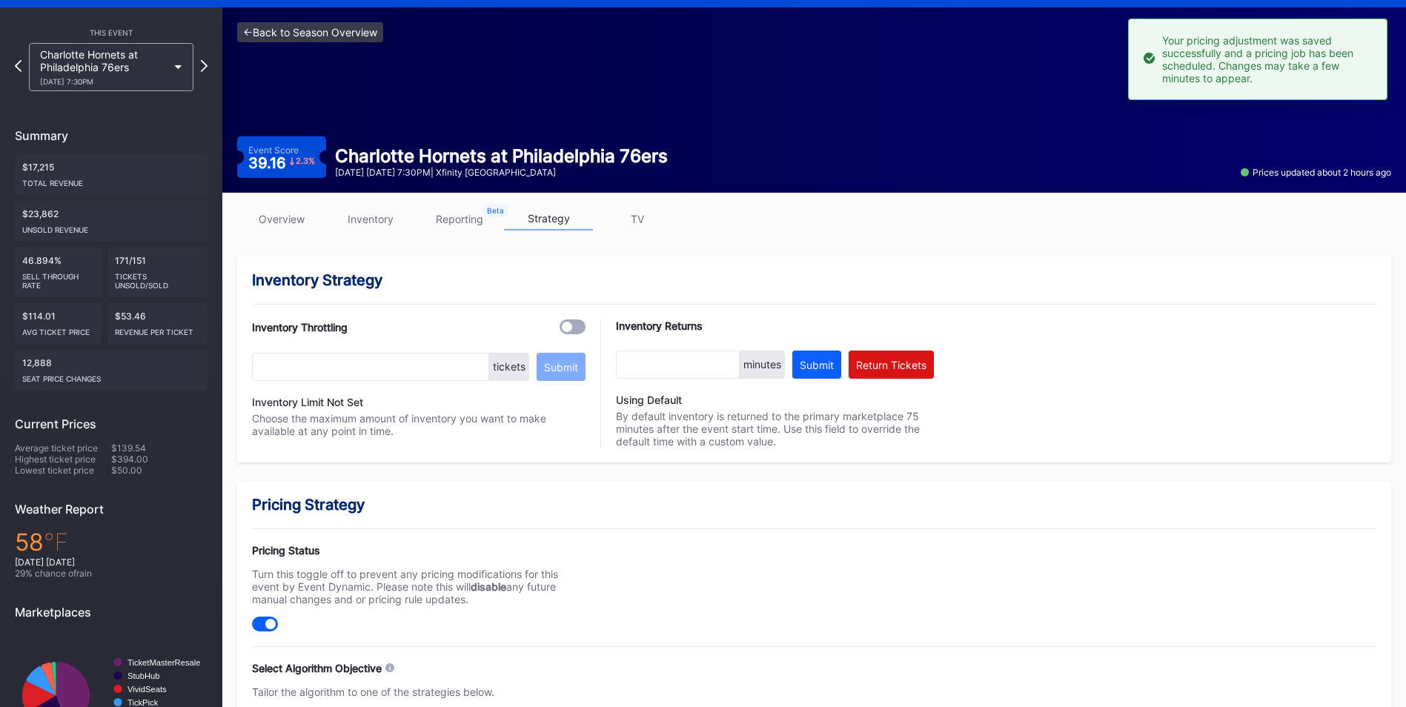
scroll to position [0, 0]
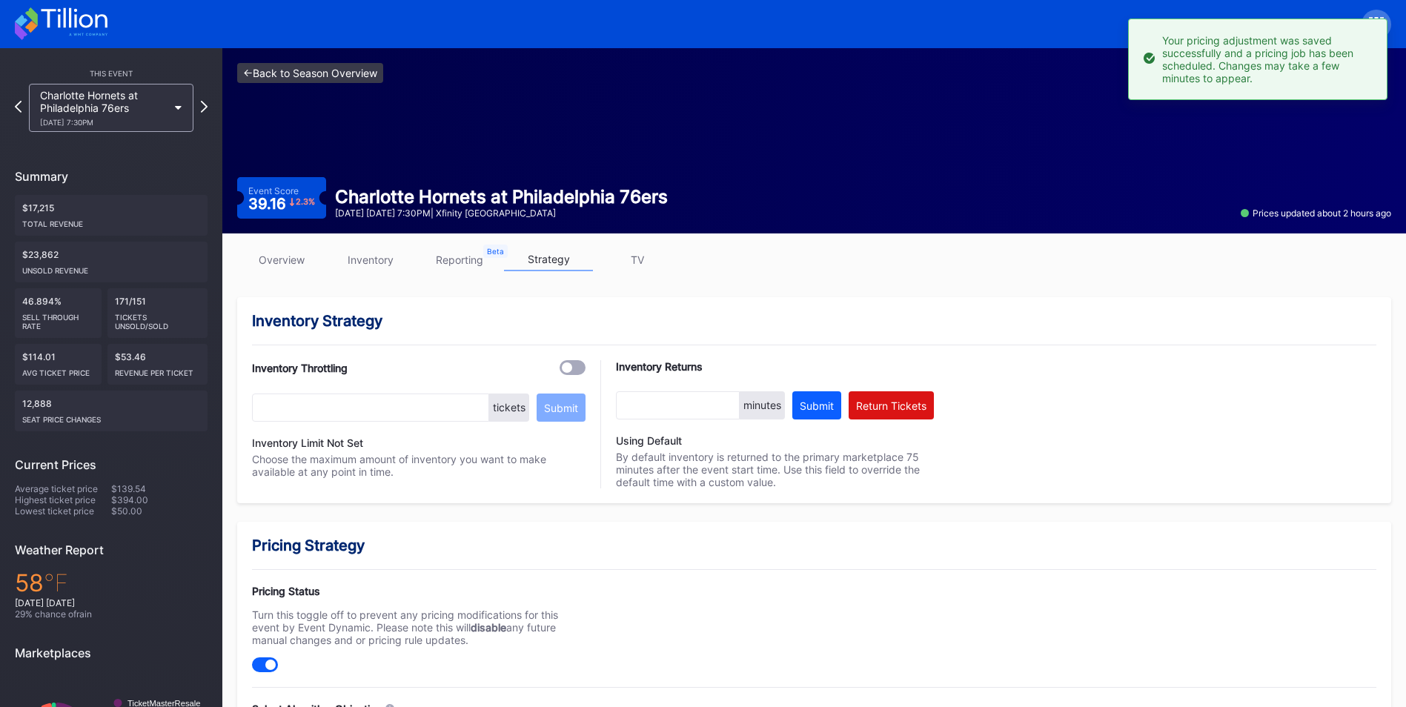
click at [367, 76] on link "<- Back to Season Overview" at bounding box center [310, 73] width 146 height 20
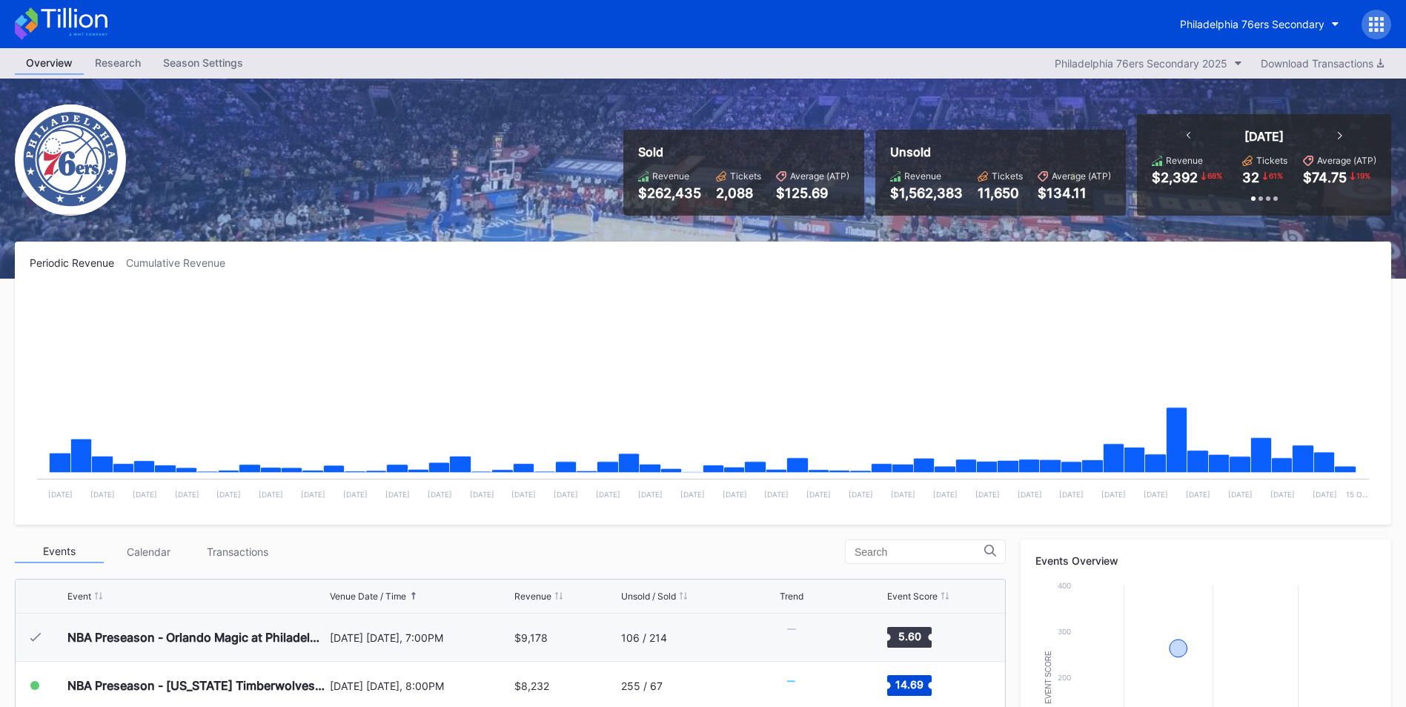
scroll to position [48, 0]
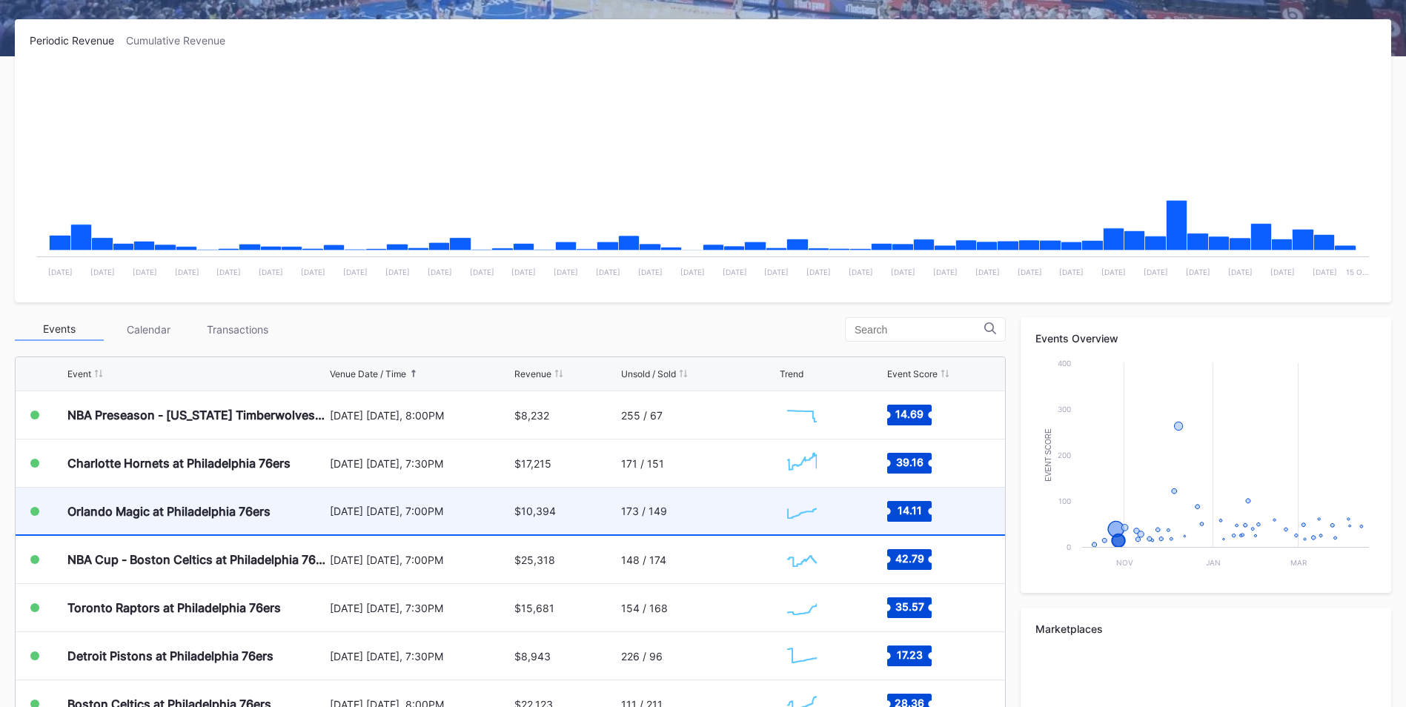
click at [293, 502] on div "Orlando Magic at Philadelphia 76ers" at bounding box center [196, 511] width 259 height 47
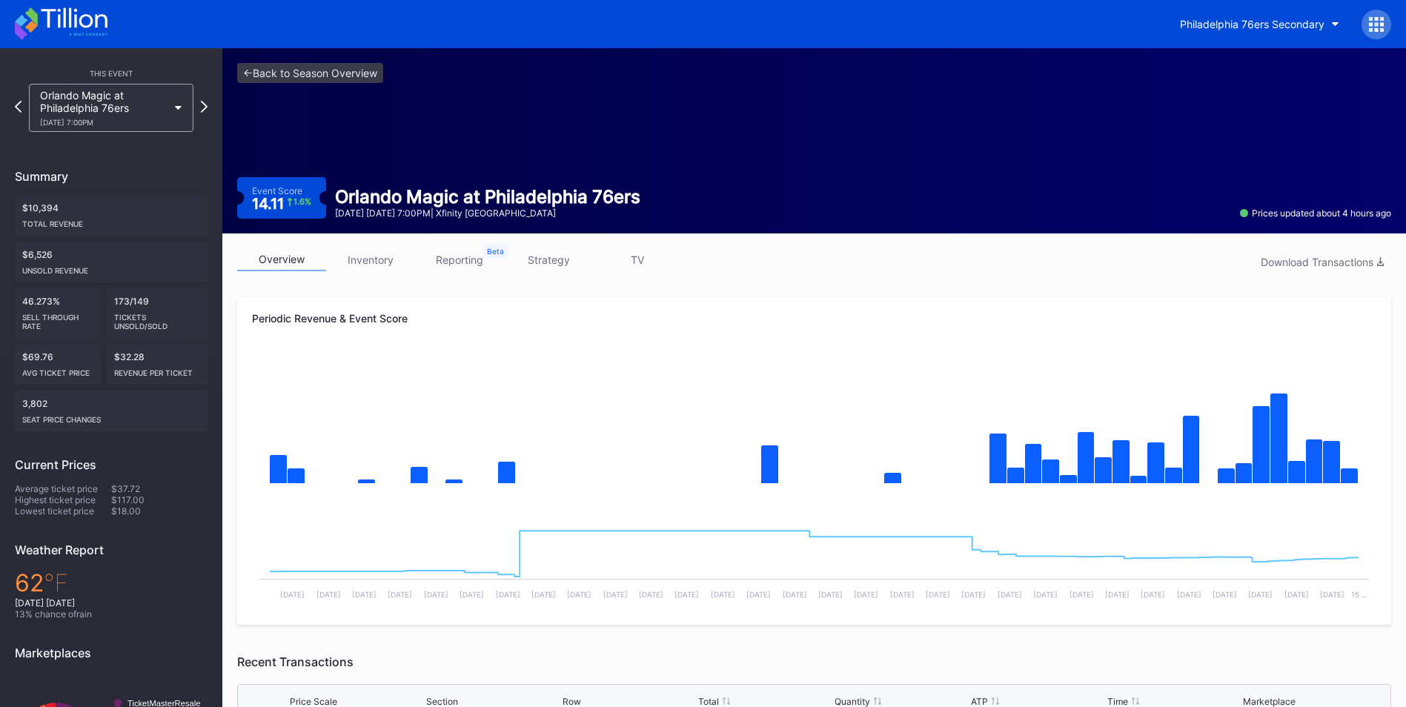
drag, startPoint x: 374, startPoint y: 268, endPoint x: 403, endPoint y: 292, distance: 38.4
click at [374, 268] on link "inventory" at bounding box center [370, 259] width 89 height 23
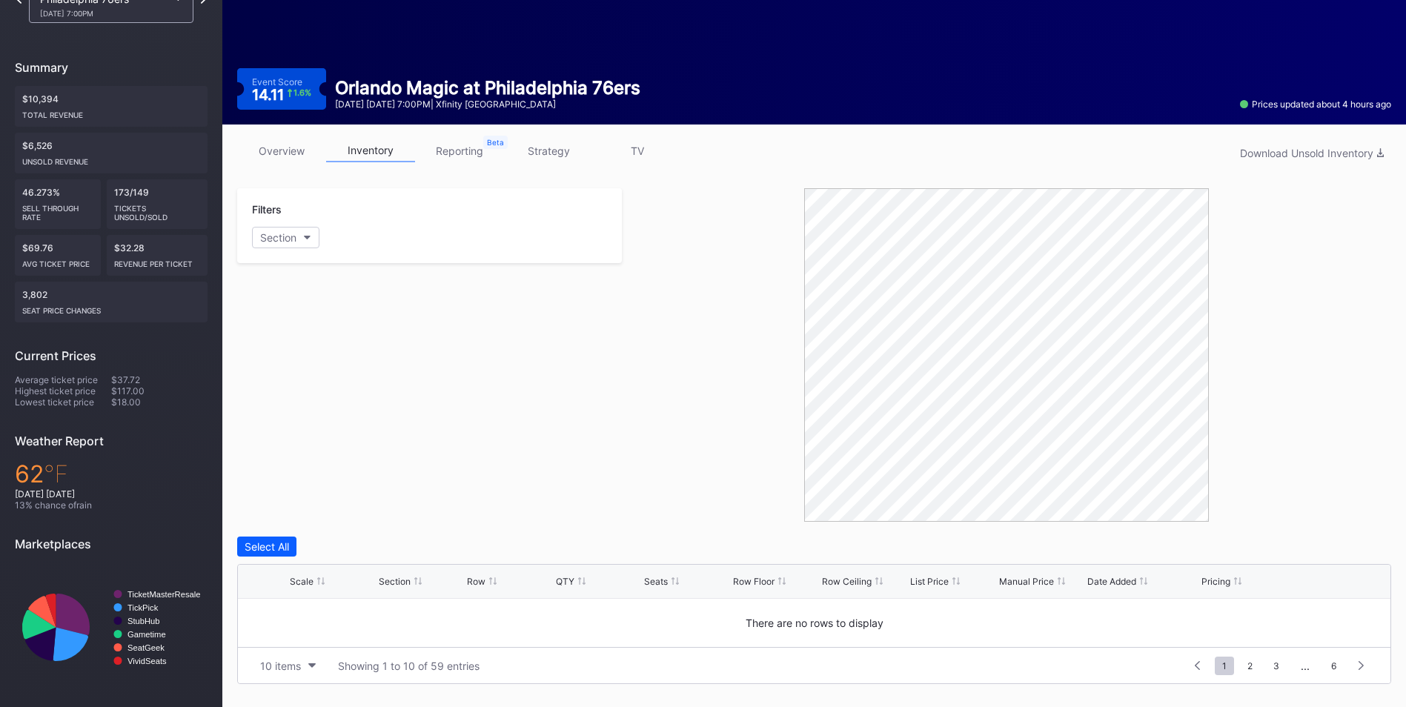
scroll to position [353, 0]
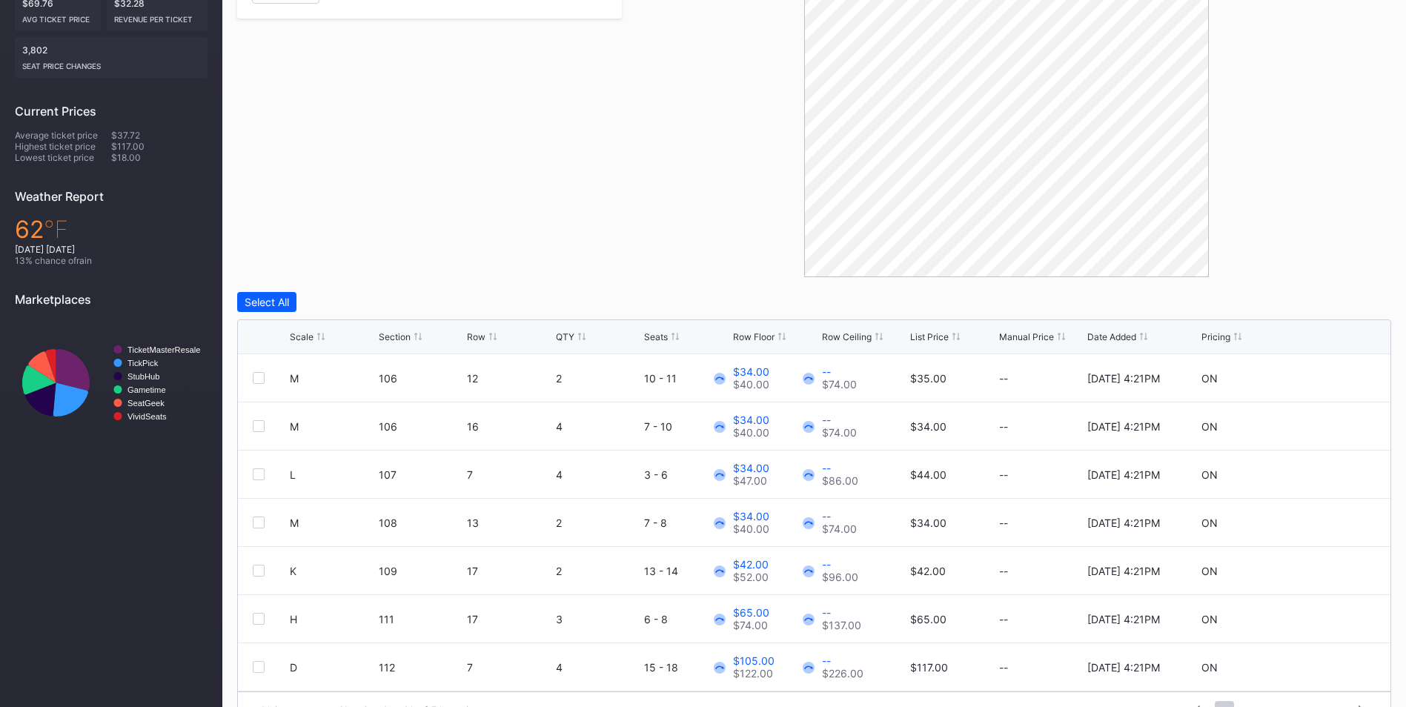
click at [919, 335] on div "List Price" at bounding box center [929, 336] width 39 height 11
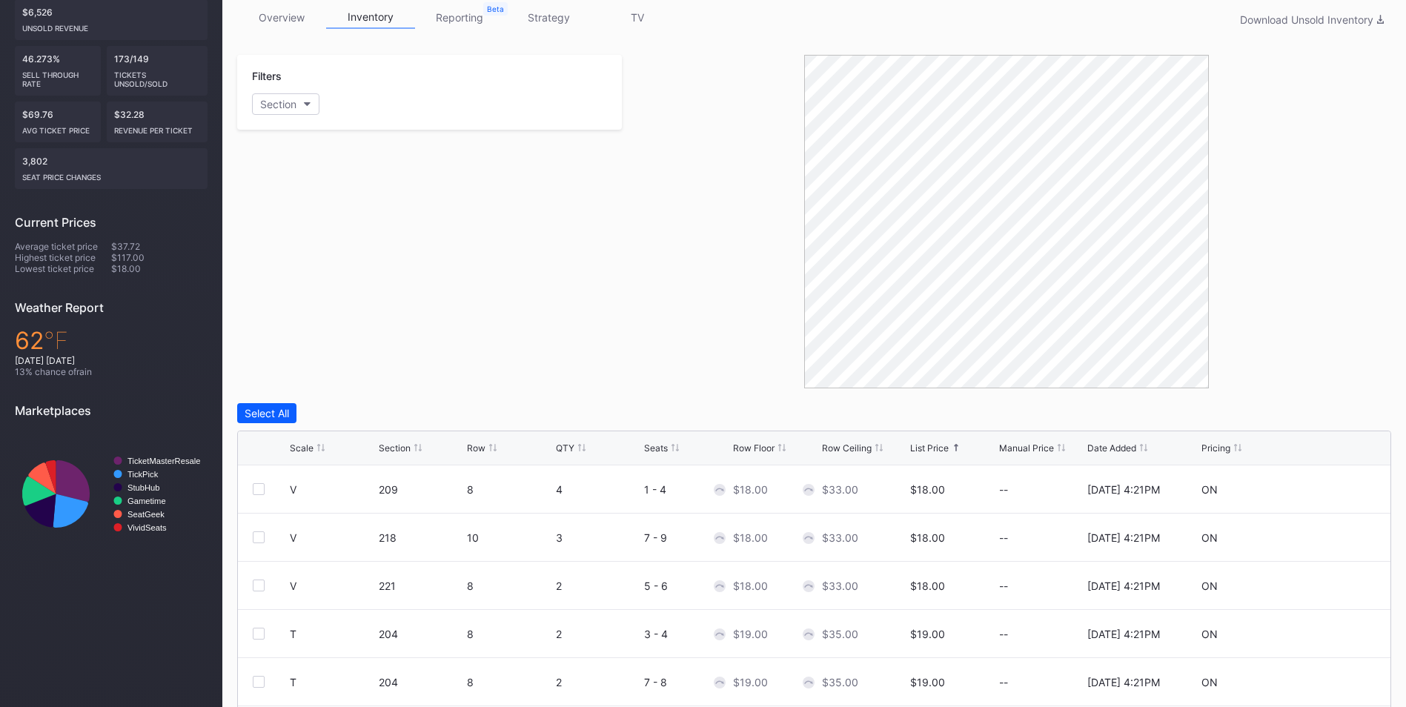
scroll to position [19, 0]
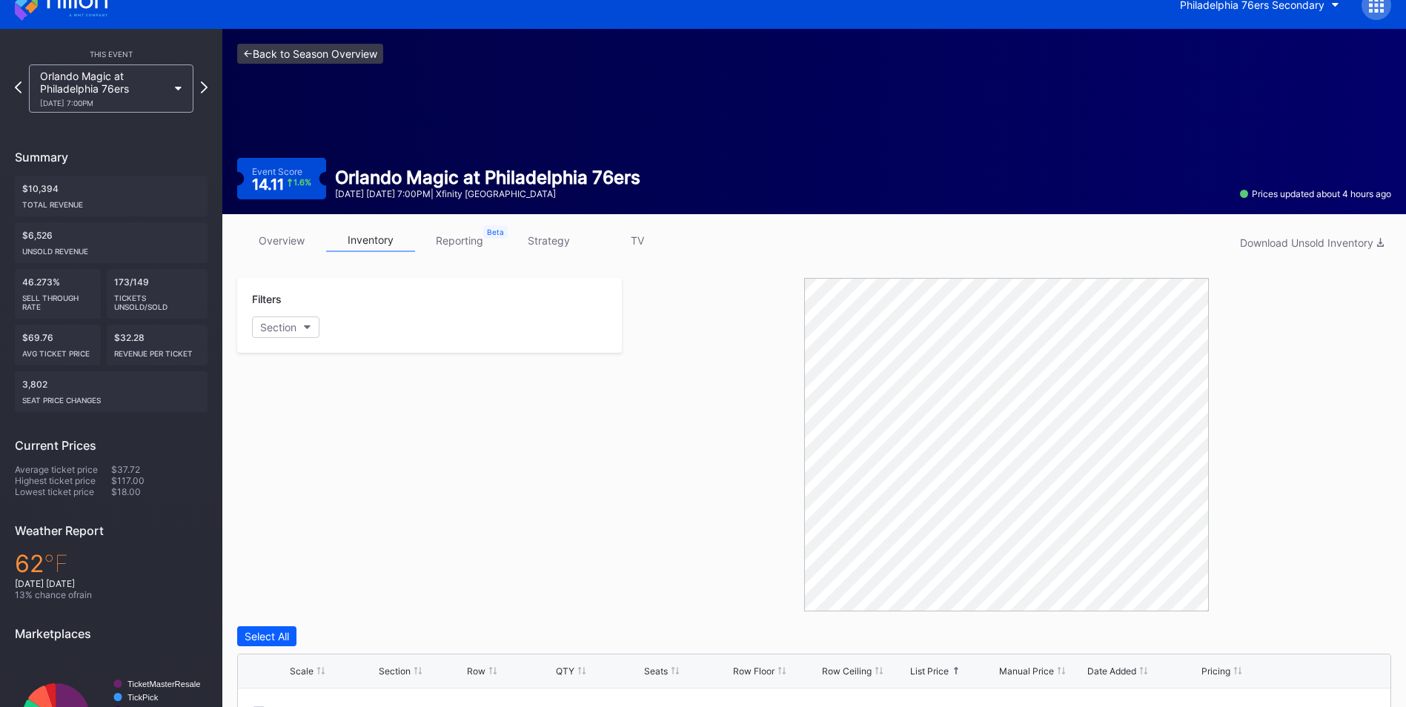
click at [342, 50] on link "<- Back to Season Overview" at bounding box center [310, 54] width 146 height 20
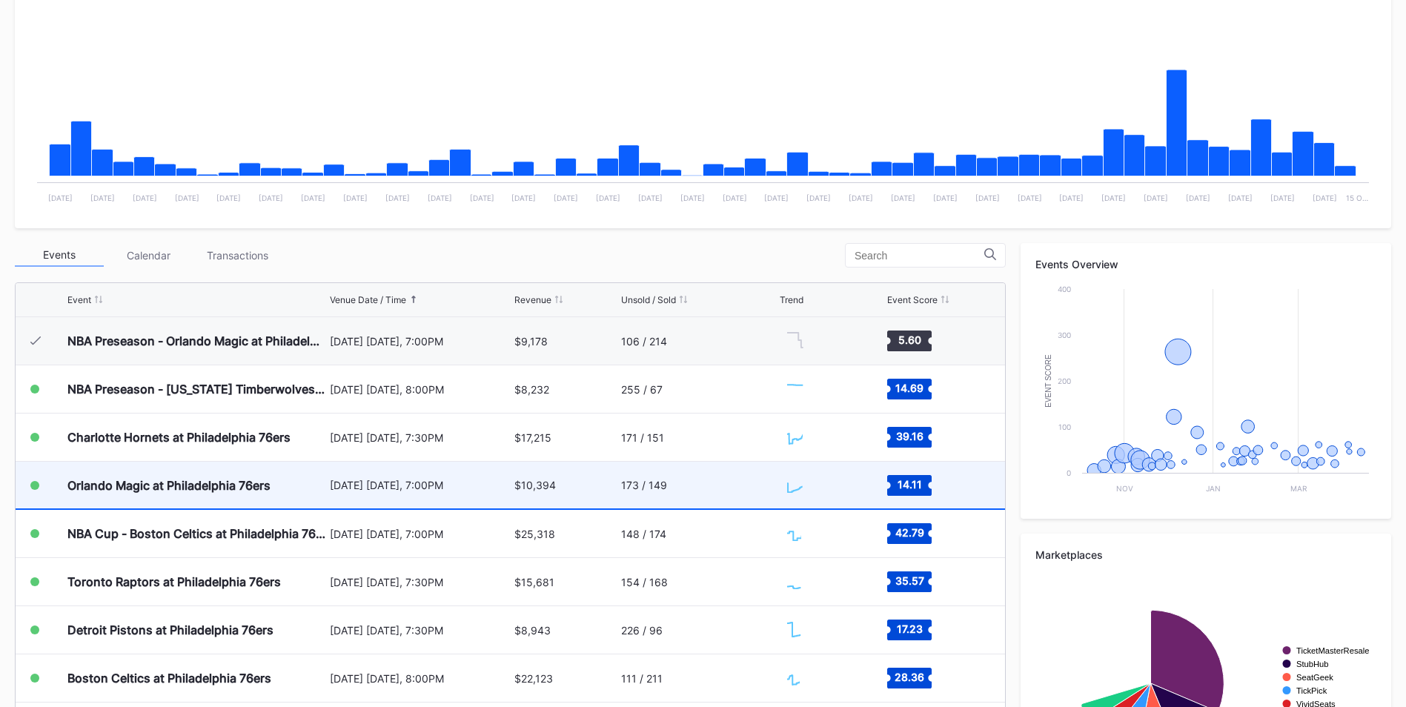
scroll to position [48, 0]
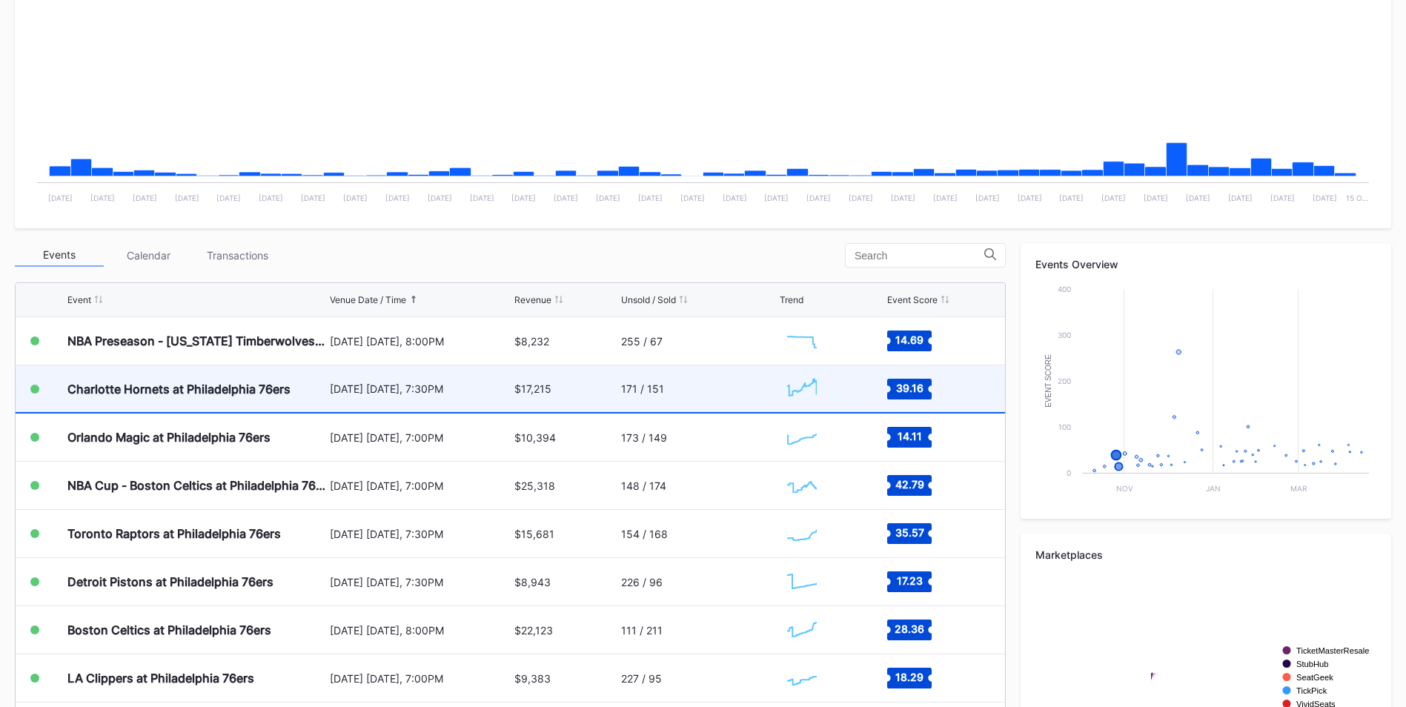
click at [308, 408] on div "Charlotte Hornets at Philadelphia 76ers" at bounding box center [196, 388] width 259 height 47
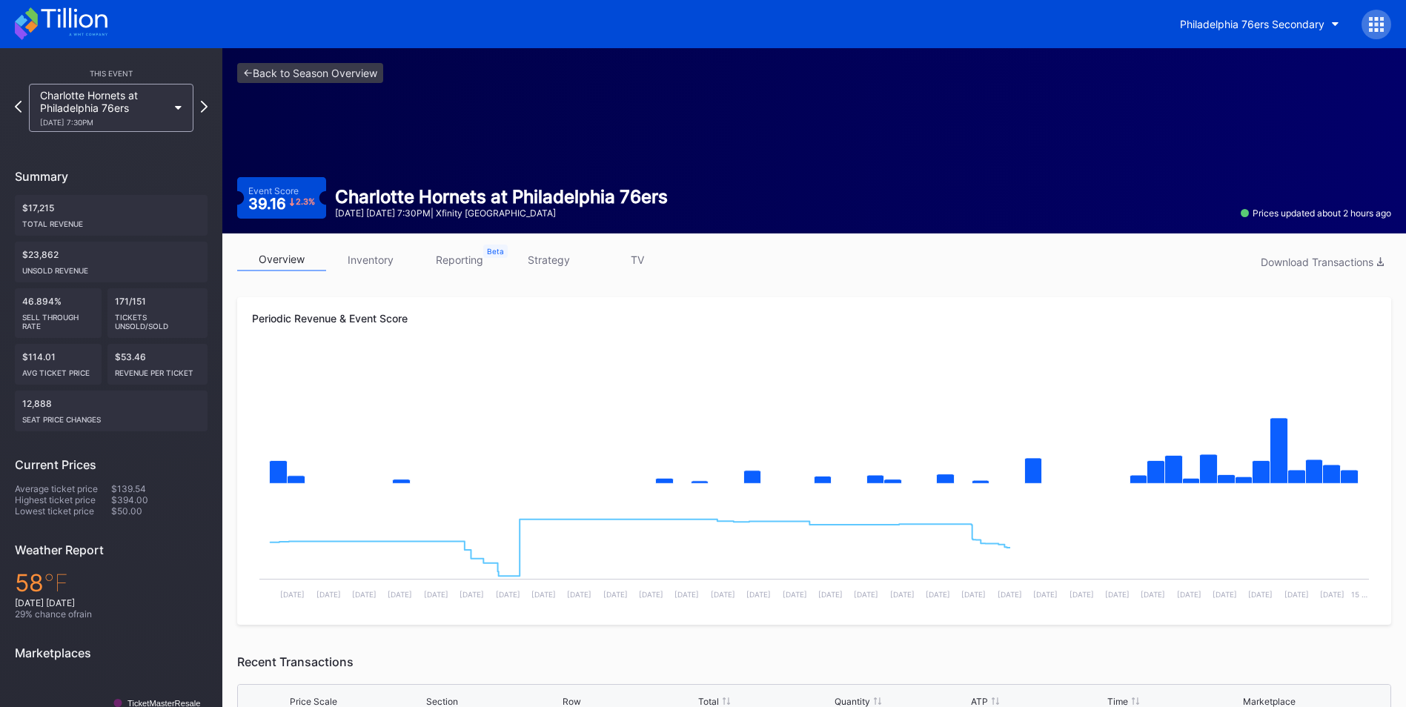
click at [399, 255] on link "inventory" at bounding box center [370, 259] width 89 height 23
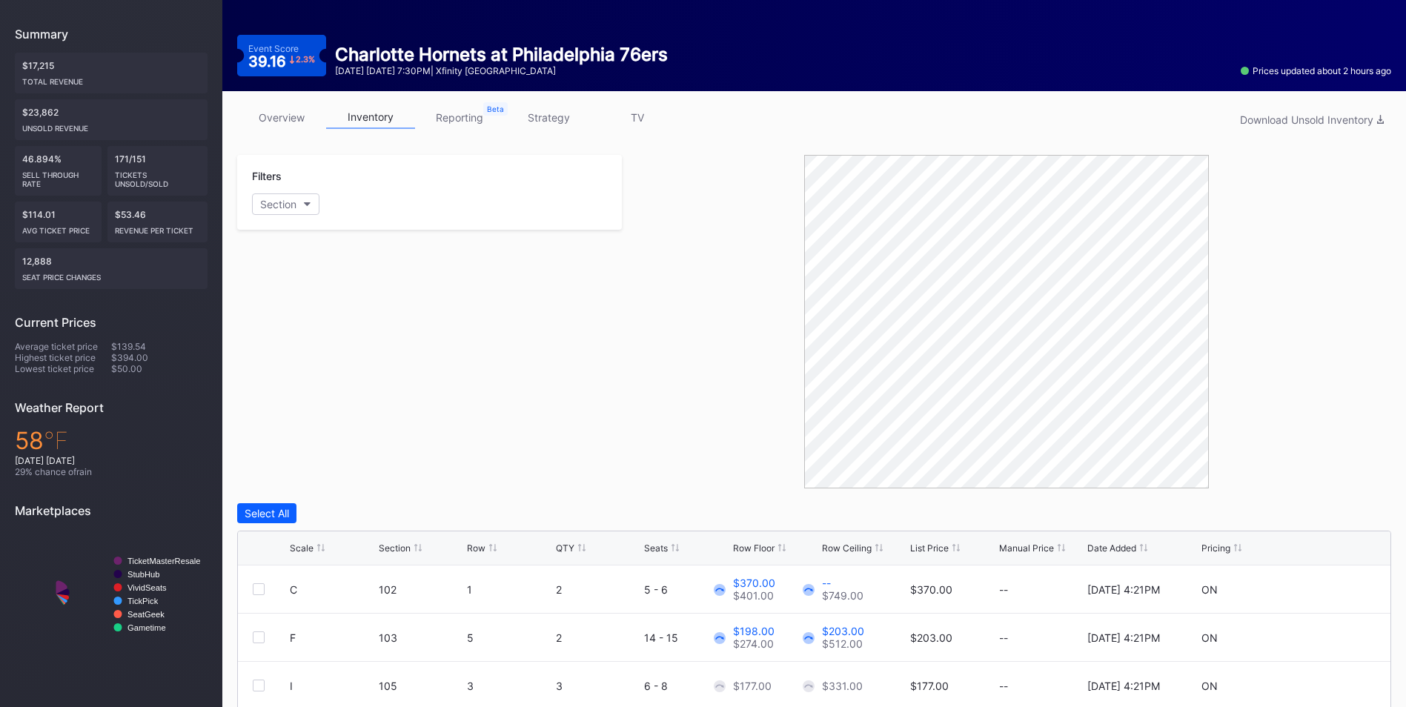
scroll to position [222, 0]
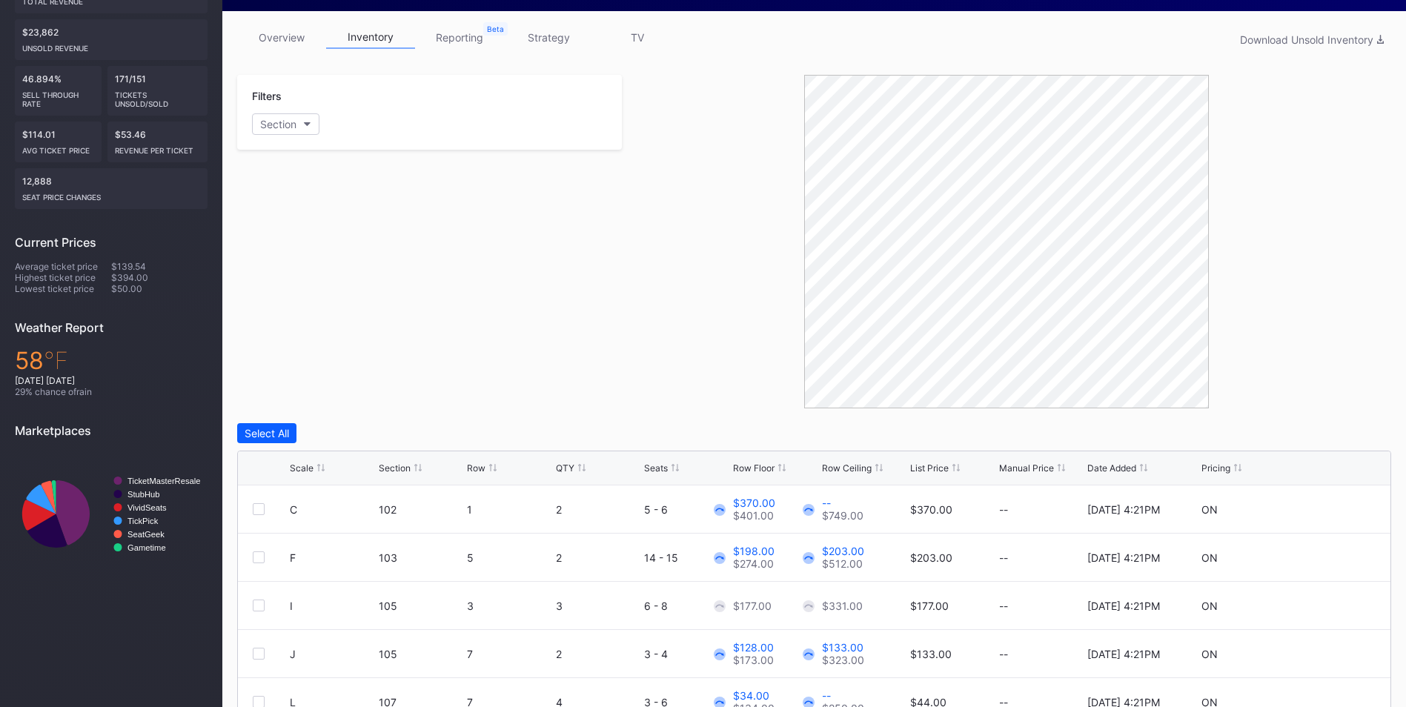
click at [932, 462] on div "List Price" at bounding box center [929, 467] width 39 height 11
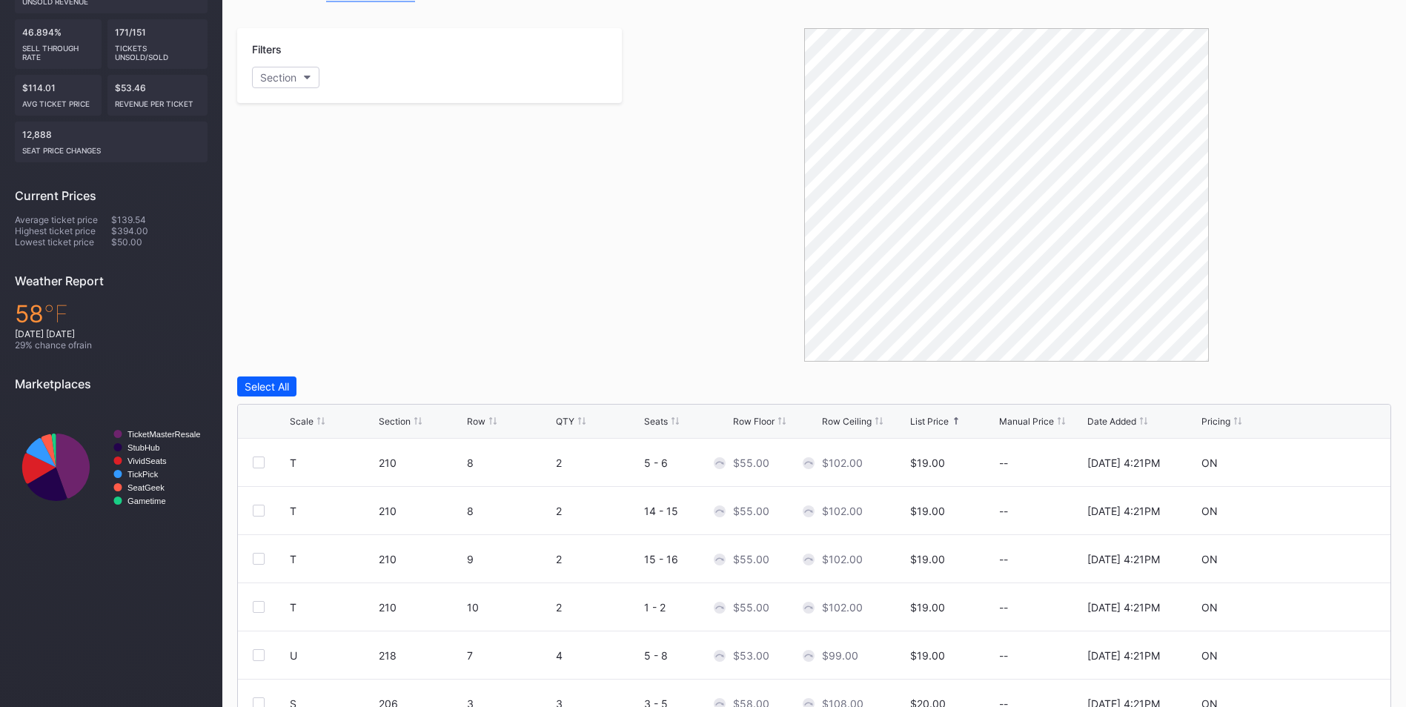
scroll to position [19, 0]
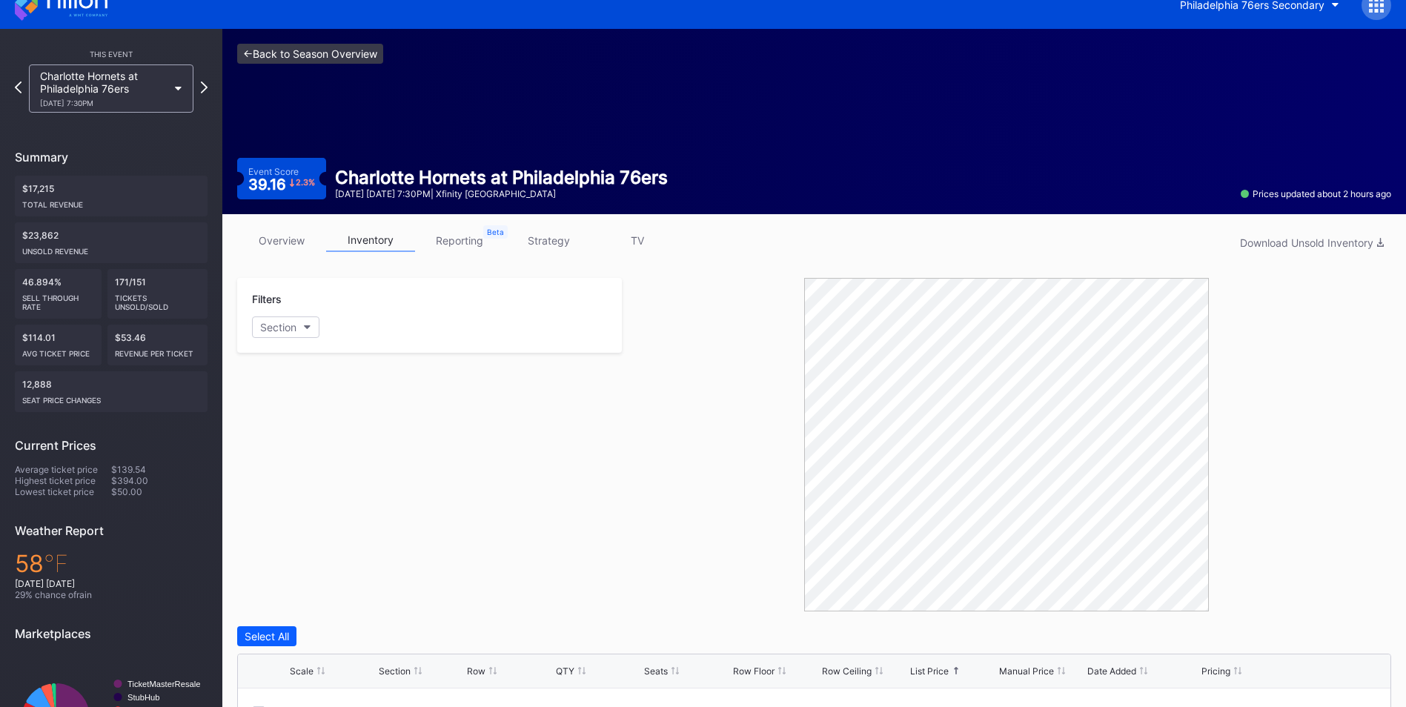
click at [360, 57] on link "<- Back to Season Overview" at bounding box center [310, 54] width 146 height 20
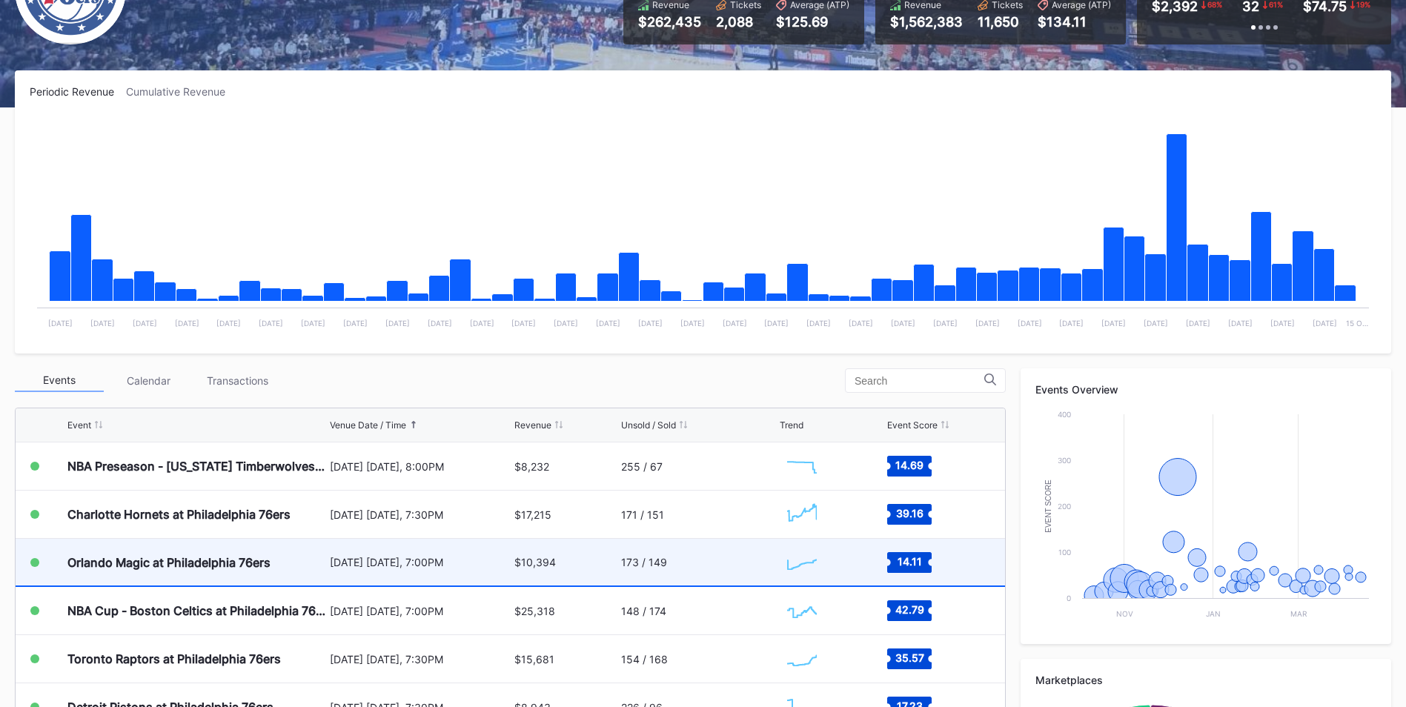
scroll to position [296, 0]
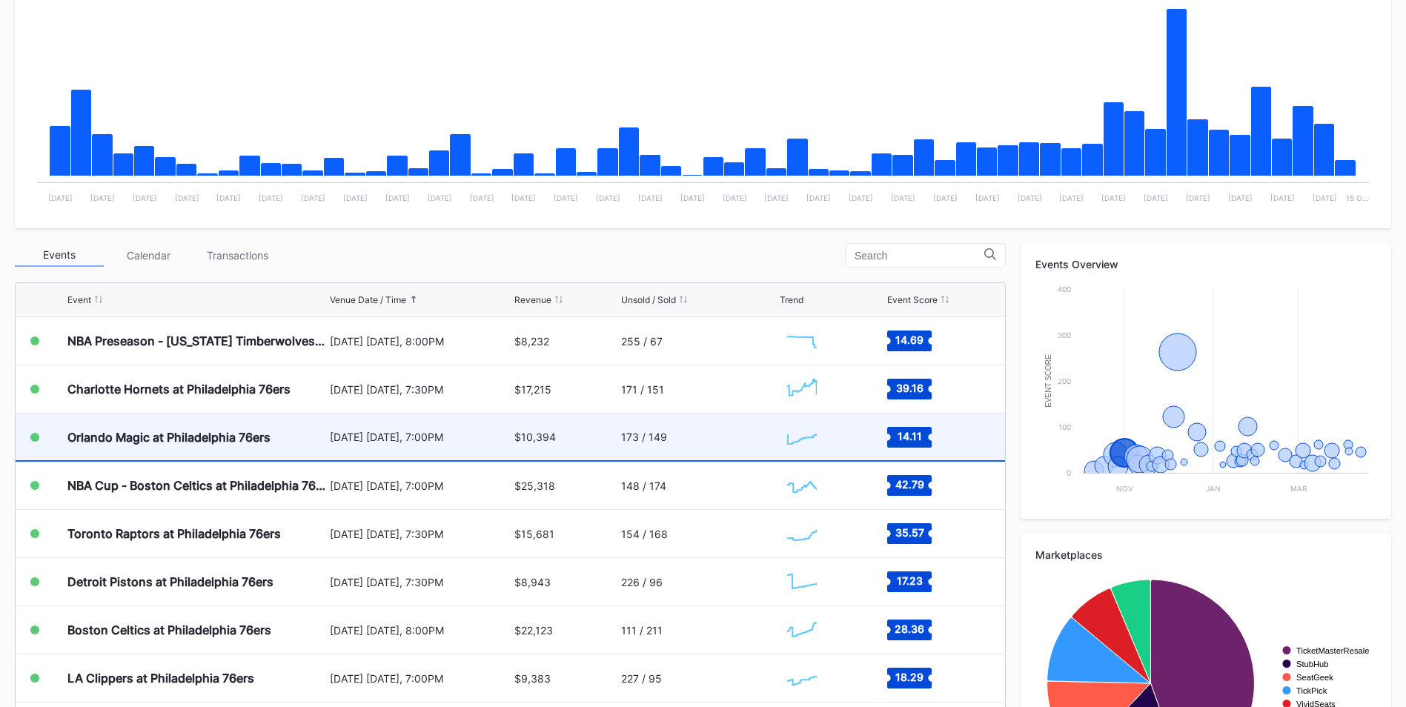
click at [348, 434] on div "[DATE] [DATE], 7:00PM" at bounding box center [420, 437] width 181 height 13
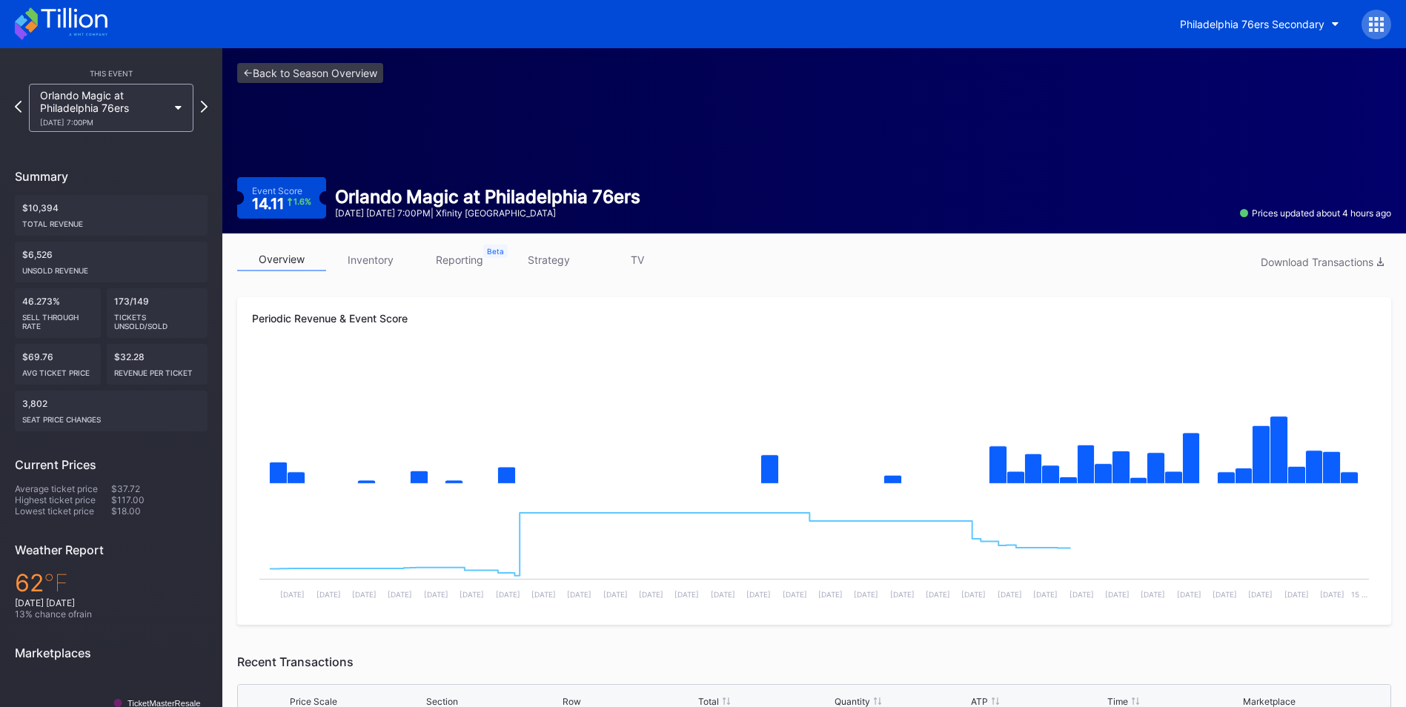
click at [374, 272] on div "overview inventory reporting strategy TV Download Transactions" at bounding box center [814, 263] width 1154 height 30
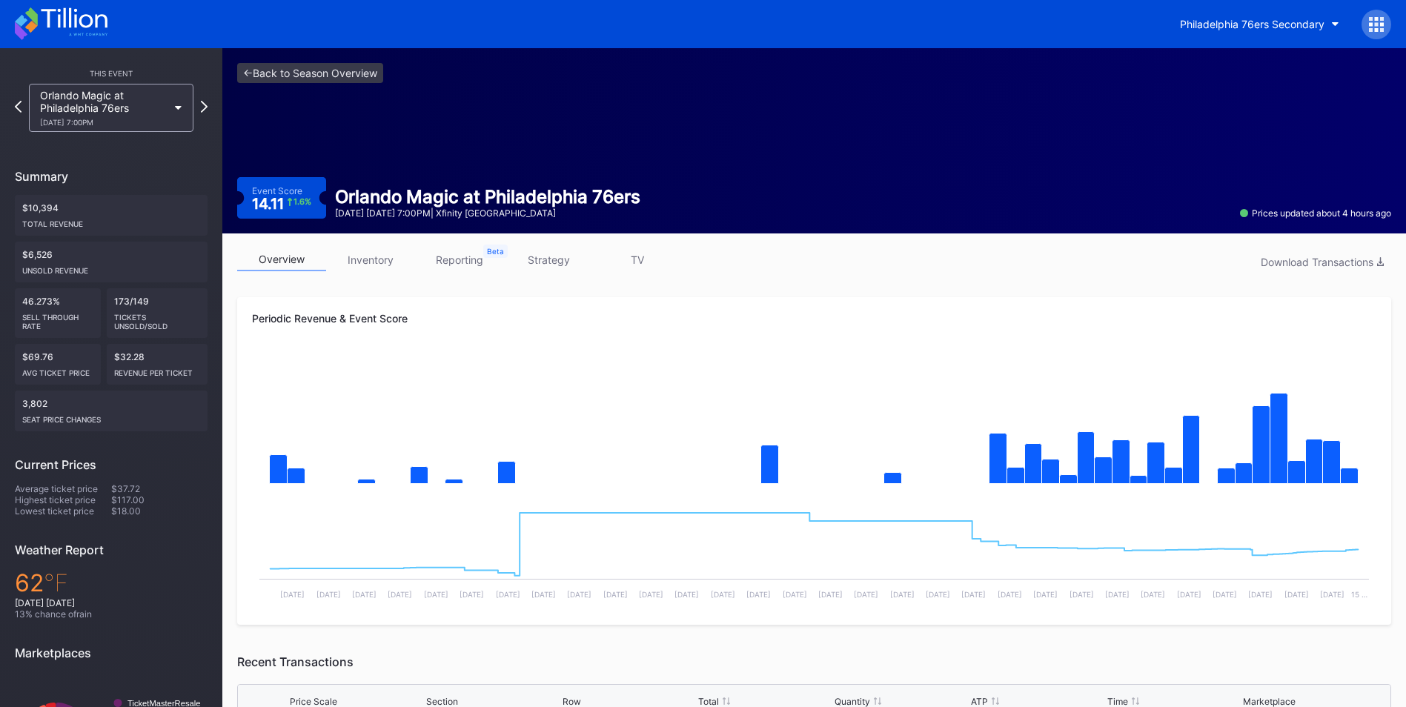
click at [377, 265] on link "inventory" at bounding box center [370, 259] width 89 height 23
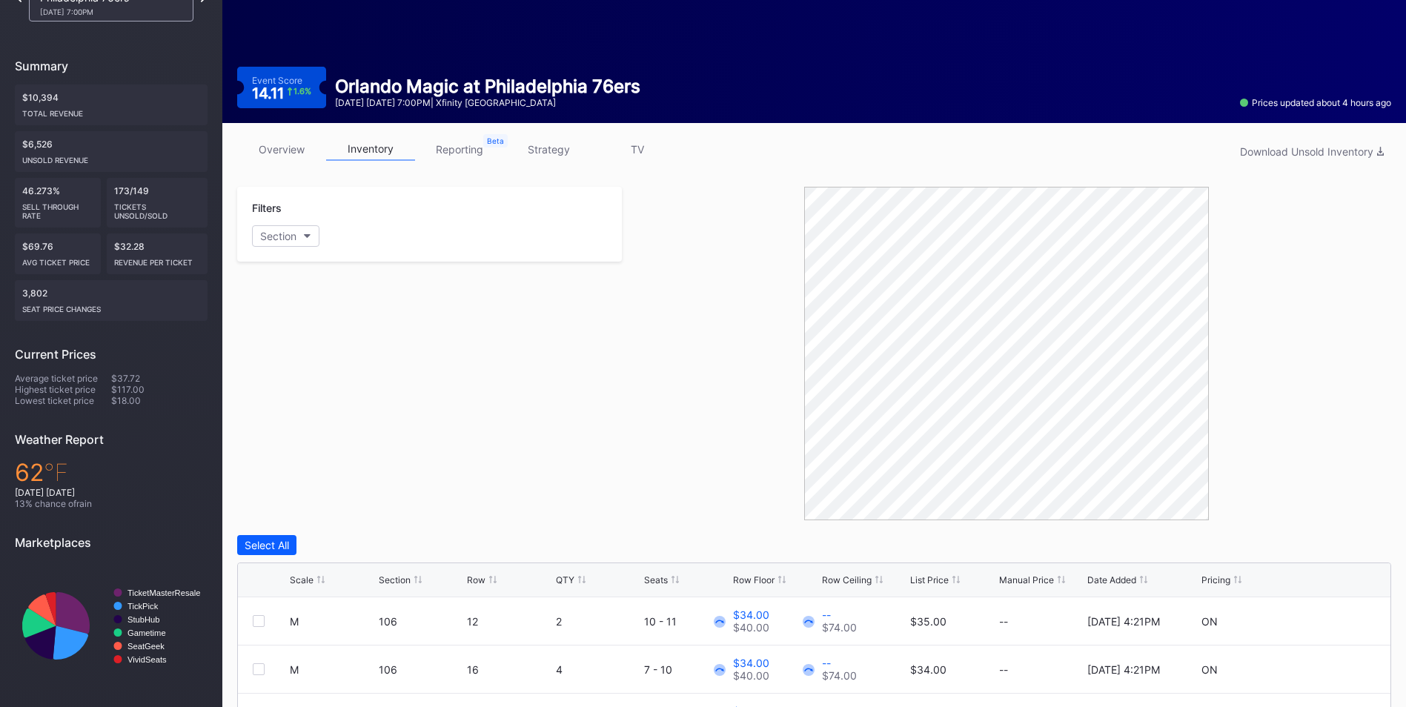
scroll to position [222, 0]
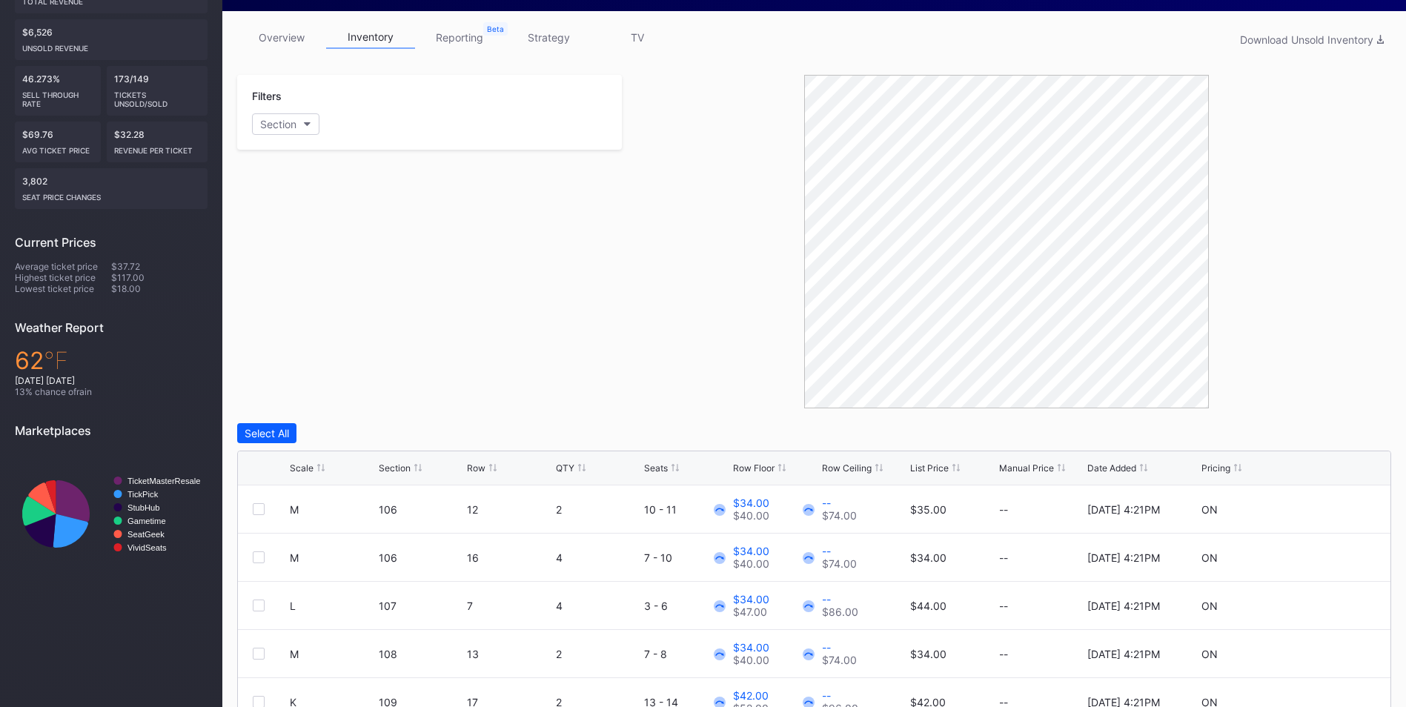
click at [920, 455] on div "Scale Section Row QTY Seats Row Floor Row Ceiling List Price Manual Price Date …" at bounding box center [814, 468] width 1152 height 34
click at [924, 465] on div "List Price" at bounding box center [929, 467] width 39 height 11
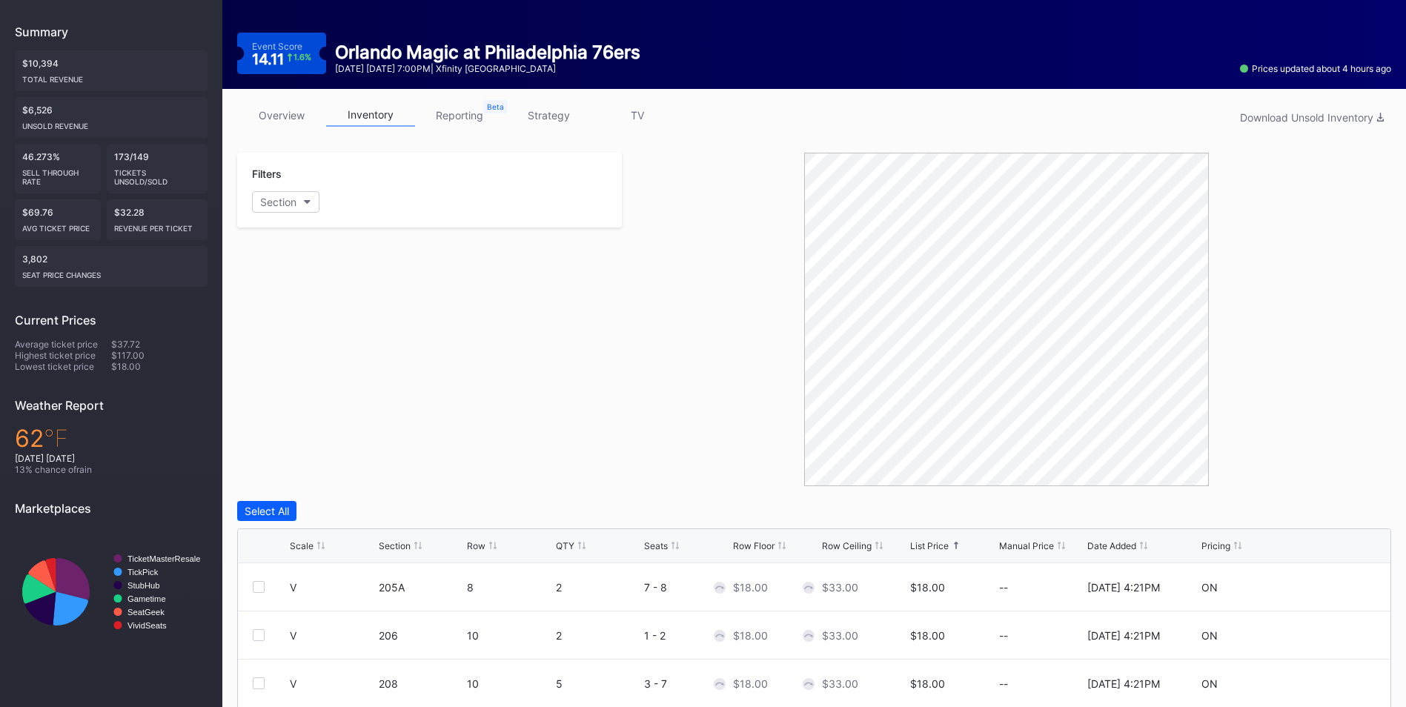
scroll to position [0, 0]
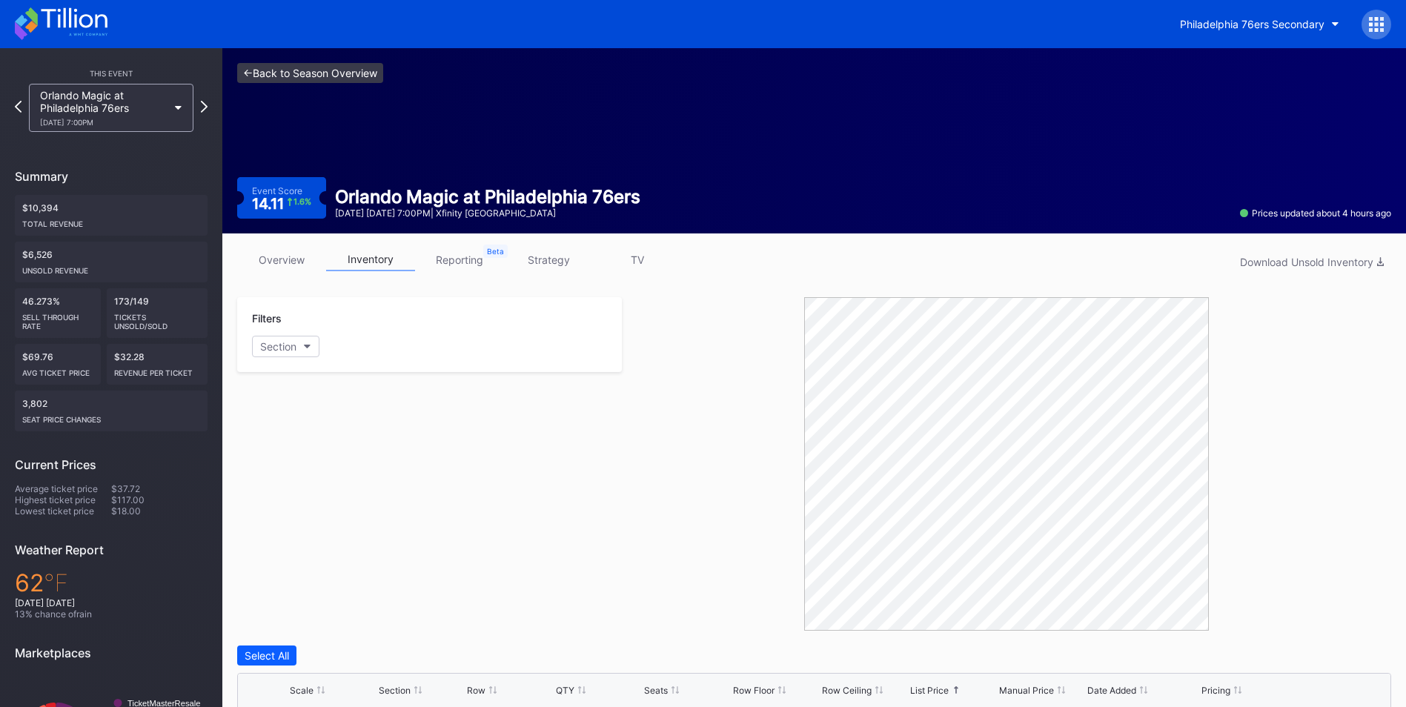
click at [315, 68] on link "<- Back to Season Overview" at bounding box center [310, 73] width 146 height 20
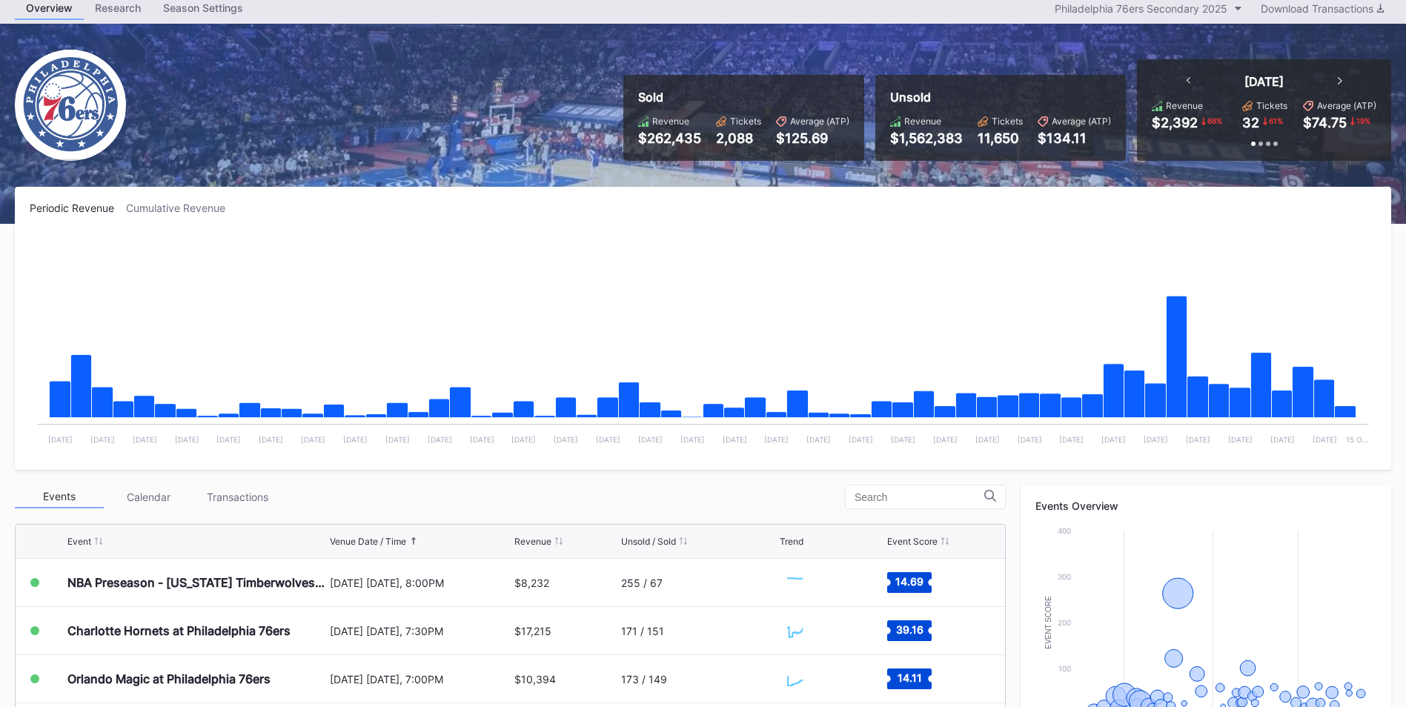
scroll to position [148, 0]
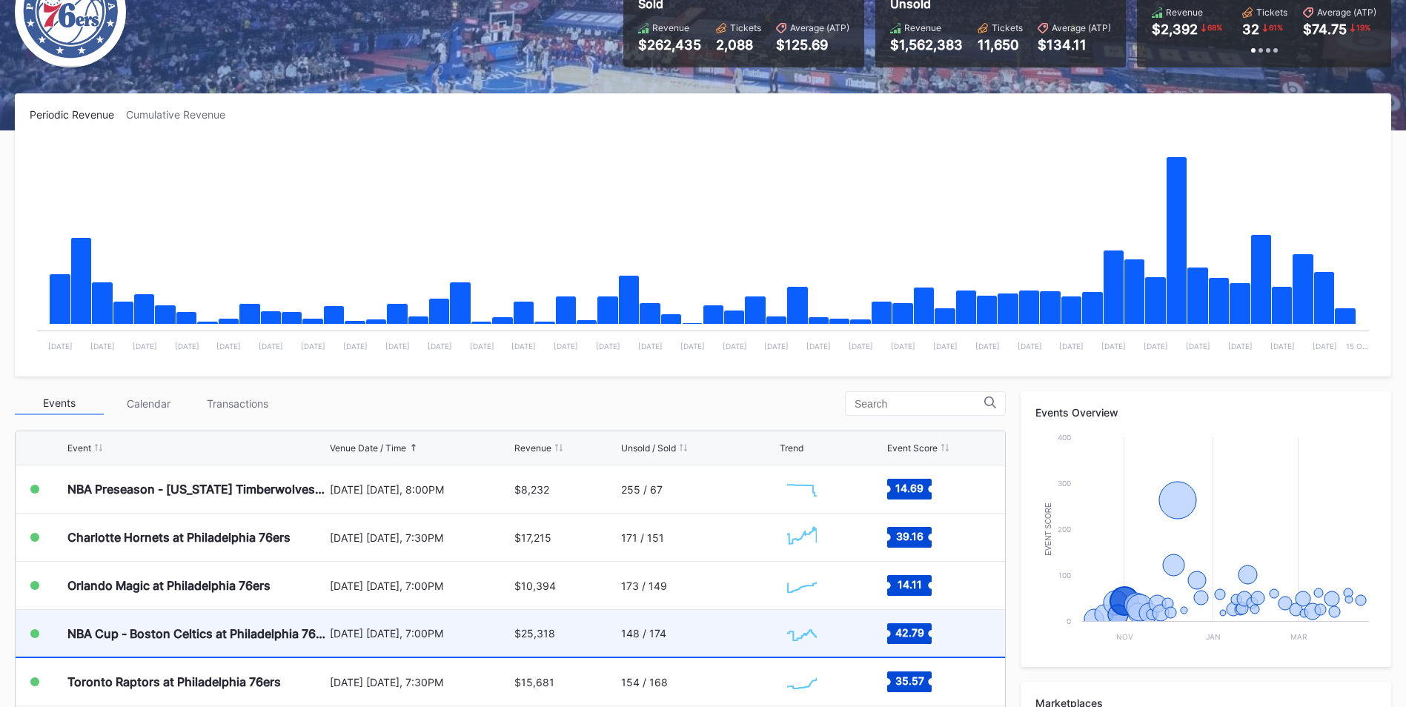
click at [868, 625] on div "Created with Highcharts 11.2.0 Chart title" at bounding box center [831, 633] width 103 height 47
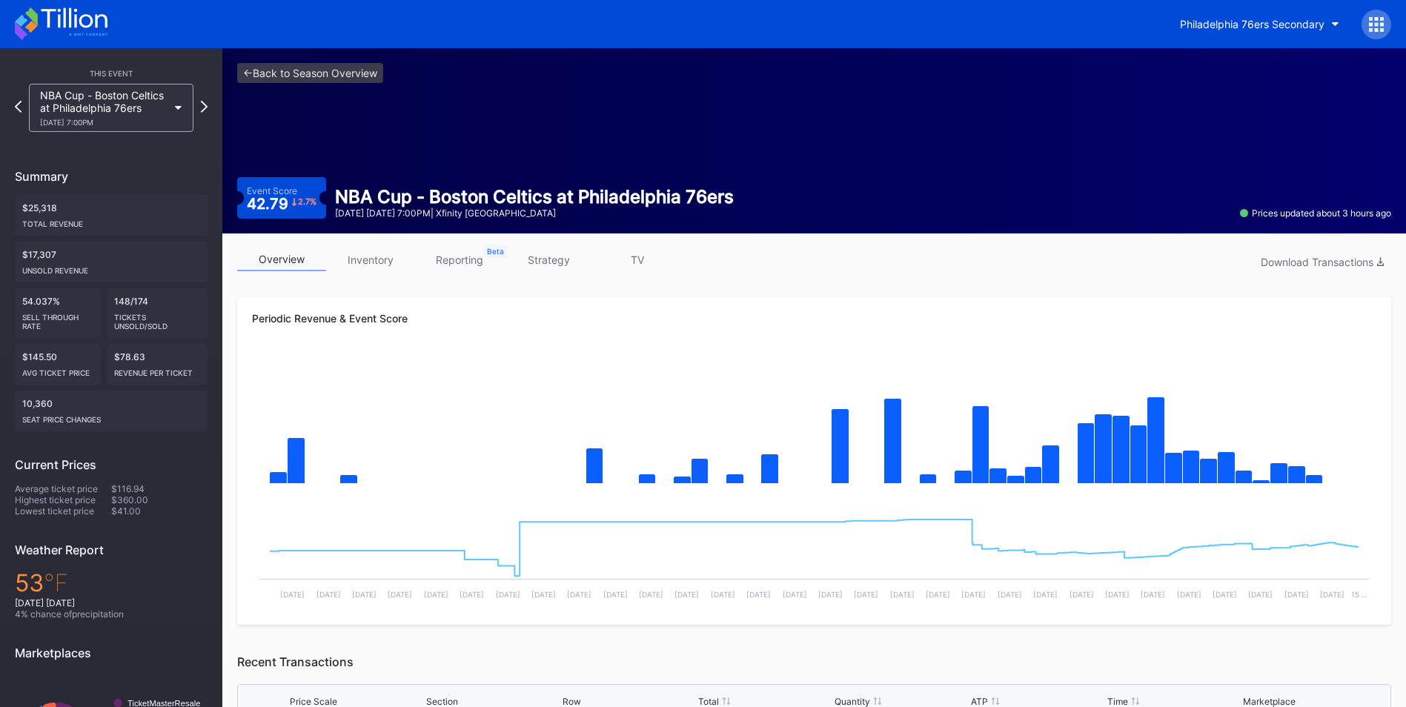
click at [377, 253] on link "inventory" at bounding box center [370, 259] width 89 height 23
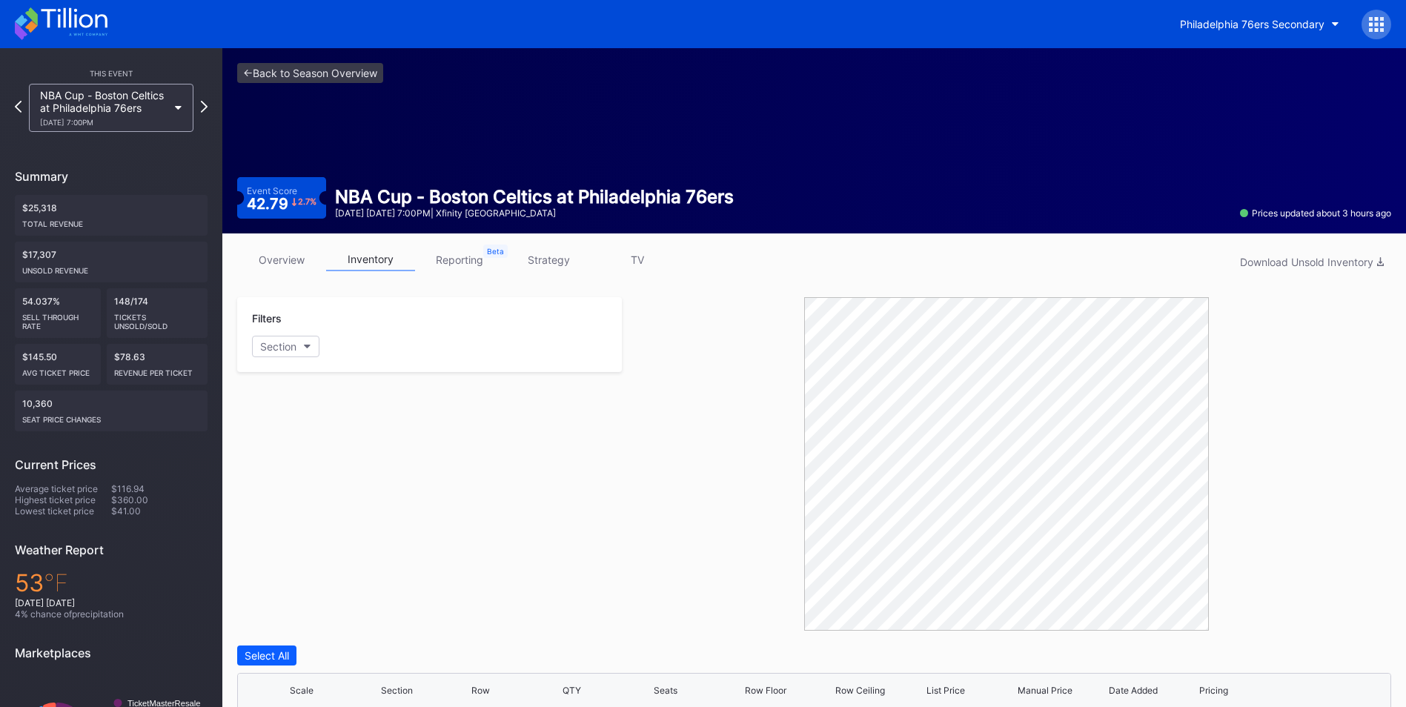
scroll to position [353, 0]
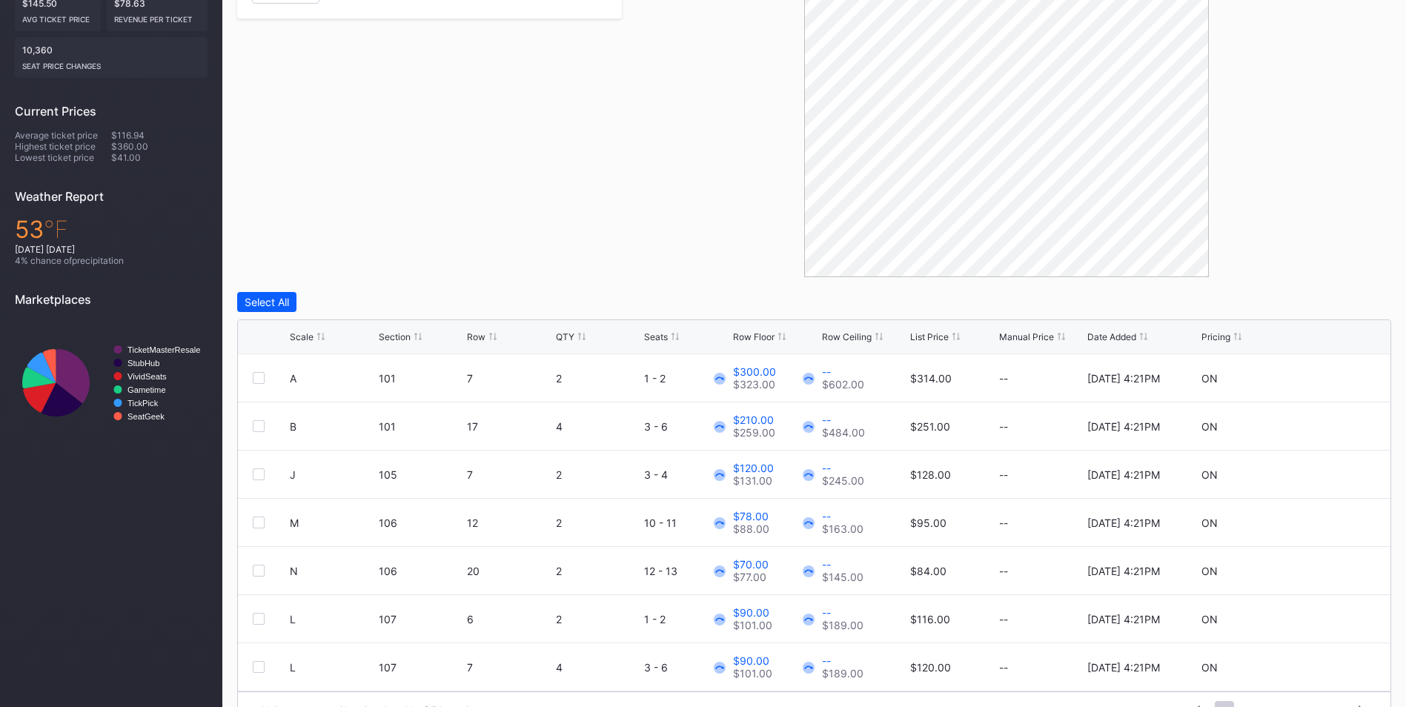
click at [908, 334] on div "Scale Section Row QTY Seats Row Floor Row Ceiling List Price Manual Price Date …" at bounding box center [814, 337] width 1152 height 34
click at [920, 334] on div "List Price" at bounding box center [929, 336] width 39 height 11
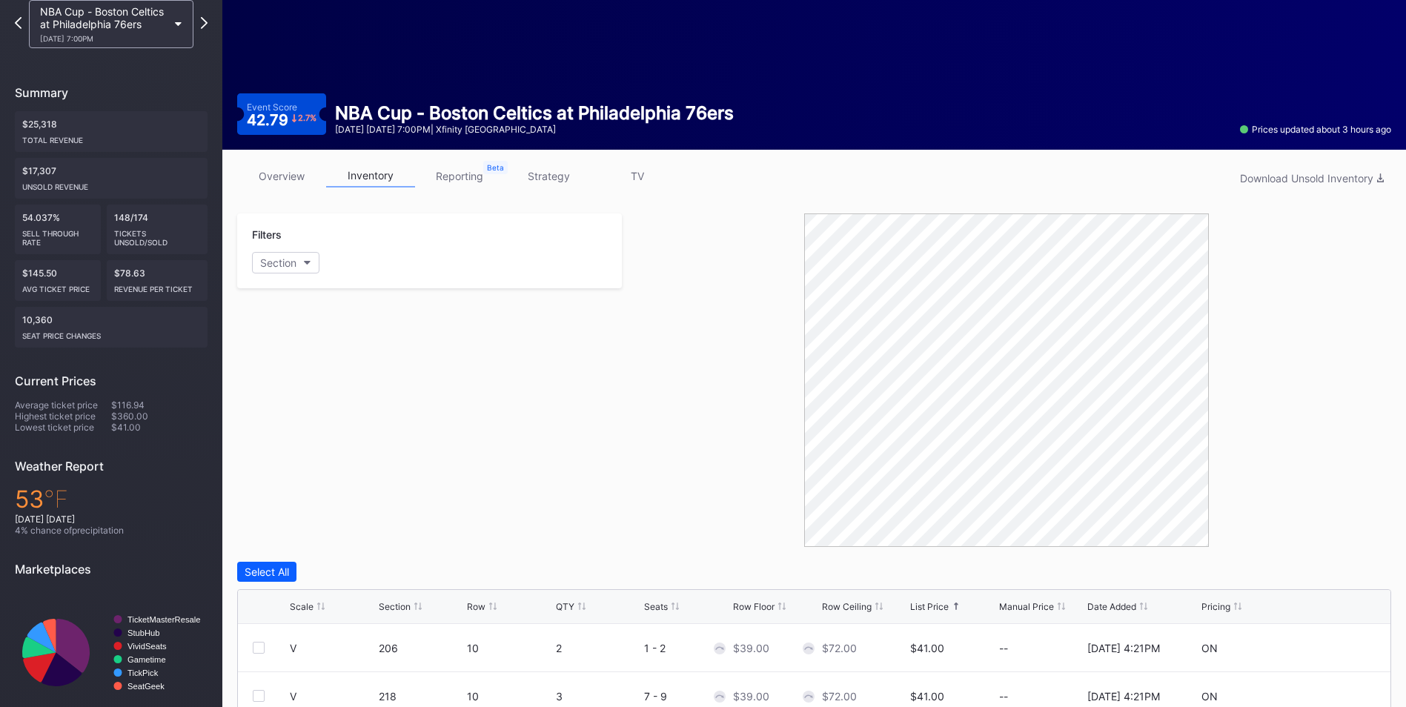
scroll to position [0, 0]
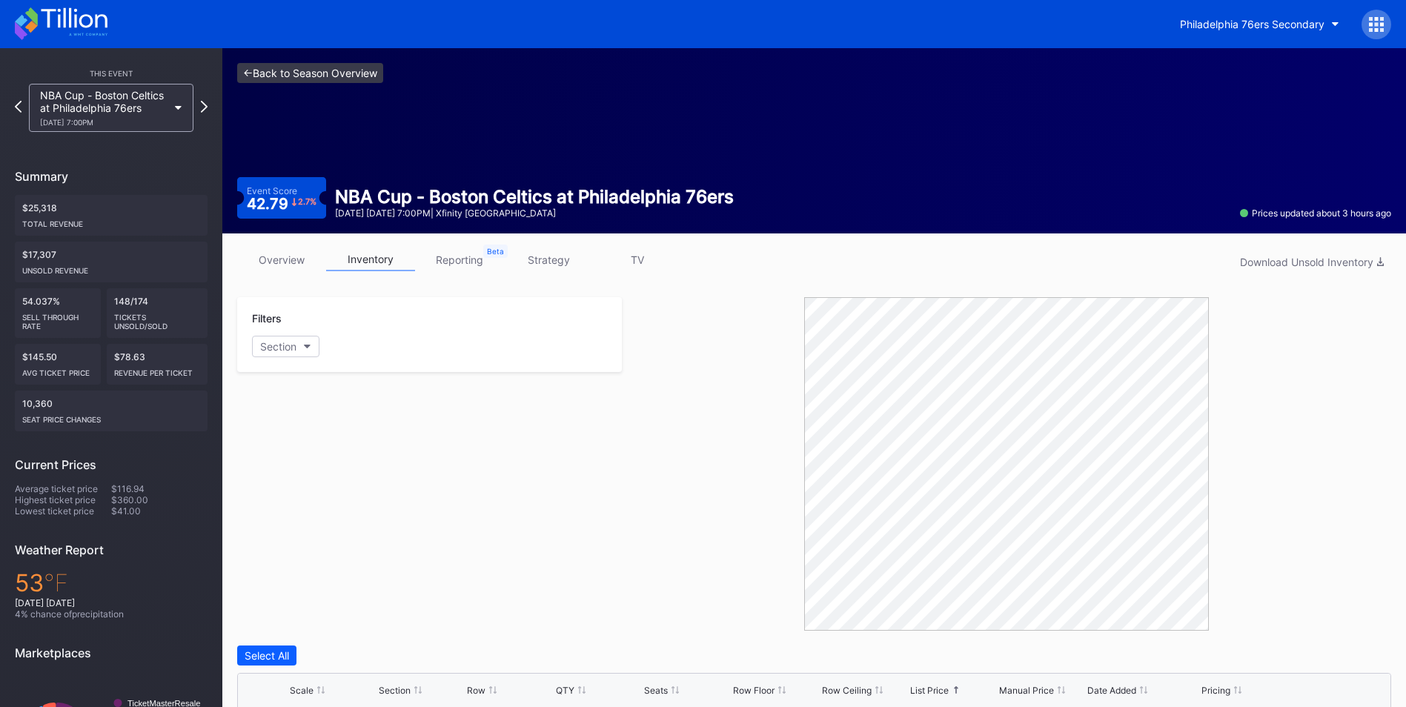
click at [304, 67] on link "<- Back to Season Overview" at bounding box center [310, 73] width 146 height 20
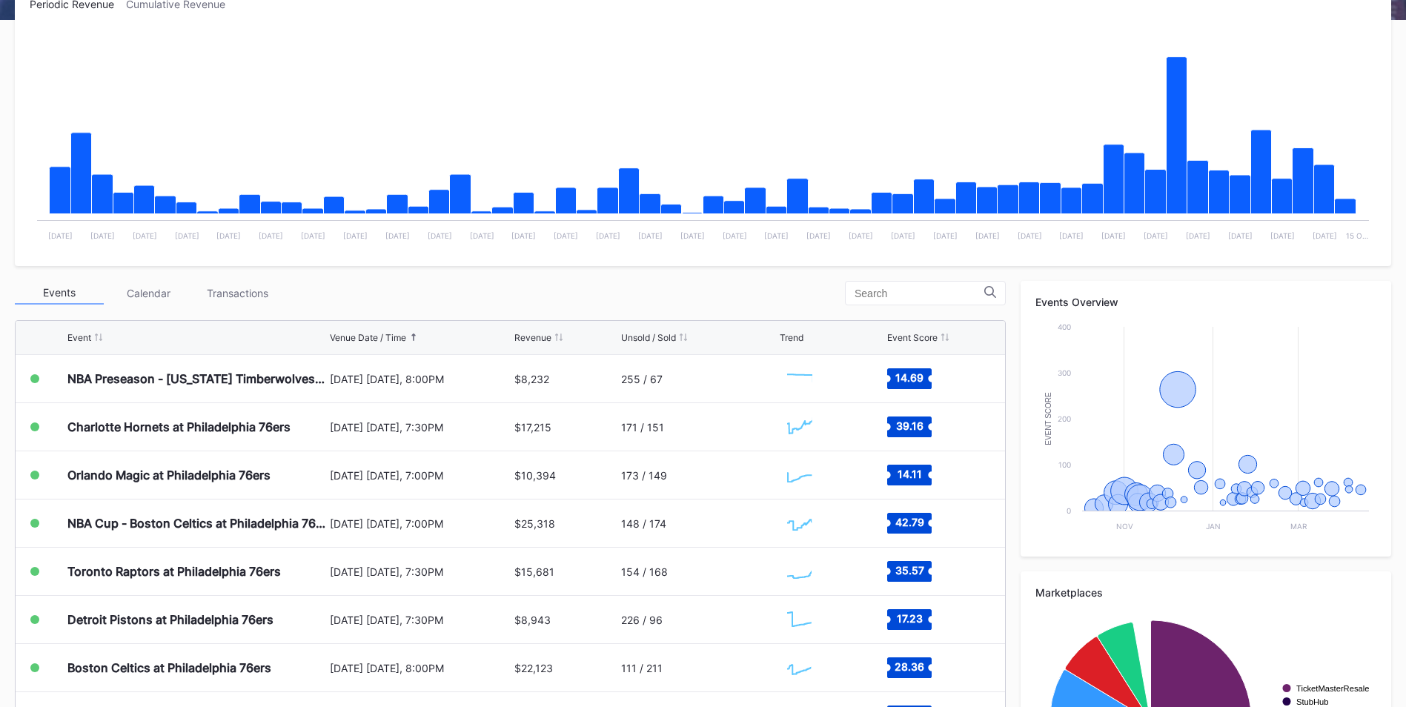
scroll to position [296, 0]
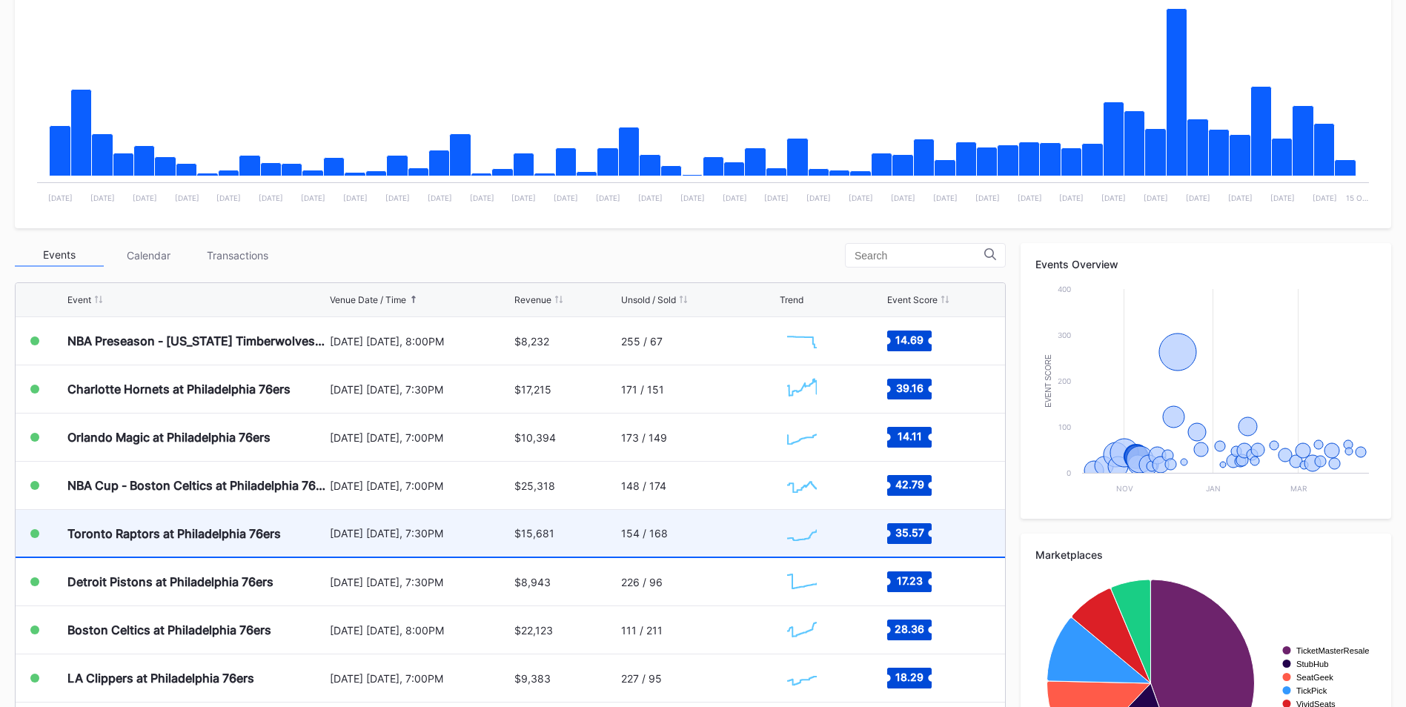
click at [298, 519] on div "Toronto Raptors at Philadelphia 76ers" at bounding box center [196, 533] width 259 height 47
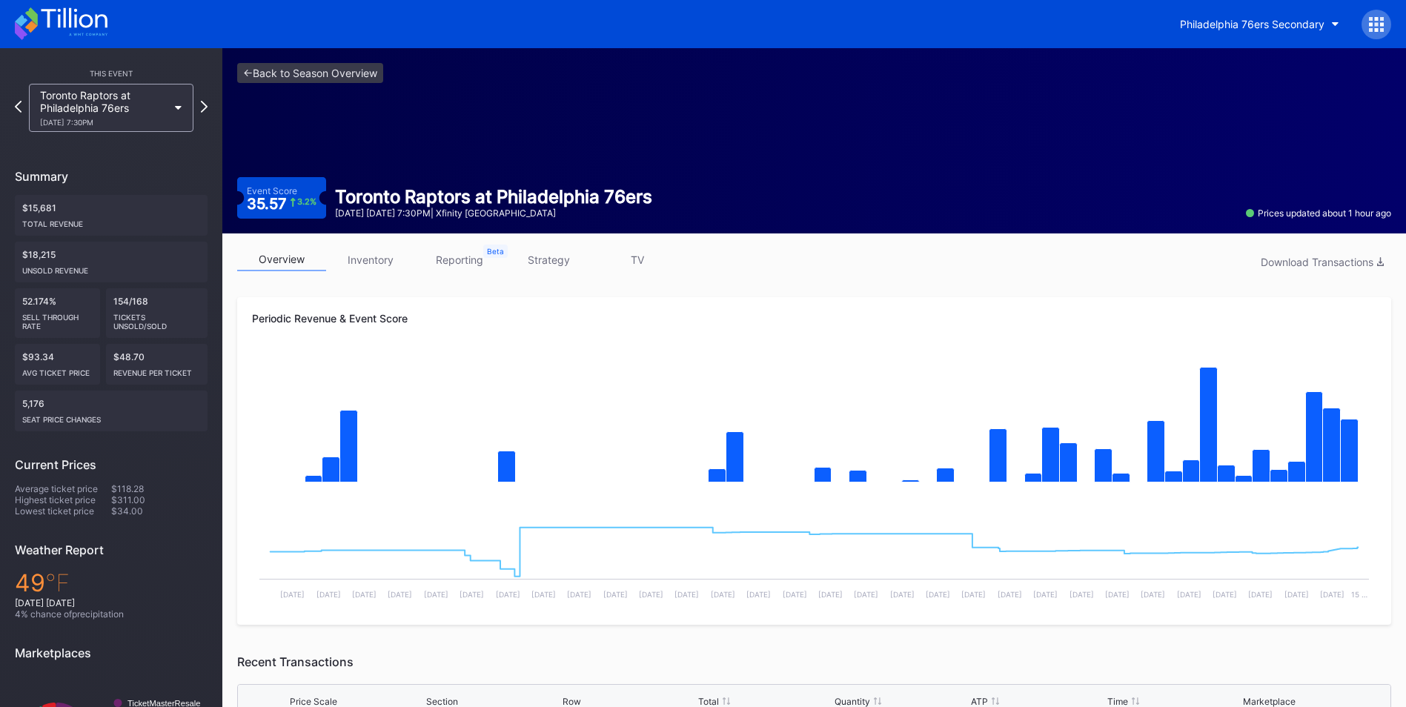
click at [391, 264] on link "inventory" at bounding box center [370, 259] width 89 height 23
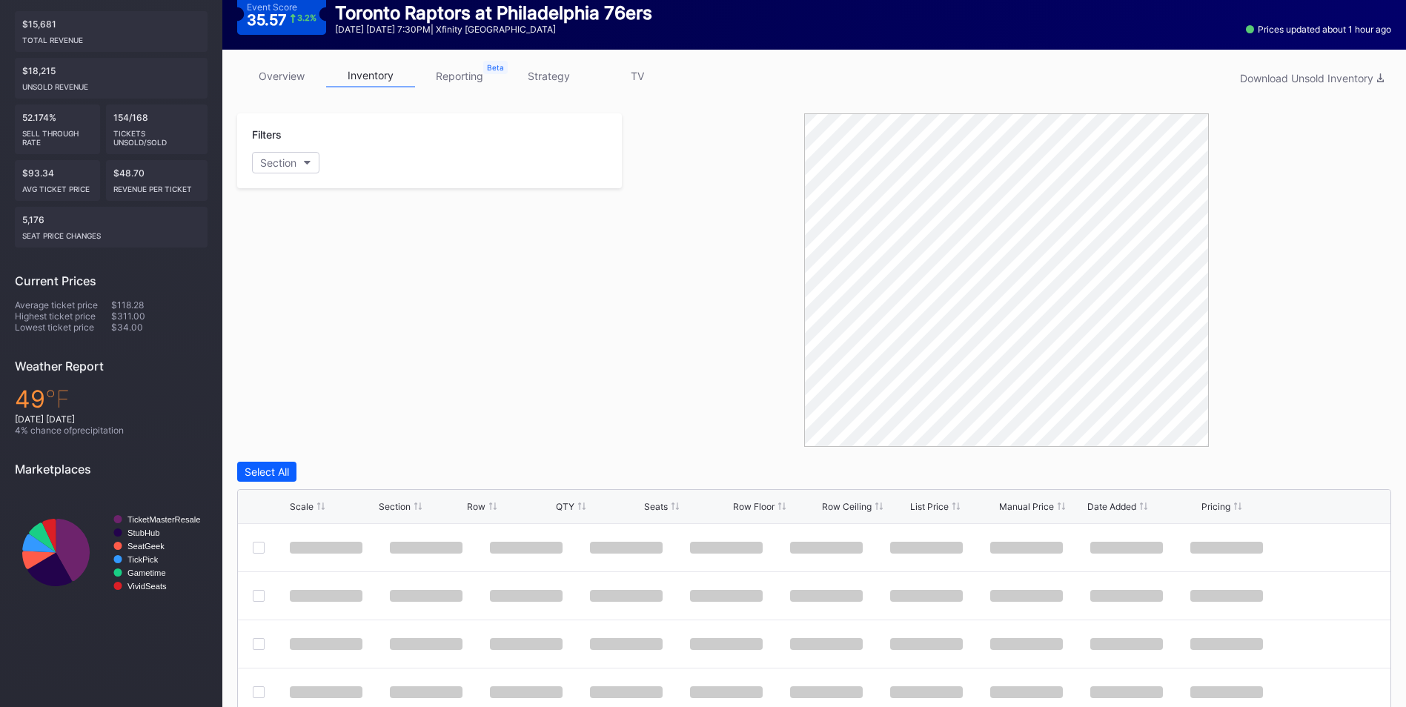
scroll to position [390, 0]
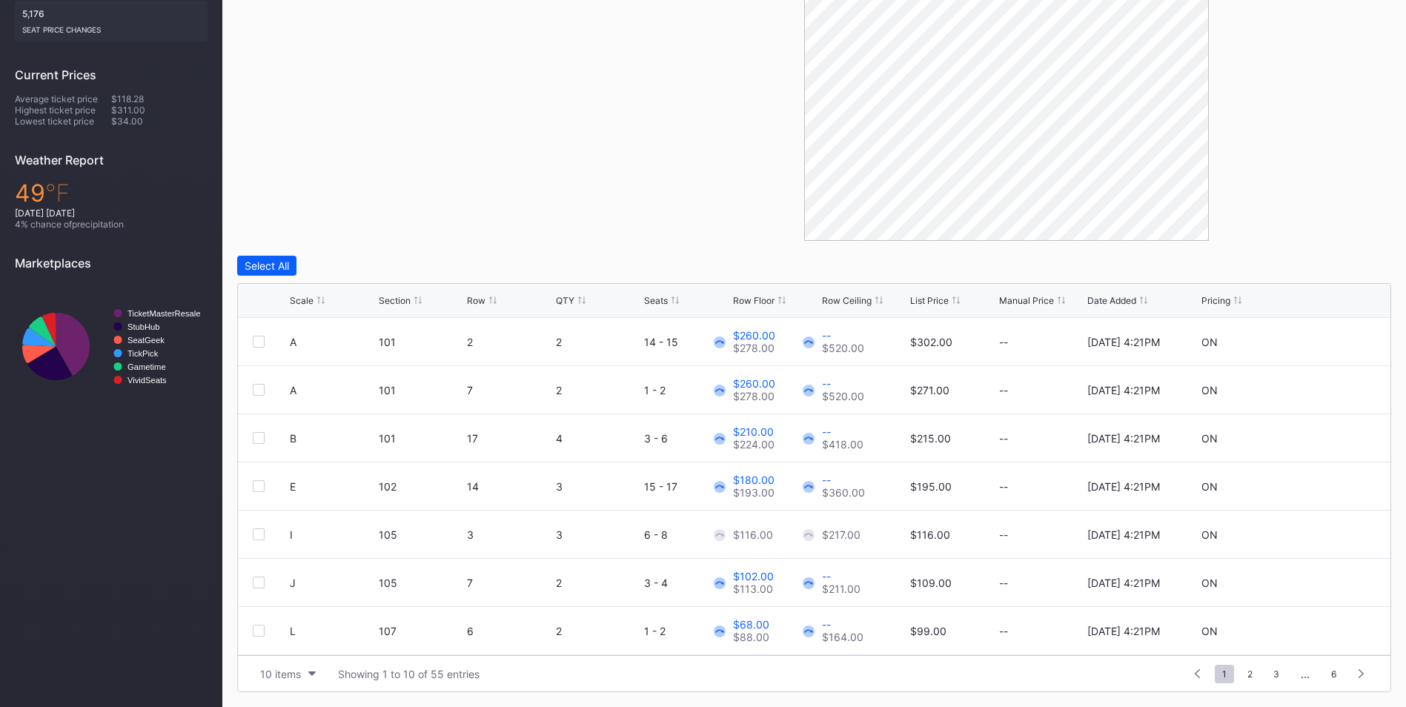
click at [858, 298] on div "Row Ceiling" at bounding box center [847, 300] width 50 height 11
click at [913, 298] on div "List Price" at bounding box center [929, 300] width 39 height 11
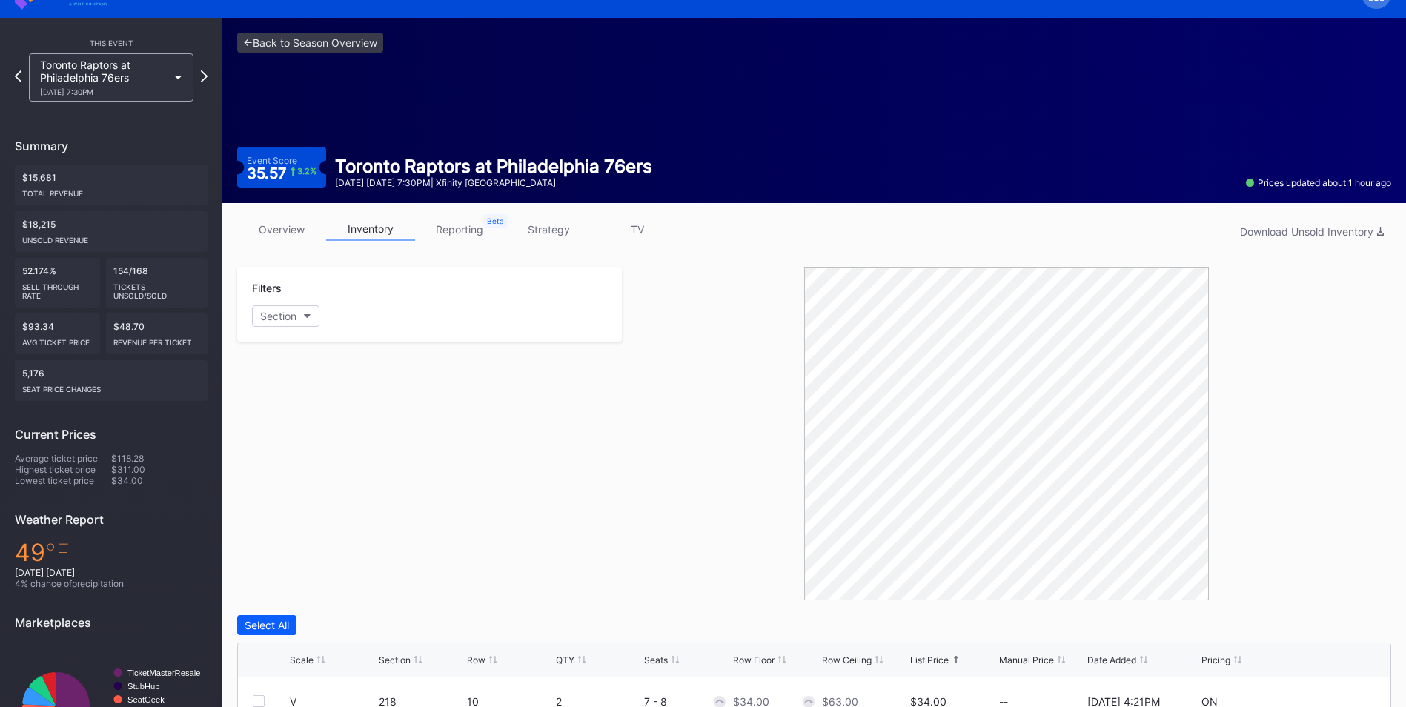
scroll to position [19, 0]
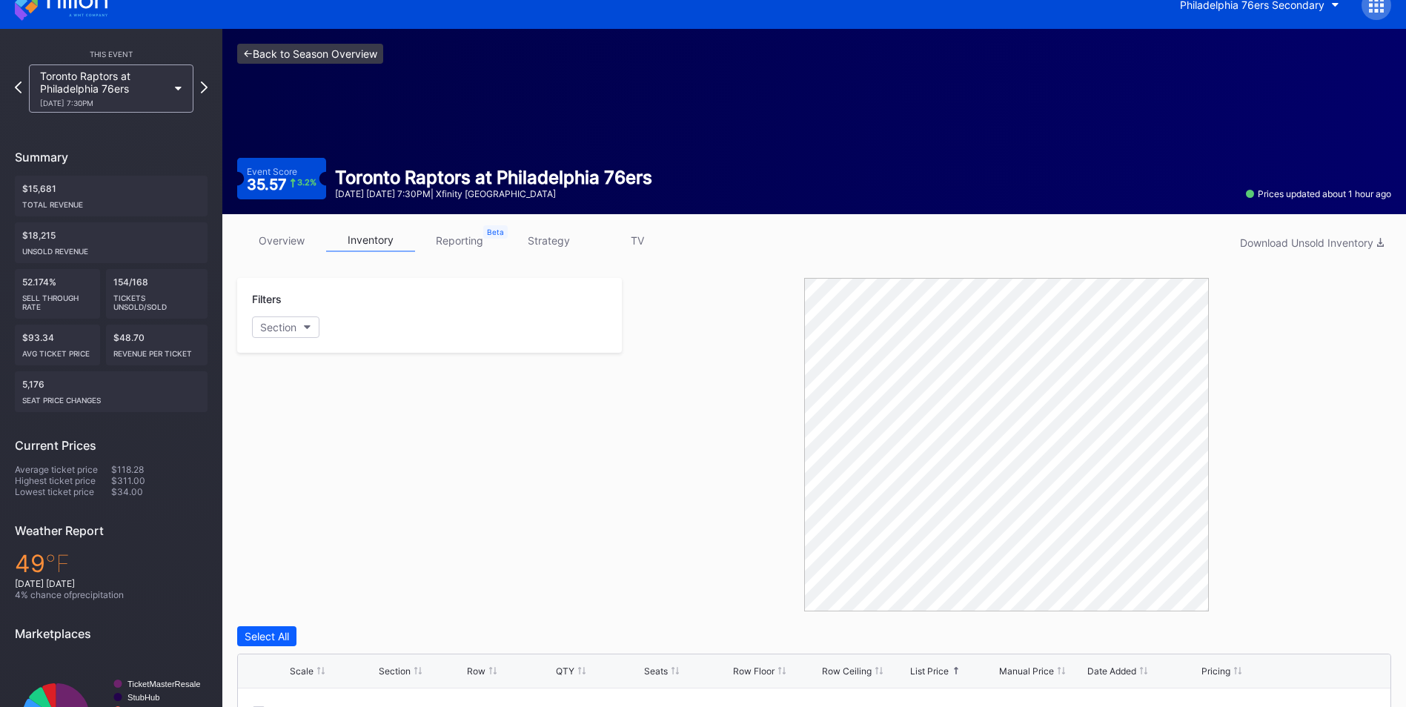
click at [306, 52] on link "<- Back to Season Overview" at bounding box center [310, 54] width 146 height 20
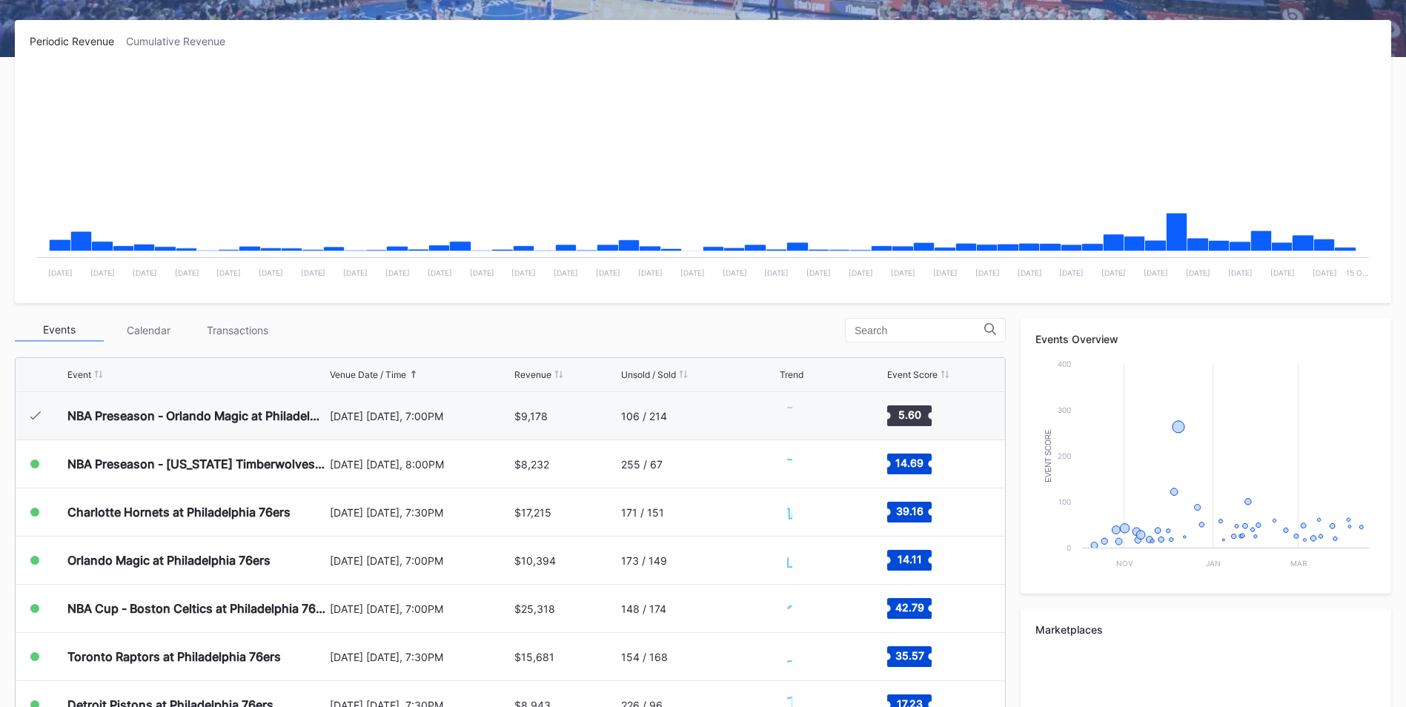
scroll to position [48, 0]
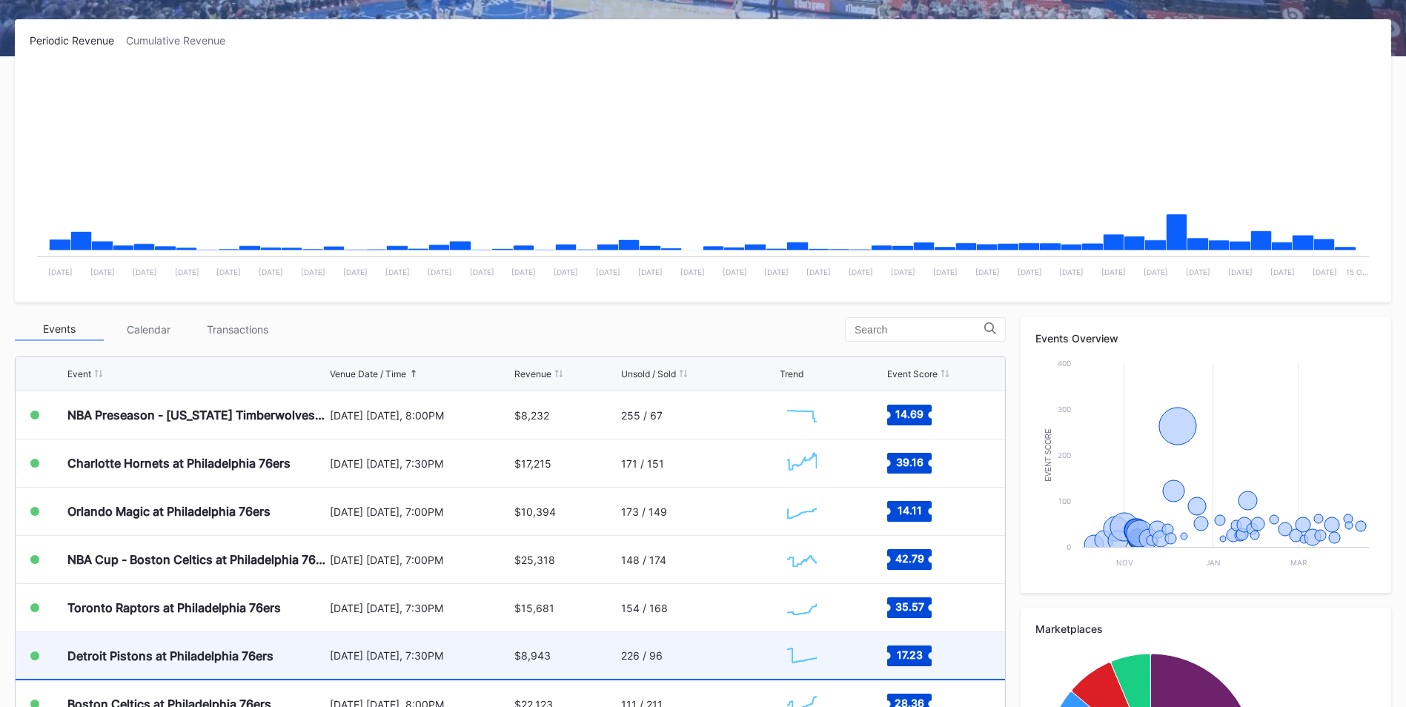
click at [195, 668] on div "Detroit Pistons at Philadelphia 76ers" at bounding box center [196, 655] width 259 height 47
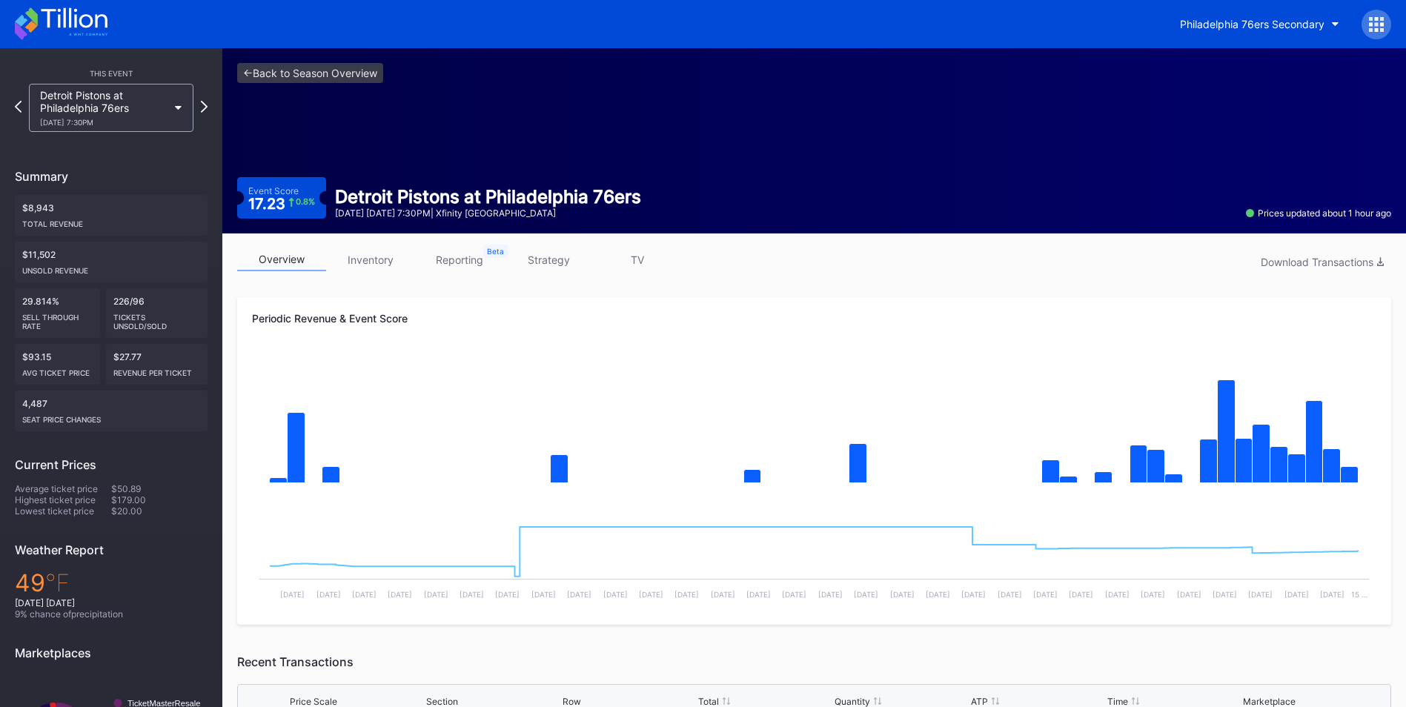
drag, startPoint x: 363, startPoint y: 269, endPoint x: 396, endPoint y: 238, distance: 45.6
click at [363, 269] on link "inventory" at bounding box center [370, 259] width 89 height 23
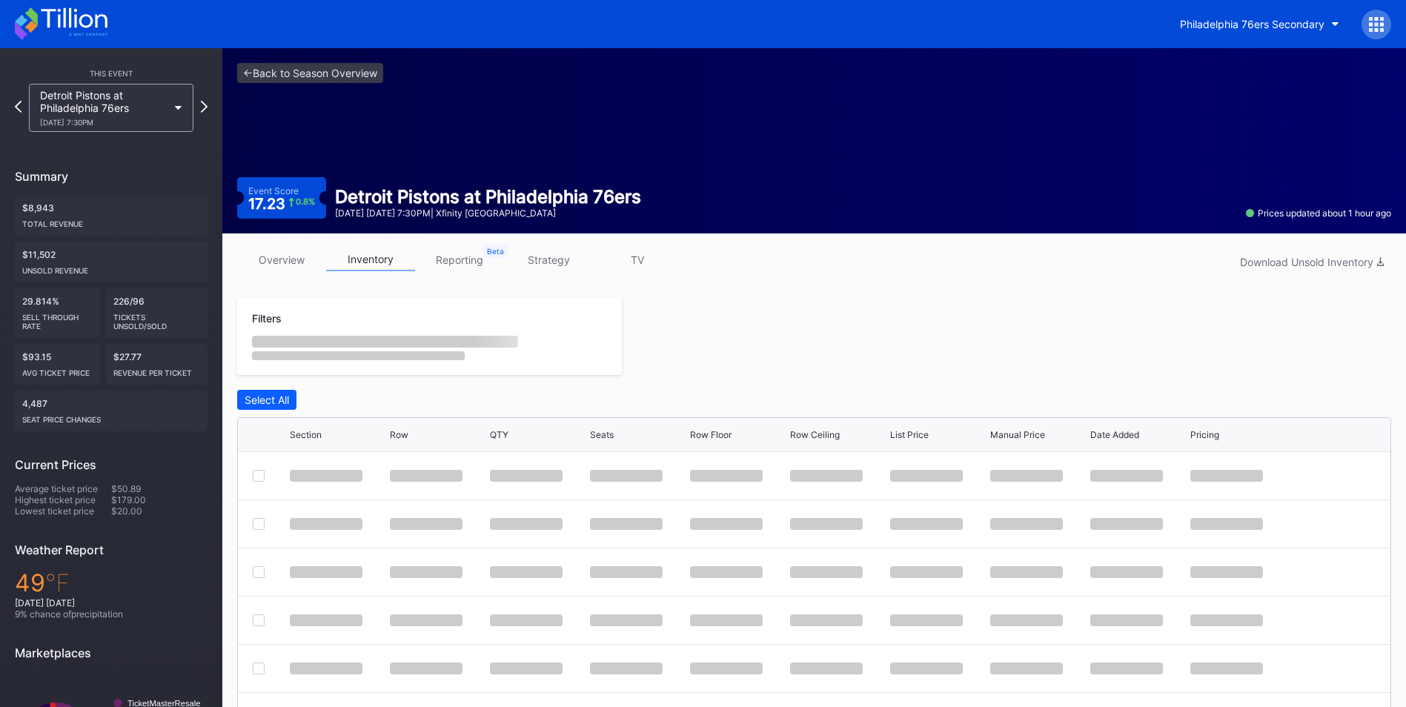
click at [375, 248] on link "inventory" at bounding box center [370, 259] width 89 height 23
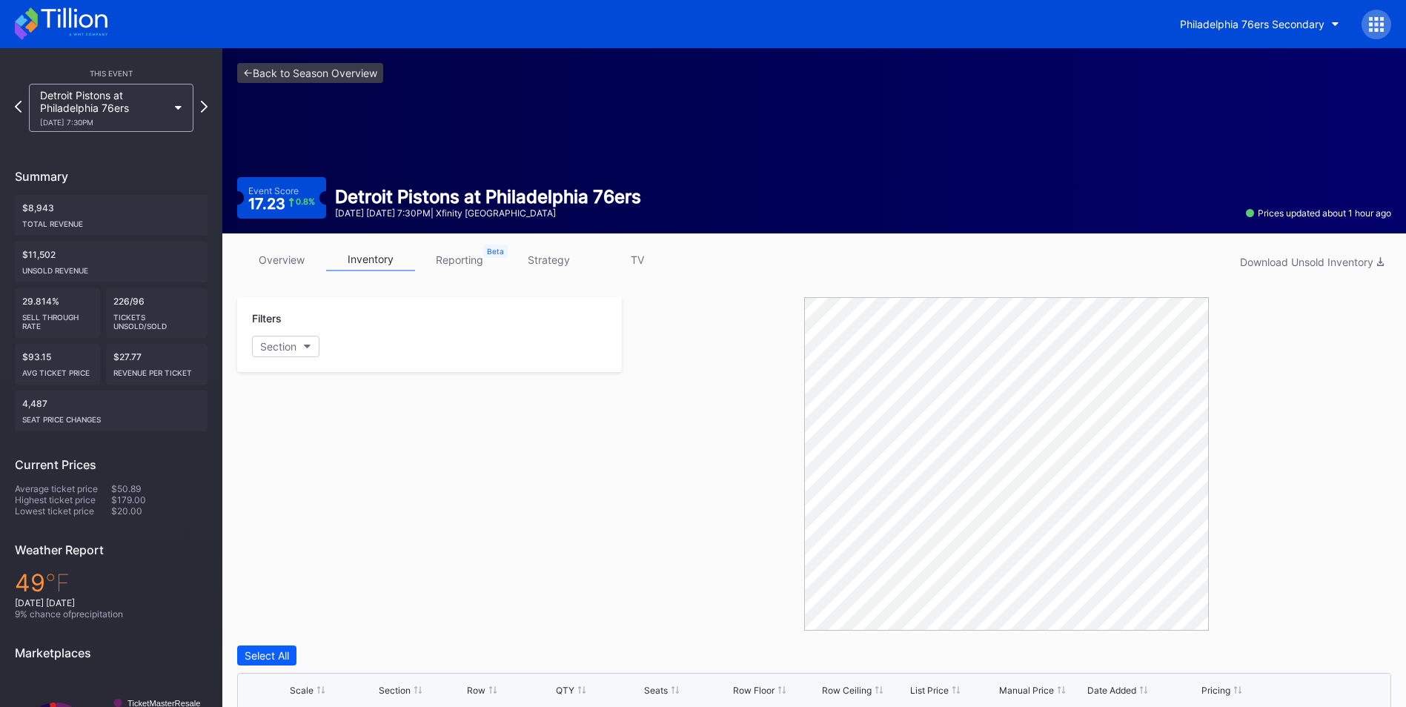
scroll to position [353, 0]
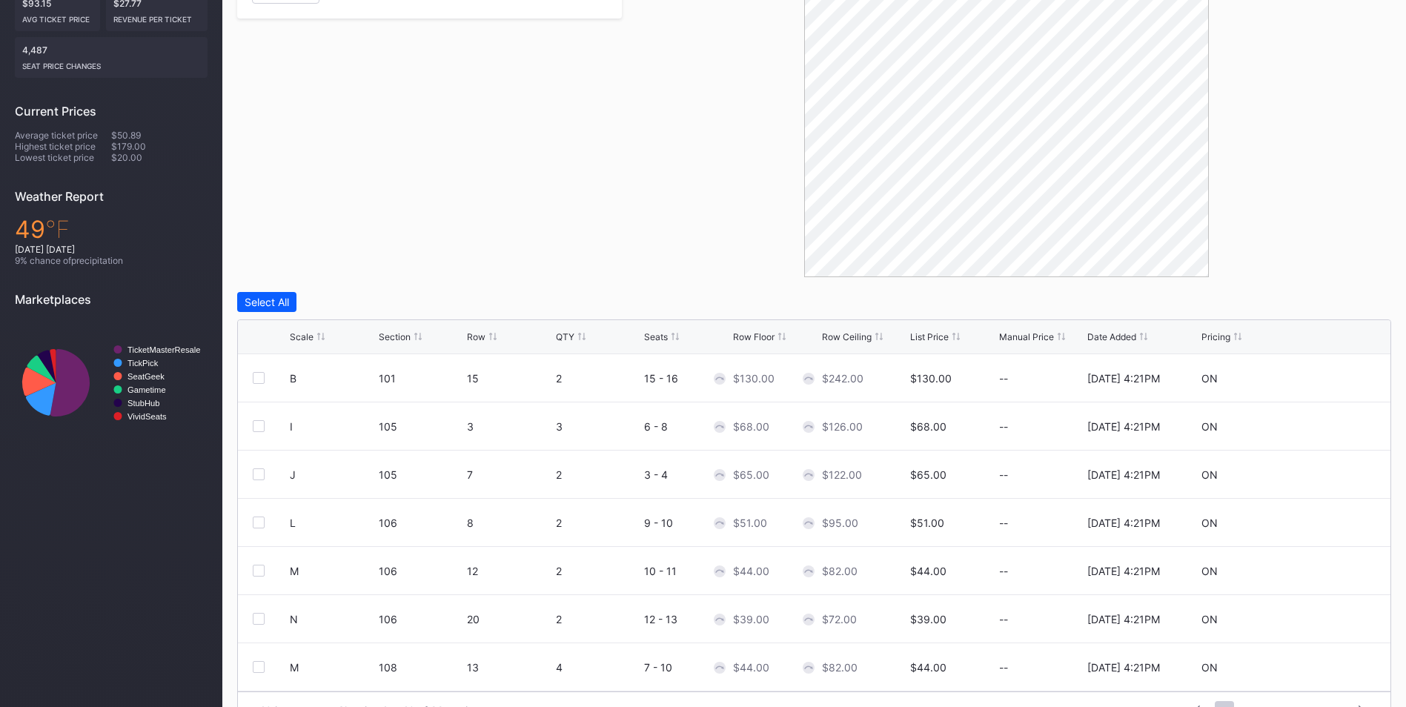
click at [937, 330] on div "Scale Section Row QTY Seats Row Floor Row Ceiling List Price Manual Price Date …" at bounding box center [814, 337] width 1152 height 34
click at [937, 346] on div "Scale Section Row QTY Seats Row Floor Row Ceiling List Price Manual Price Date …" at bounding box center [814, 337] width 1152 height 34
click at [936, 339] on div "List Price" at bounding box center [929, 336] width 39 height 11
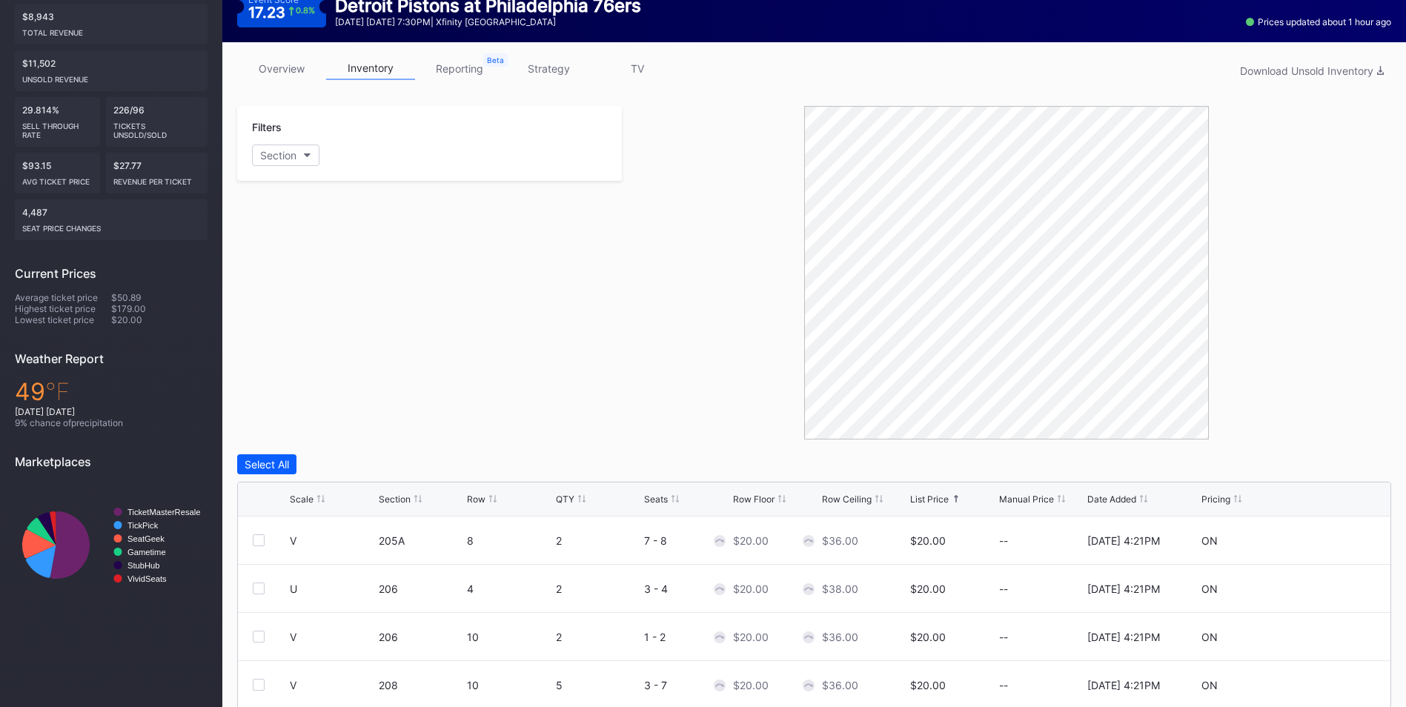
scroll to position [57, 0]
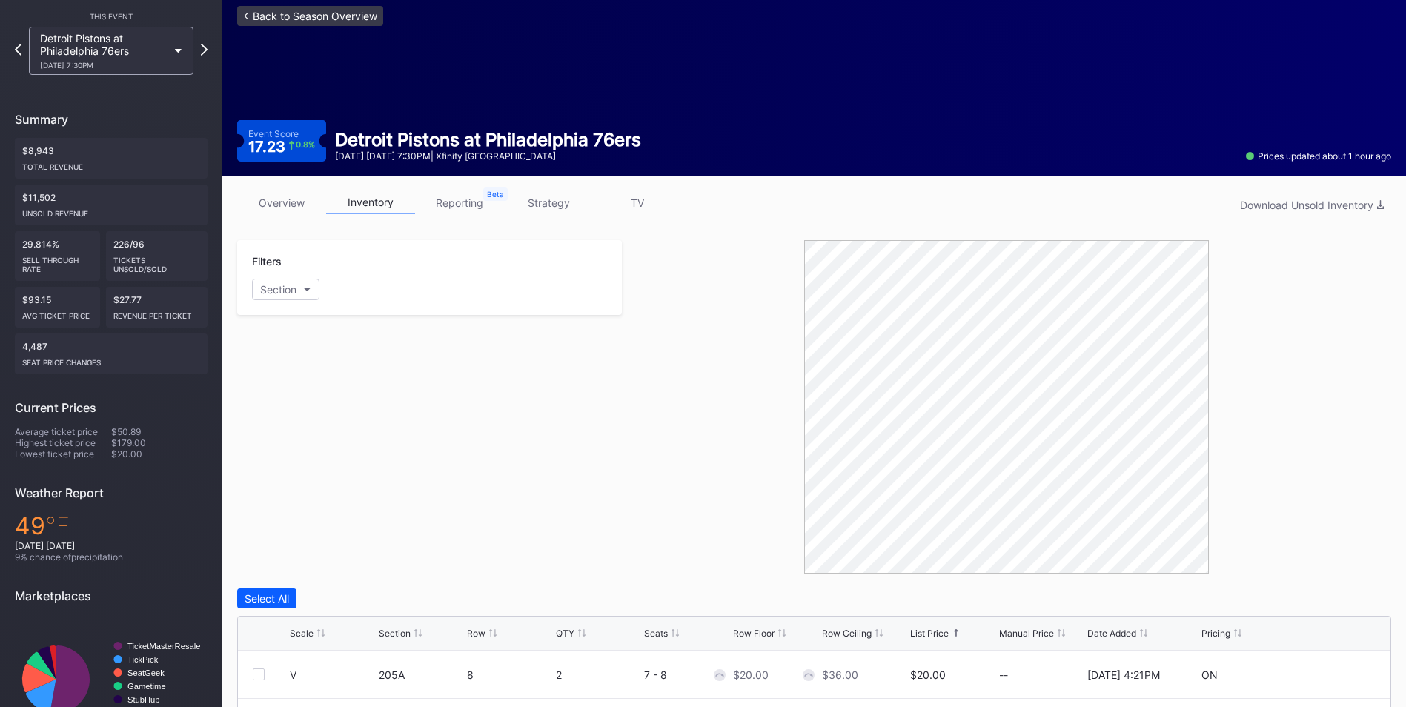
click at [343, 16] on link "<- Back to Season Overview" at bounding box center [310, 16] width 146 height 20
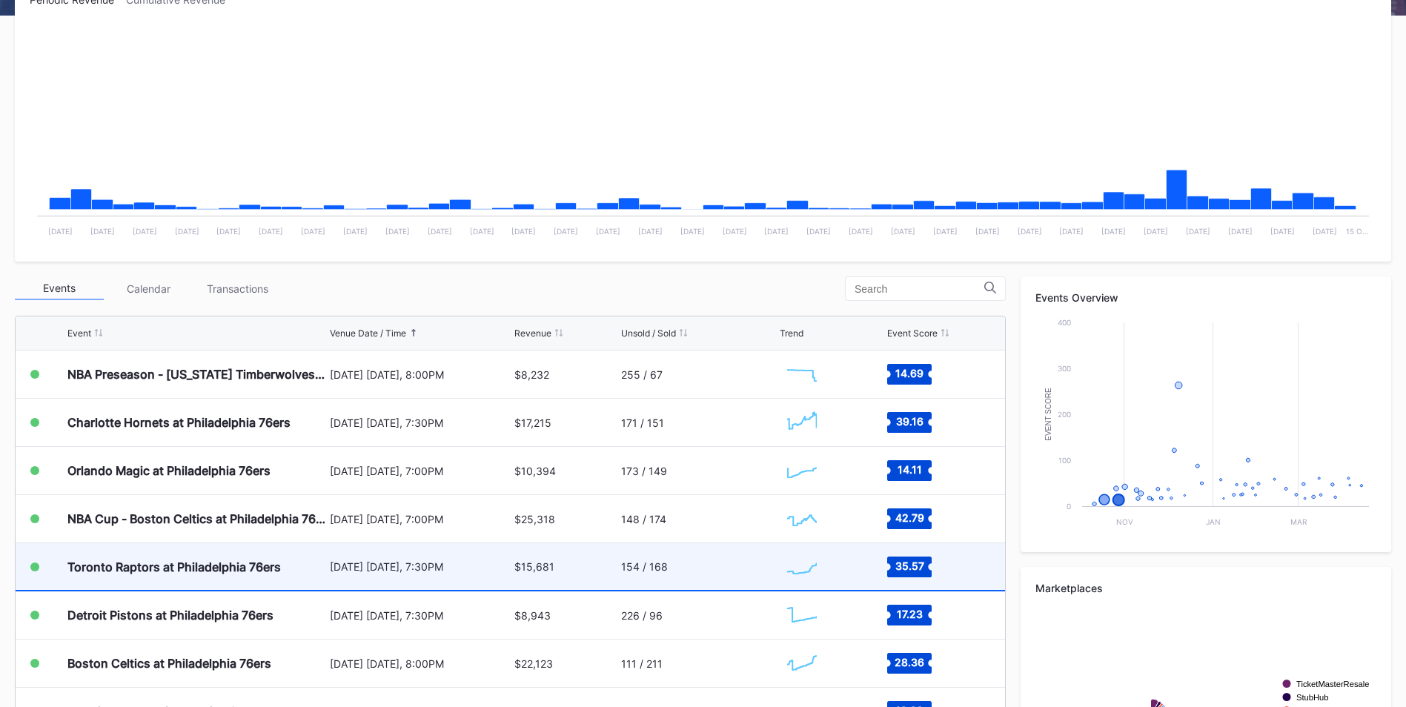
scroll to position [296, 0]
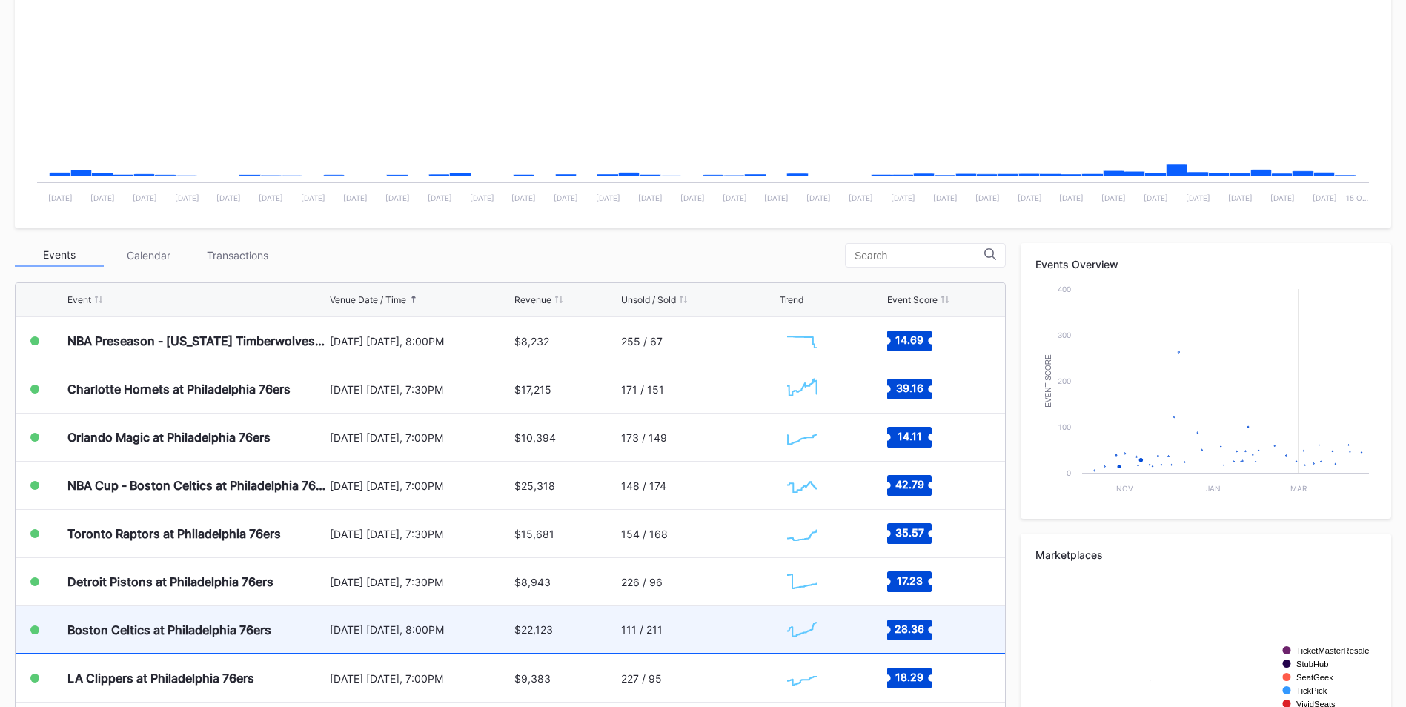
click at [429, 642] on div "[DATE] [DATE], 8:00PM" at bounding box center [420, 629] width 181 height 47
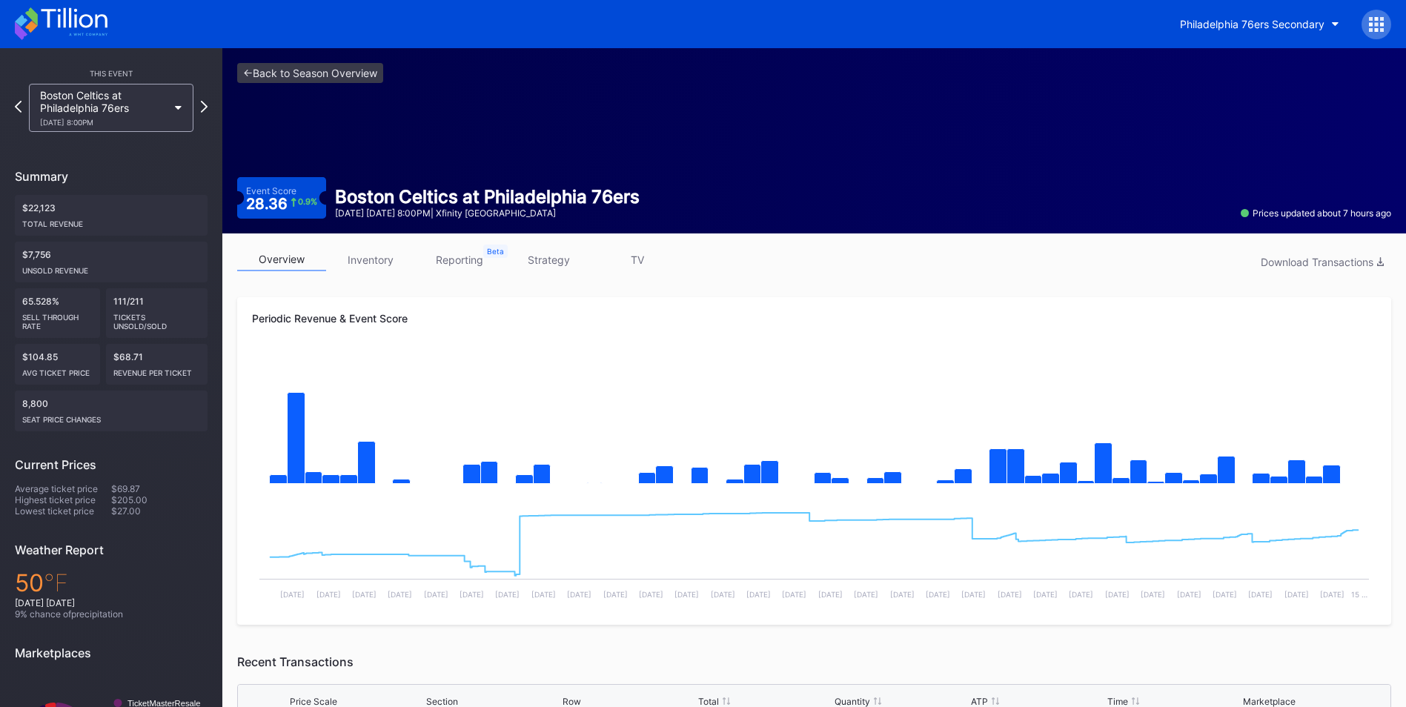
click at [356, 267] on link "inventory" at bounding box center [370, 259] width 89 height 23
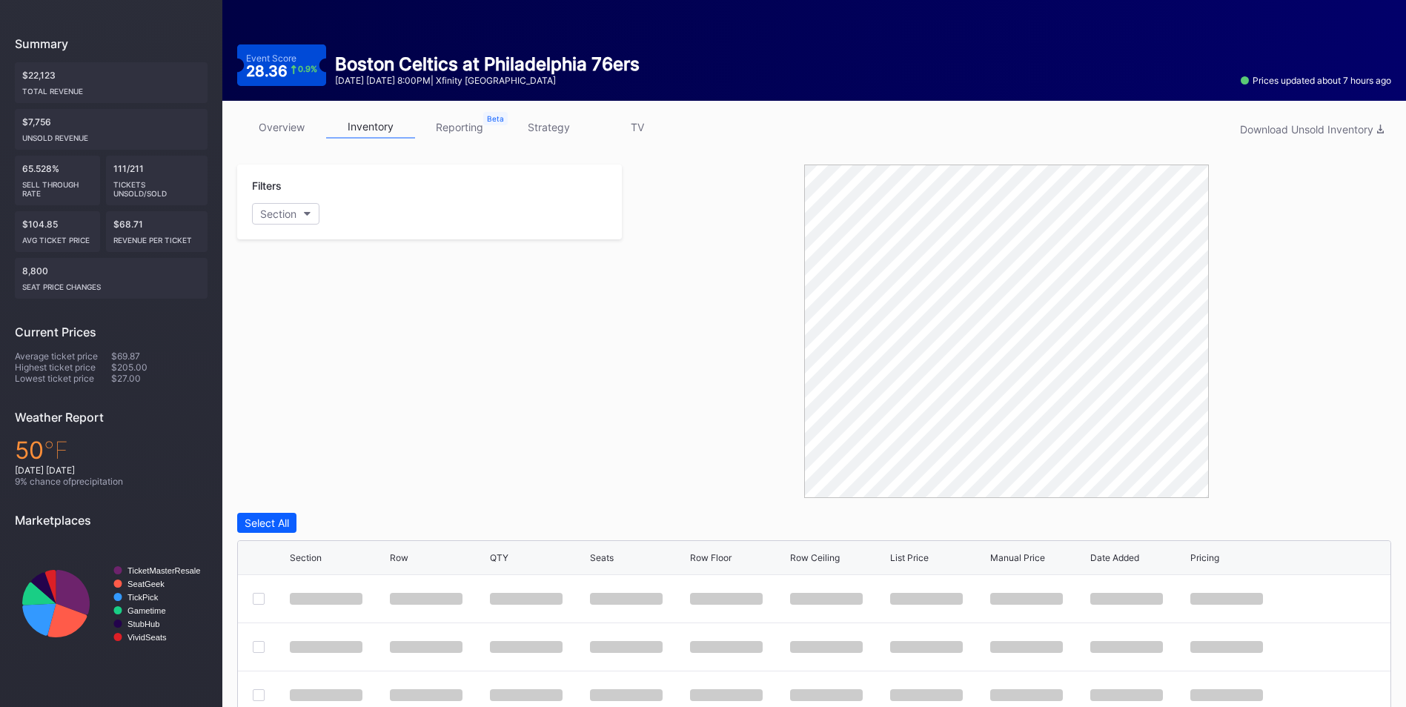
scroll to position [296, 0]
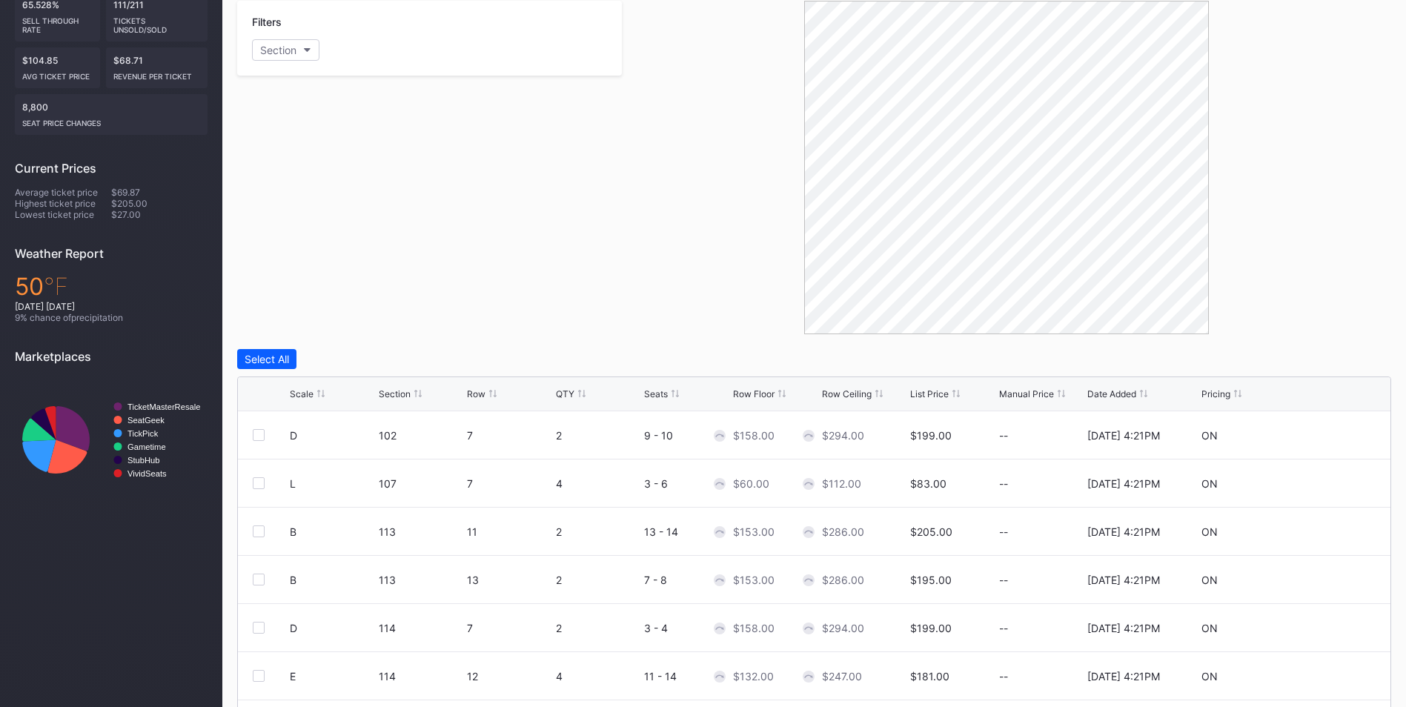
click at [927, 388] on div "List Price" at bounding box center [929, 393] width 39 height 11
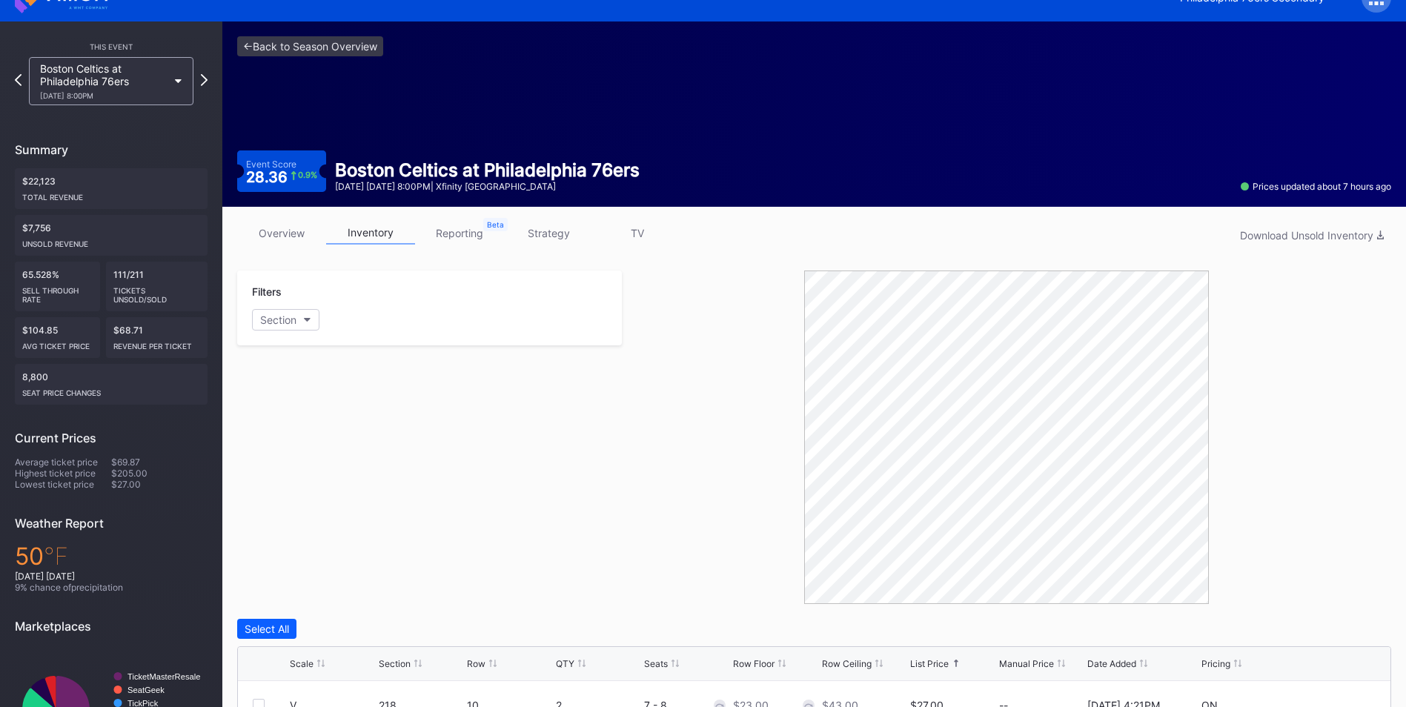
scroll to position [0, 0]
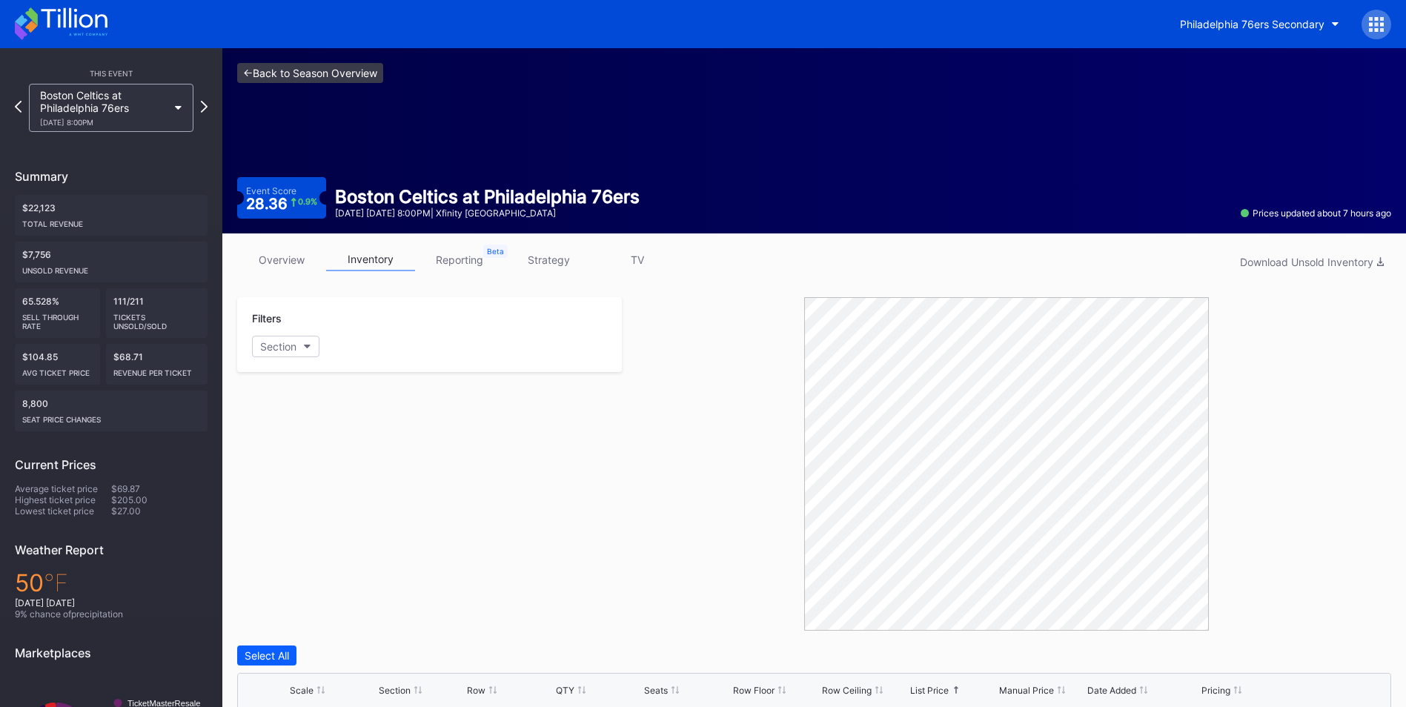
click at [311, 74] on link "<- Back to Season Overview" at bounding box center [310, 73] width 146 height 20
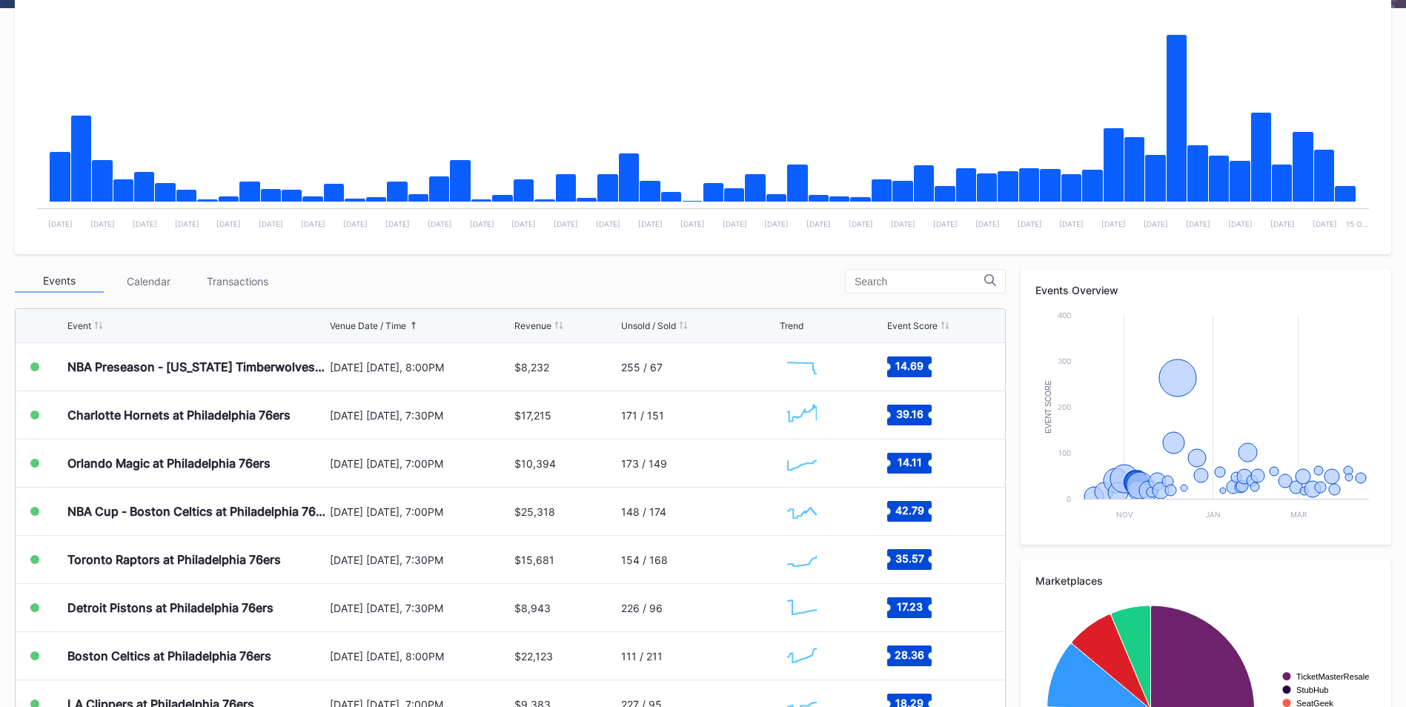
scroll to position [371, 0]
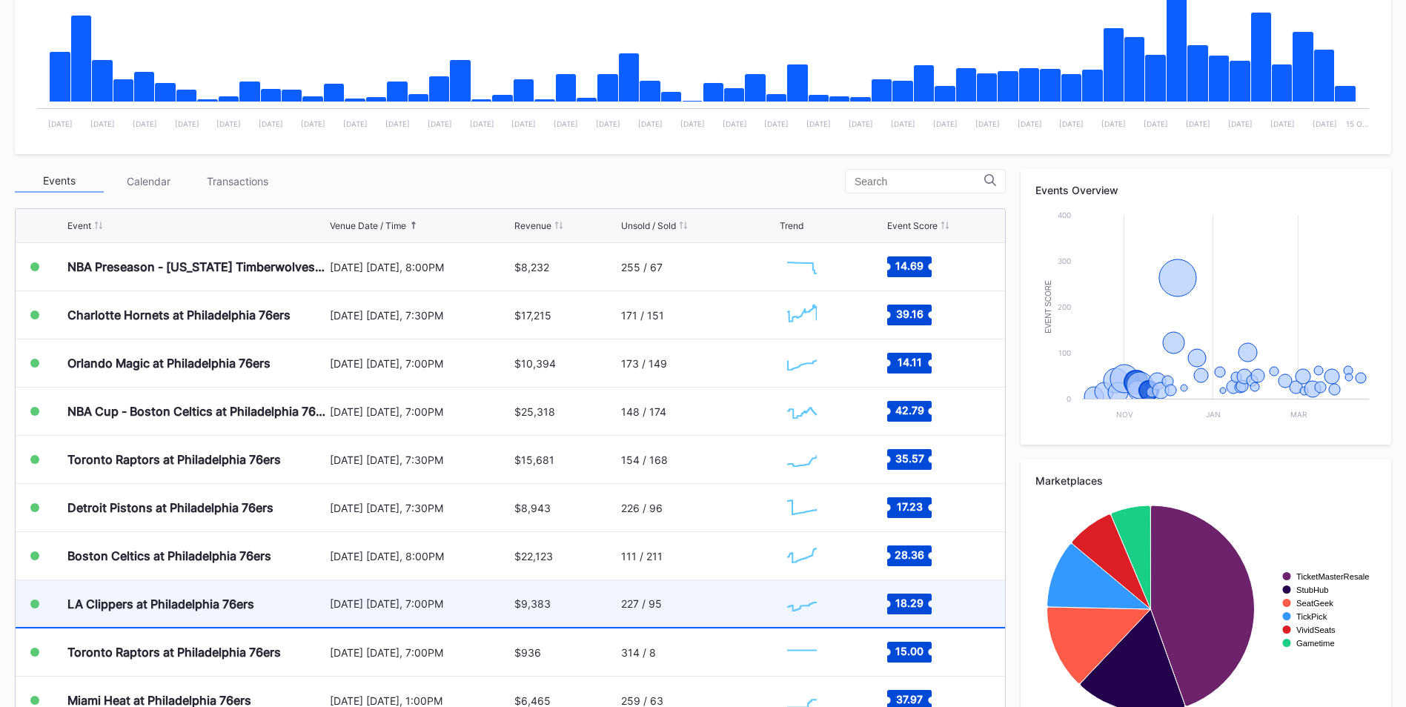
click at [360, 603] on div "[DATE] [DATE], 7:00PM" at bounding box center [420, 603] width 181 height 13
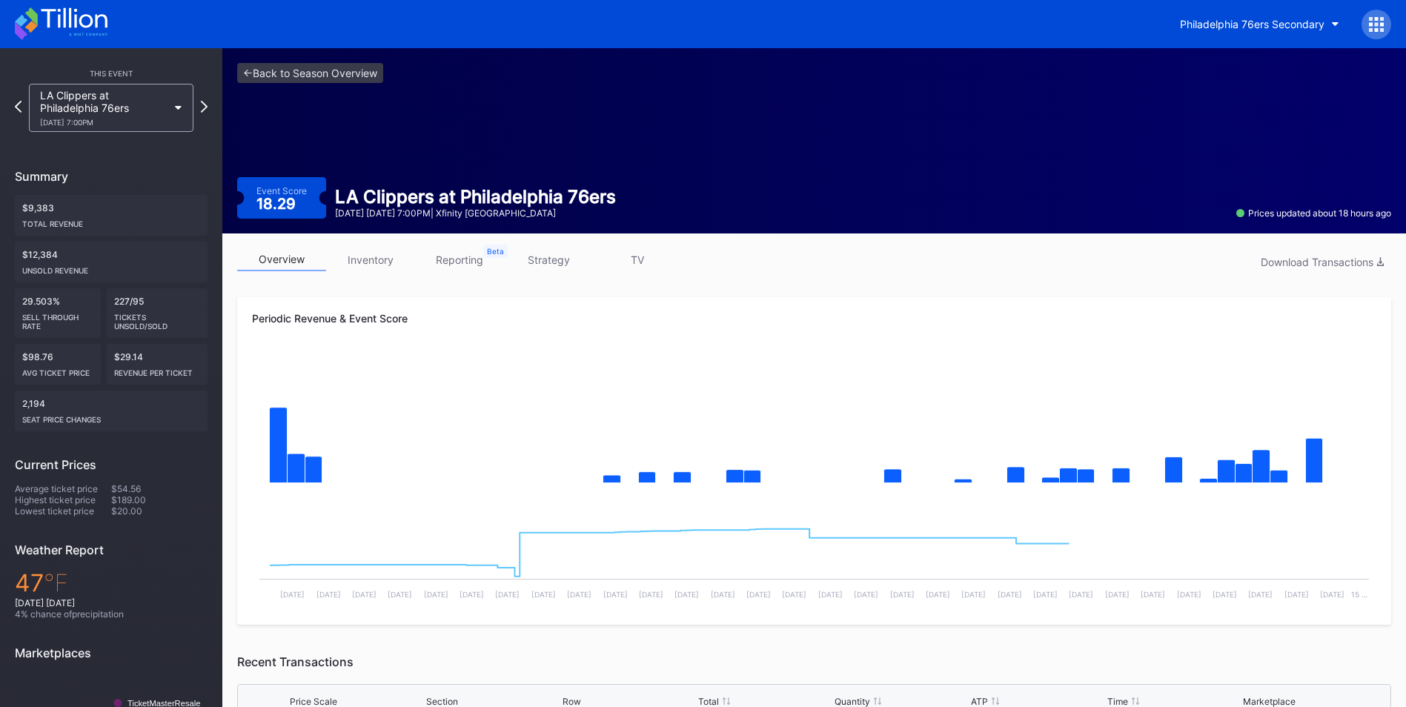
click at [361, 262] on link "inventory" at bounding box center [370, 259] width 89 height 23
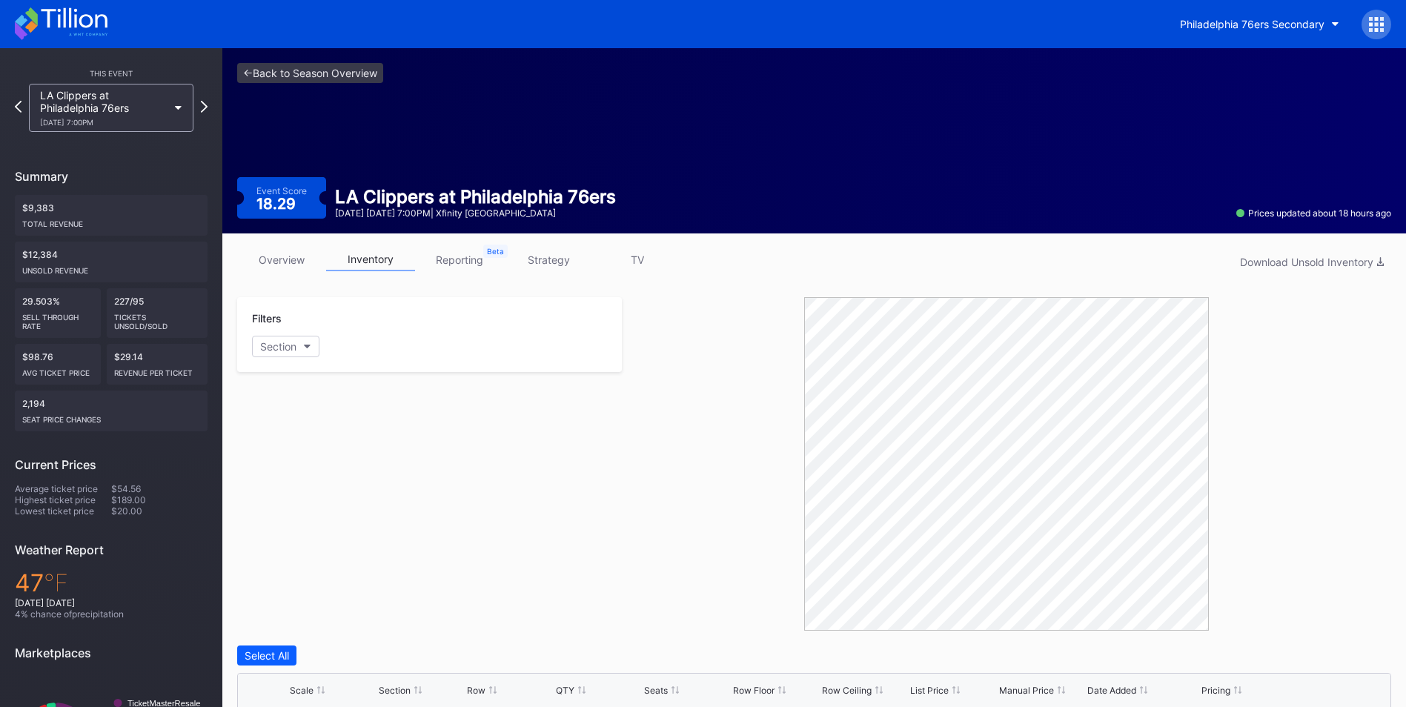
scroll to position [109, 0]
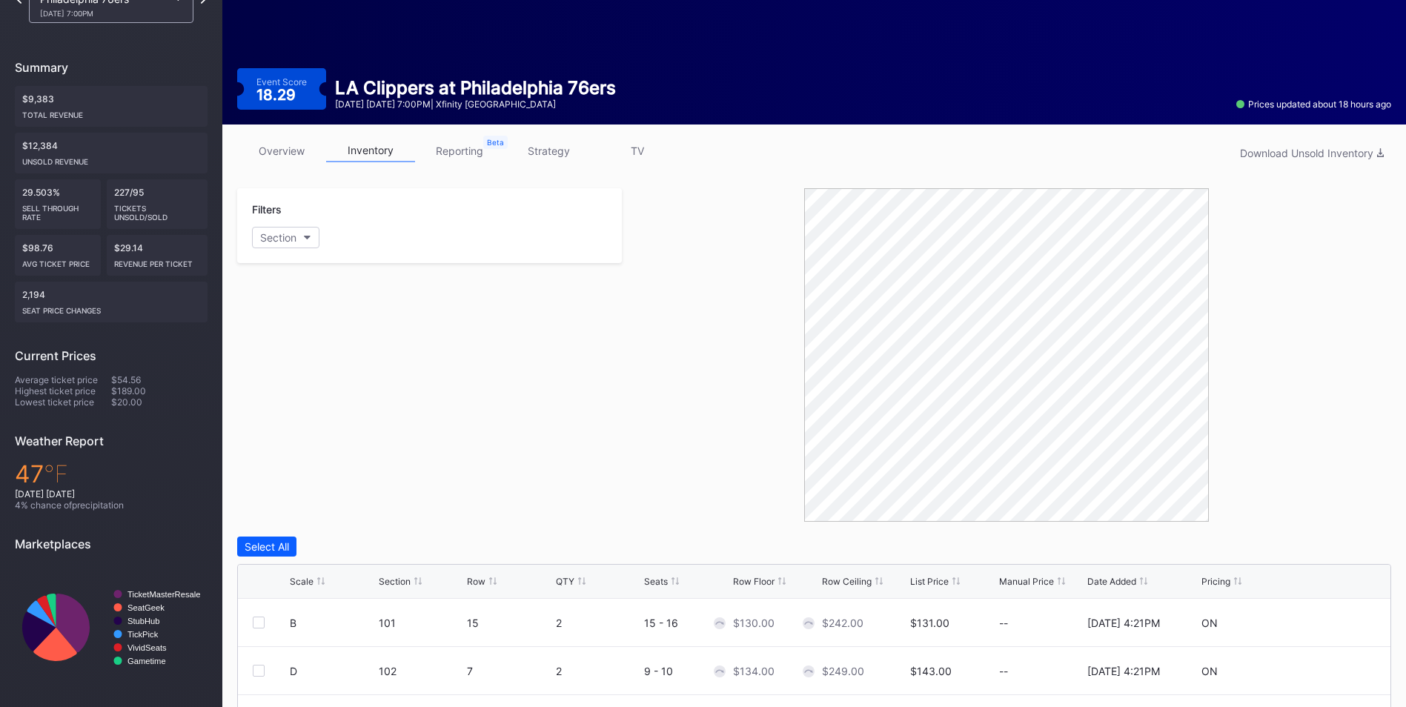
click at [929, 581] on div "List Price" at bounding box center [929, 581] width 39 height 11
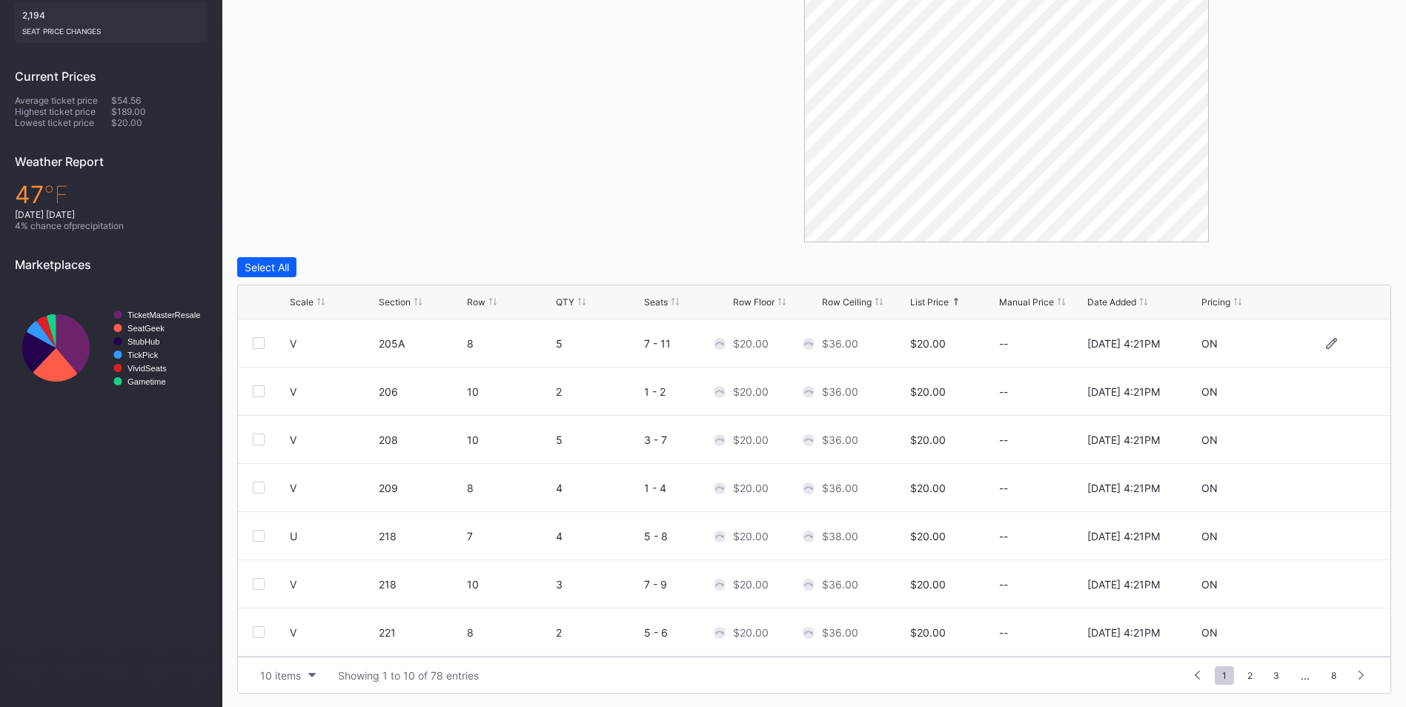
scroll to position [390, 0]
